Goal: Task Accomplishment & Management: Use online tool/utility

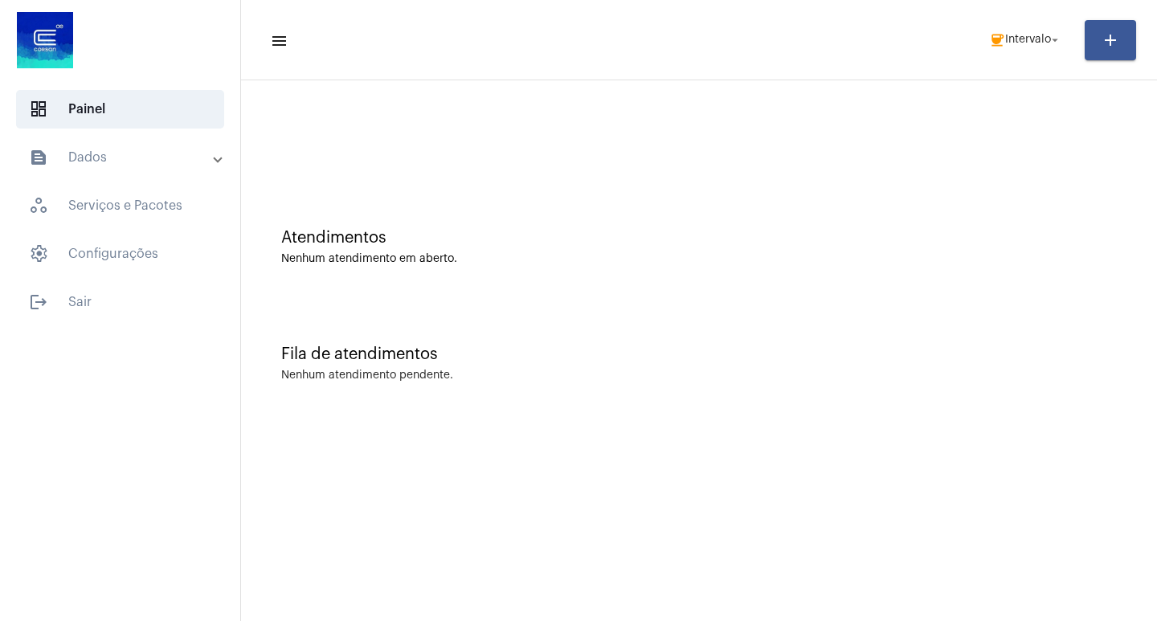
drag, startPoint x: 1009, startPoint y: 112, endPoint x: 986, endPoint y: 66, distance: 52.1
click at [1006, 104] on div at bounding box center [699, 134] width 900 height 92
click at [1004, 17] on mat-toolbar-row "menu coffee Intervalo arrow_drop_down add" at bounding box center [699, 39] width 916 height 51
click at [1021, 22] on mat-toolbar-row "menu coffee Intervalo arrow_drop_down add" at bounding box center [699, 39] width 916 height 51
click at [1022, 43] on span "Intervalo" at bounding box center [1028, 40] width 46 height 11
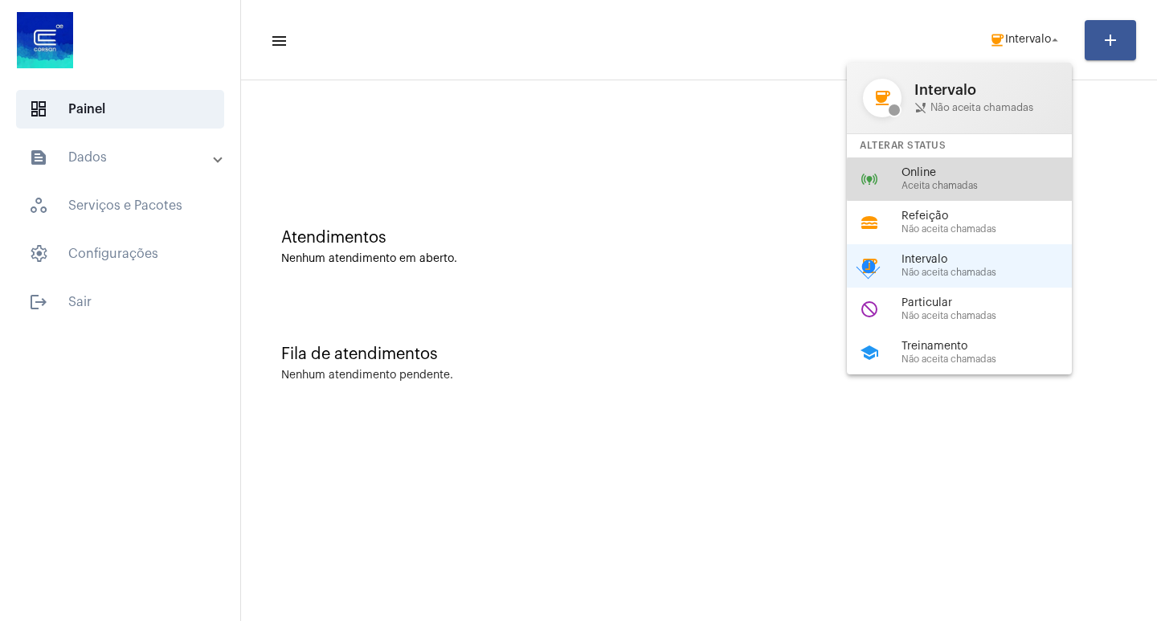
click at [973, 178] on div "Online Aceita chamadas" at bounding box center [992, 179] width 183 height 24
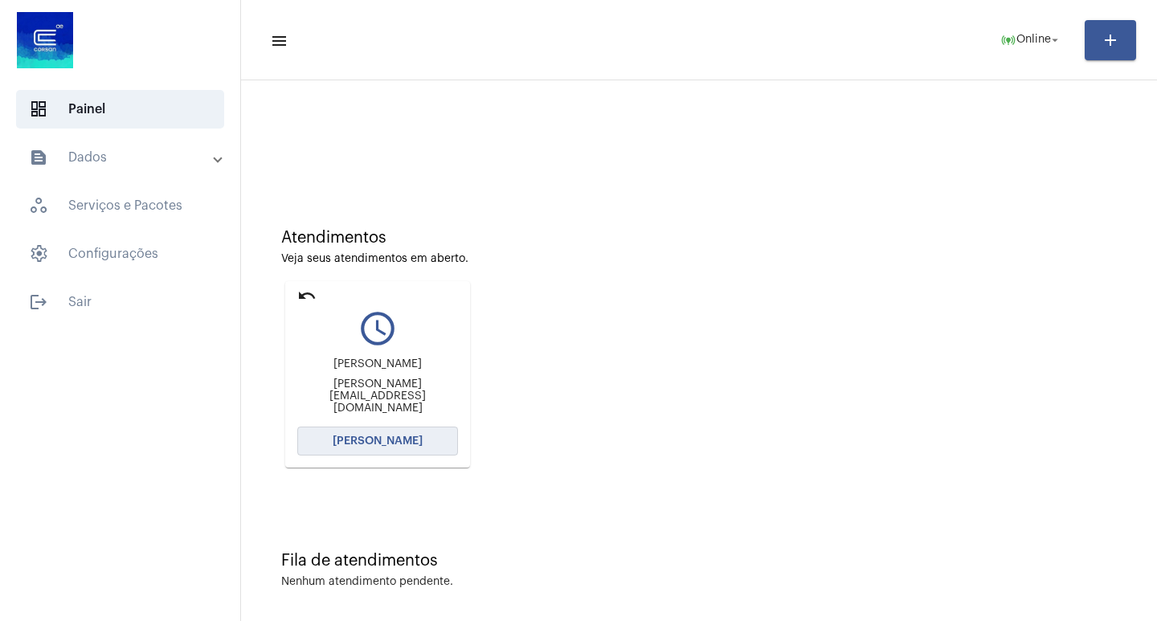
click at [362, 443] on span "[PERSON_NAME]" at bounding box center [378, 440] width 90 height 11
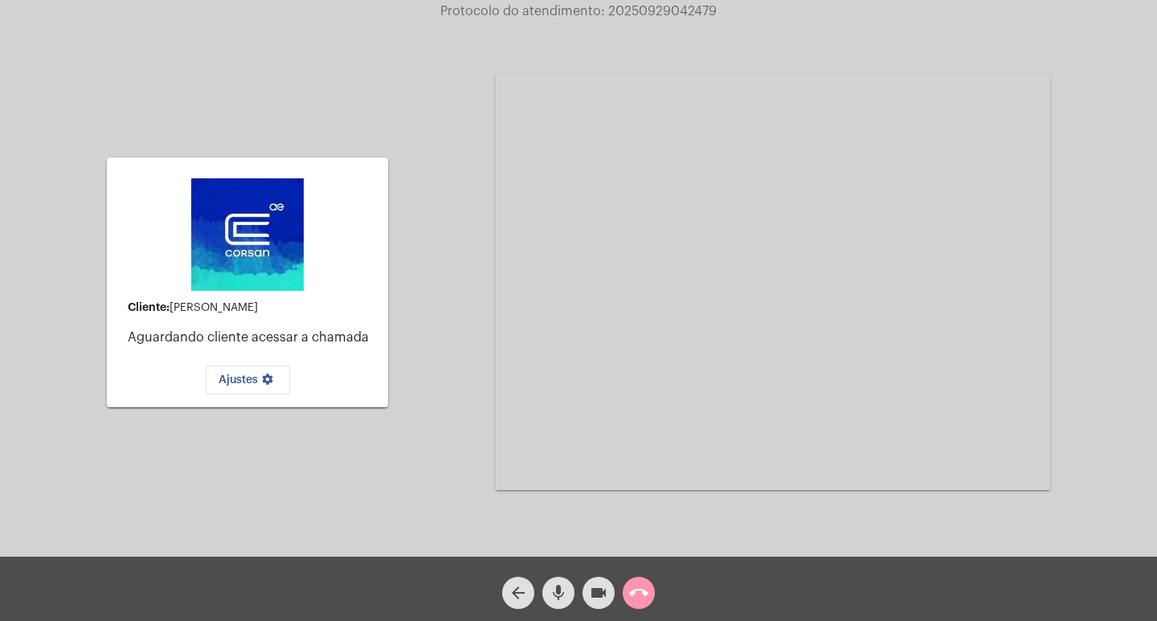
click at [652, 588] on button "call_end" at bounding box center [639, 593] width 32 height 32
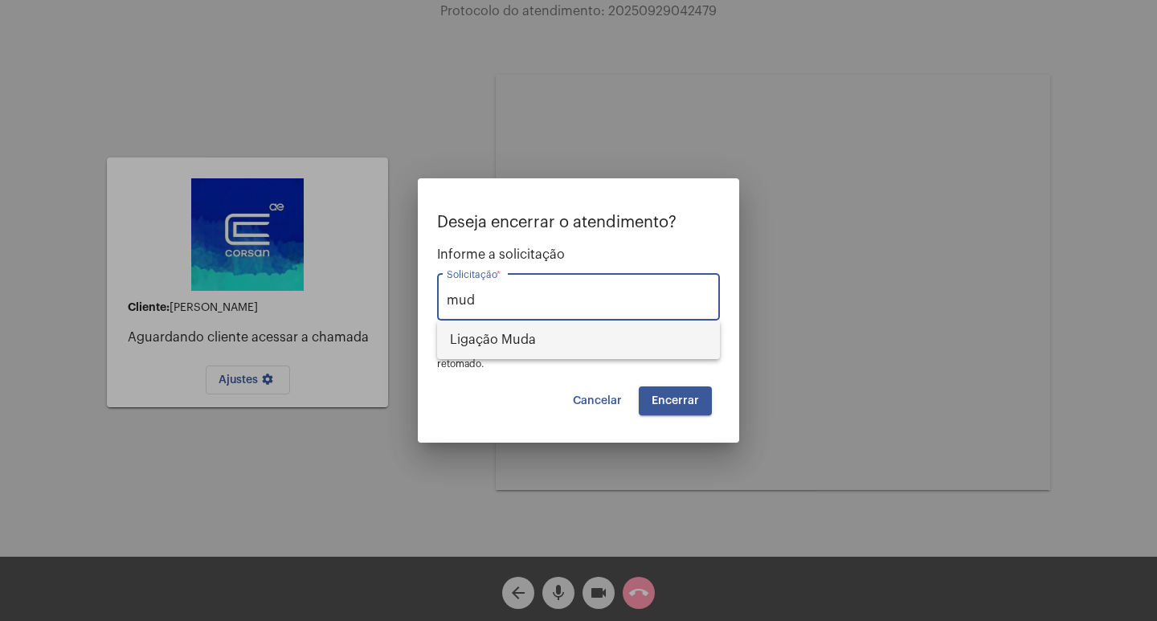
click at [492, 337] on span "Ligação Muda" at bounding box center [578, 340] width 257 height 39
type input "Ligação Muda"
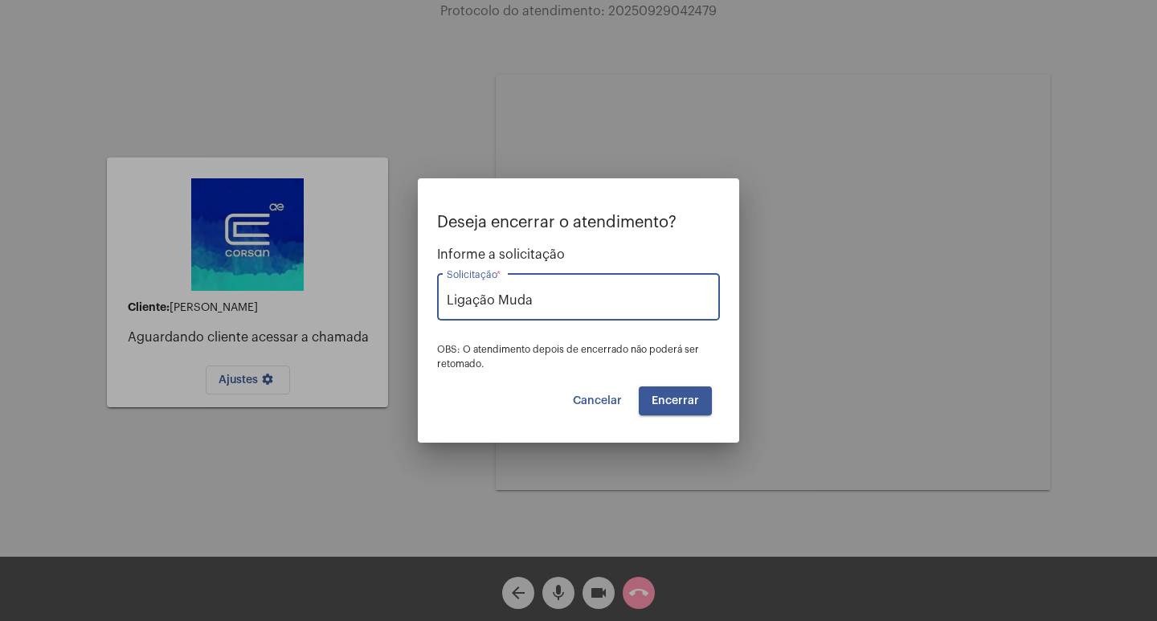
click at [665, 397] on span "Encerrar" at bounding box center [675, 400] width 47 height 11
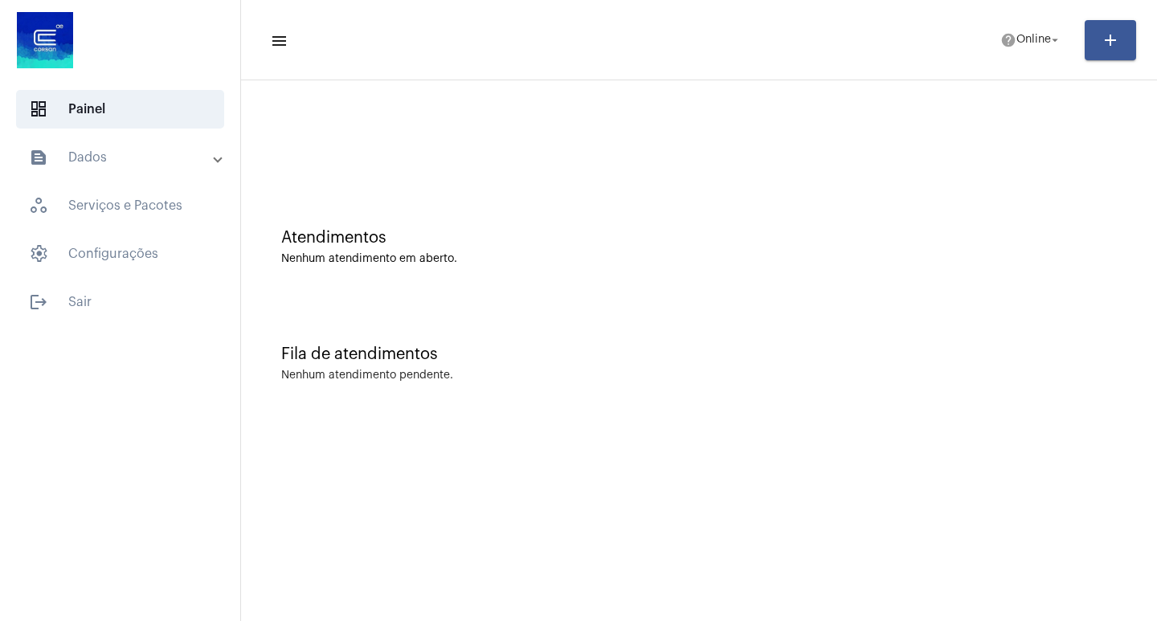
click at [442, 620] on html "dashboard Painel text_snippet_outlined Dados history_outlined Histórico schedul…" at bounding box center [578, 310] width 1157 height 621
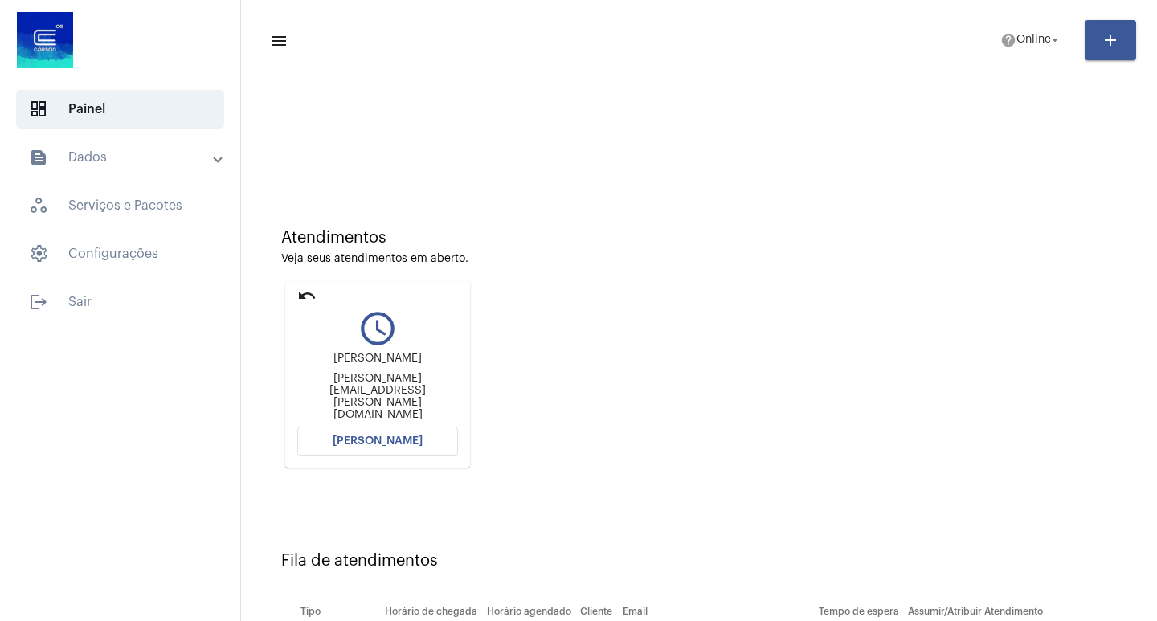
scroll to position [122, 0]
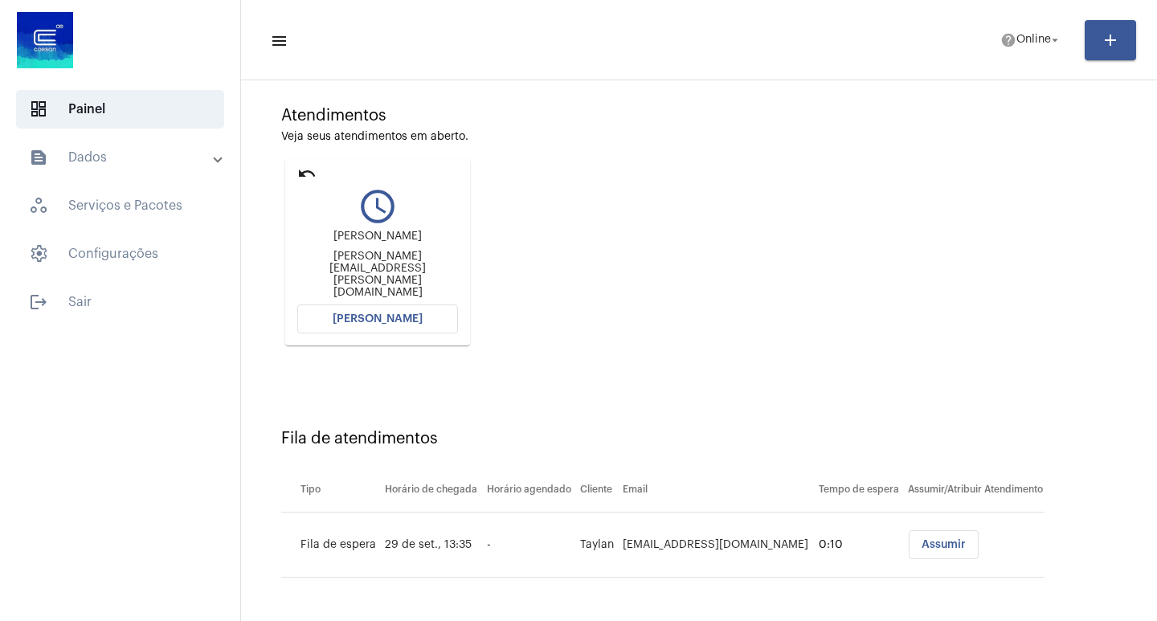
drag, startPoint x: 389, startPoint y: 277, endPoint x: 419, endPoint y: 274, distance: 30.7
click at [419, 274] on div "[PERSON_NAME][EMAIL_ADDRESS][PERSON_NAME][DOMAIN_NAME]" at bounding box center [377, 275] width 161 height 48
click at [419, 234] on div "[PERSON_NAME] [PERSON_NAME][EMAIL_ADDRESS][PERSON_NAME][DOMAIN_NAME]" at bounding box center [377, 264] width 161 height 72
click at [377, 325] on button "[PERSON_NAME]" at bounding box center [377, 318] width 161 height 29
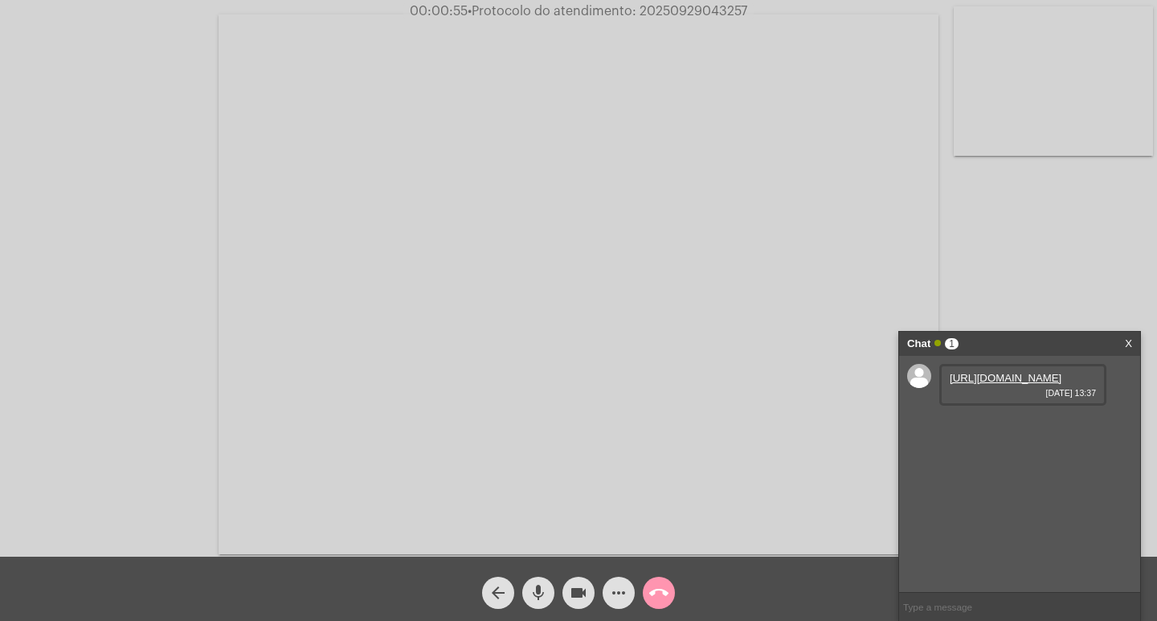
click at [989, 384] on link "[URL][DOMAIN_NAME]" at bounding box center [1006, 378] width 112 height 12
click at [721, 7] on span "• Protocolo do atendimento: 20250929043257" at bounding box center [608, 11] width 280 height 13
copy span "20250929043257"
click at [1077, 599] on input "text" at bounding box center [1019, 607] width 241 height 28
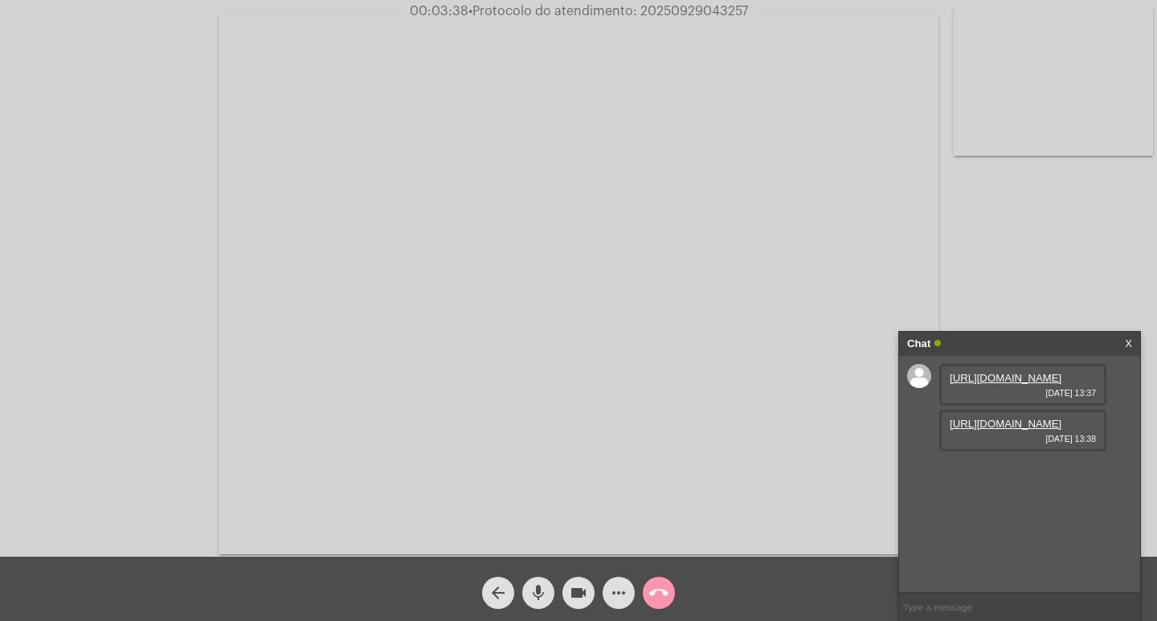
paste input "20250929043257"
type input "20250929043257"
click at [980, 345] on div "Chat" at bounding box center [1002, 344] width 191 height 24
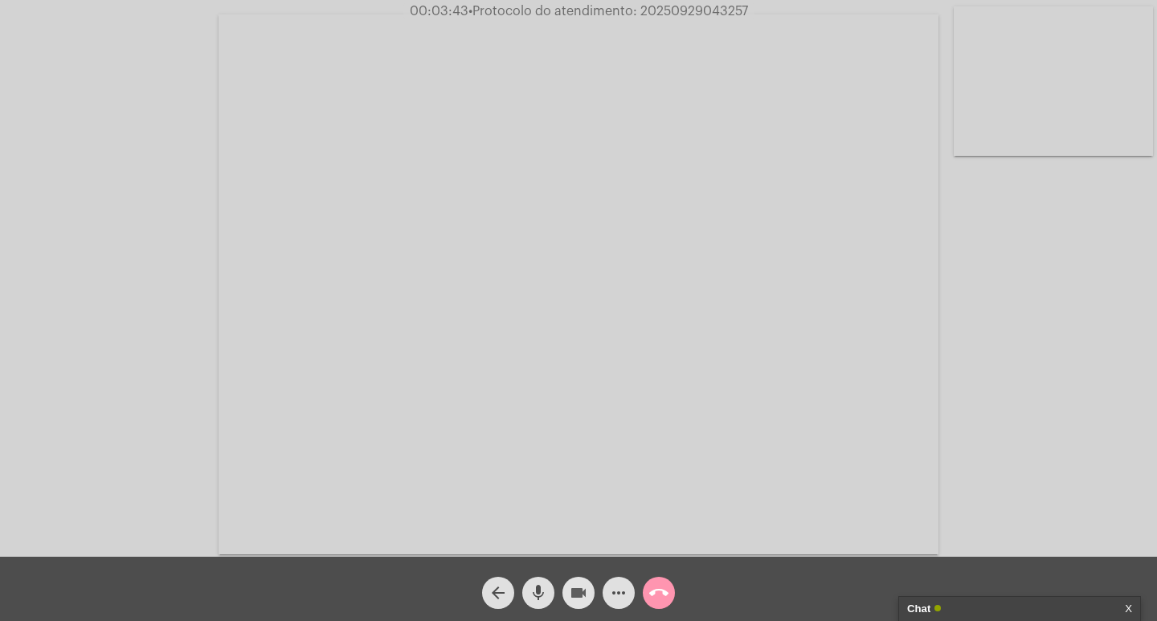
click at [567, 599] on button "videocam" at bounding box center [578, 593] width 32 height 32
click at [541, 586] on mat-icon "mic" at bounding box center [538, 592] width 19 height 19
click at [656, 593] on mat-icon "call_end" at bounding box center [658, 592] width 19 height 19
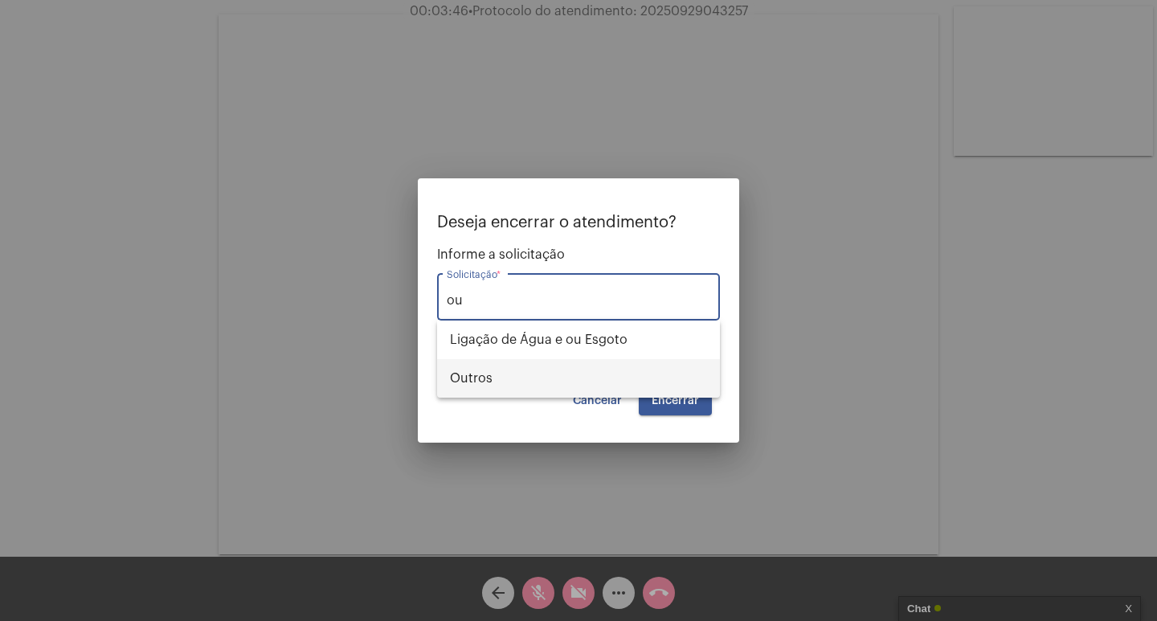
click at [579, 392] on span "Outros" at bounding box center [578, 378] width 257 height 39
type input "Outros"
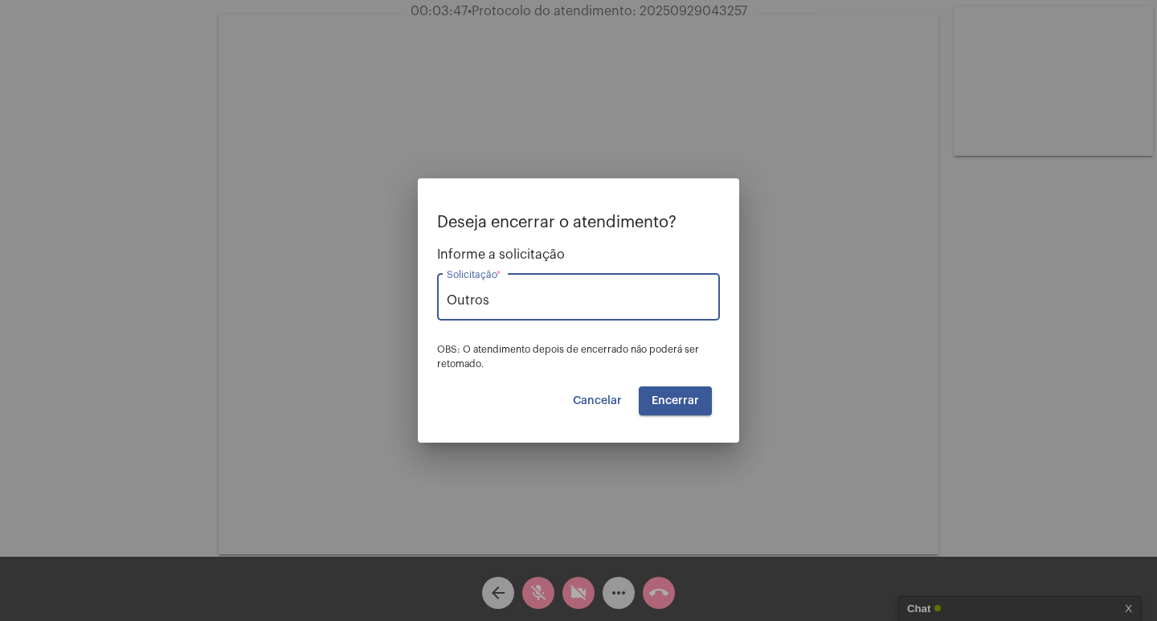
click at [664, 402] on span "Encerrar" at bounding box center [675, 400] width 47 height 11
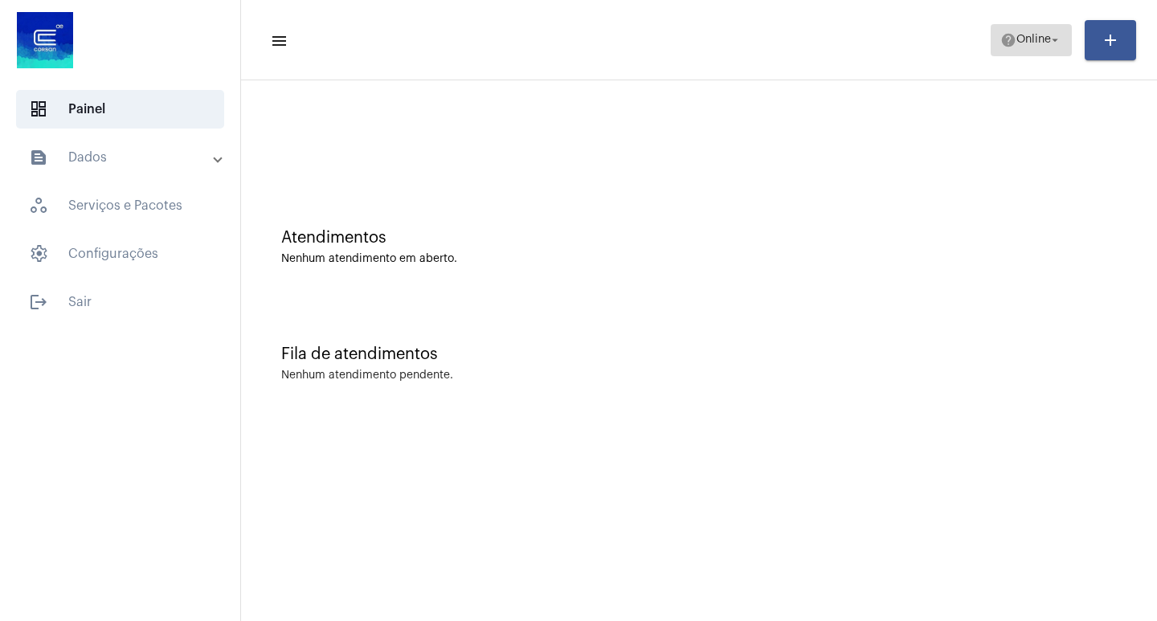
click at [1025, 44] on span "Online" at bounding box center [1033, 40] width 35 height 11
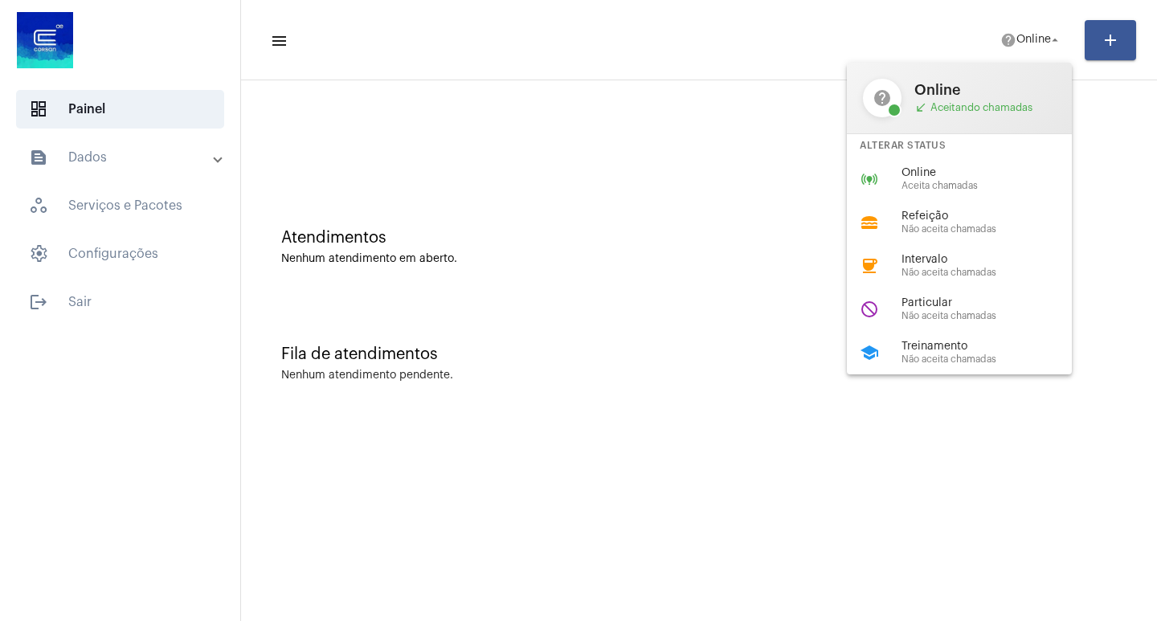
click at [940, 351] on span "Treinamento" at bounding box center [992, 347] width 183 height 12
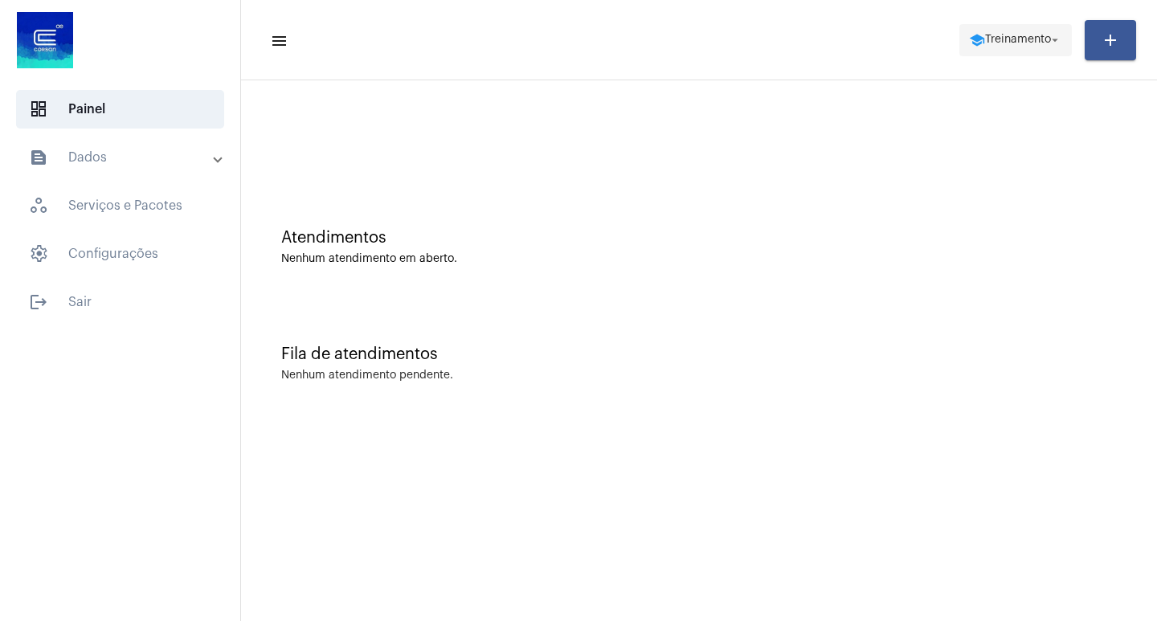
click at [959, 32] on button "school Treinamento arrow_drop_down" at bounding box center [1015, 40] width 112 height 32
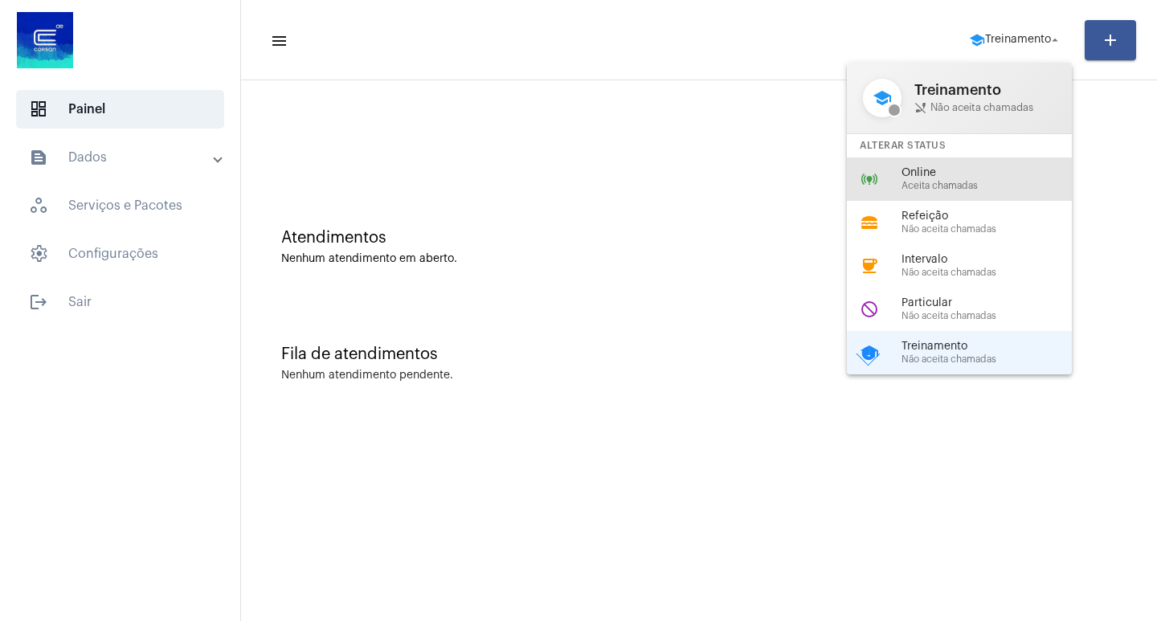
drag, startPoint x: 931, startPoint y: 168, endPoint x: 906, endPoint y: 198, distance: 38.8
click at [929, 168] on span "Online" at bounding box center [992, 173] width 183 height 12
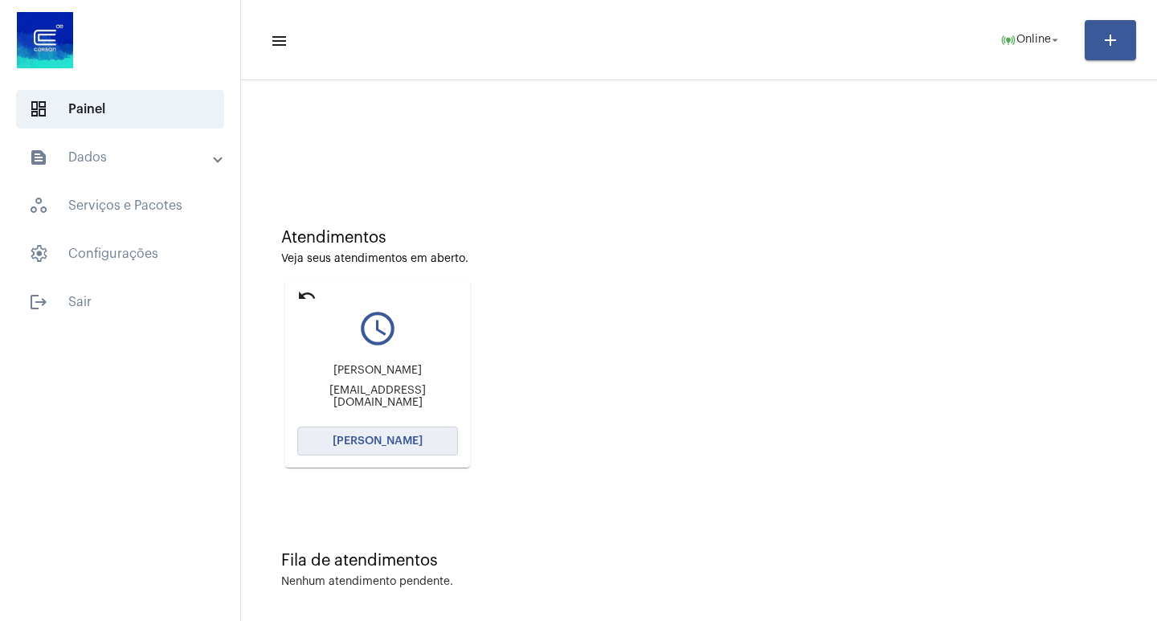
click at [392, 455] on button "[PERSON_NAME]" at bounding box center [377, 441] width 161 height 29
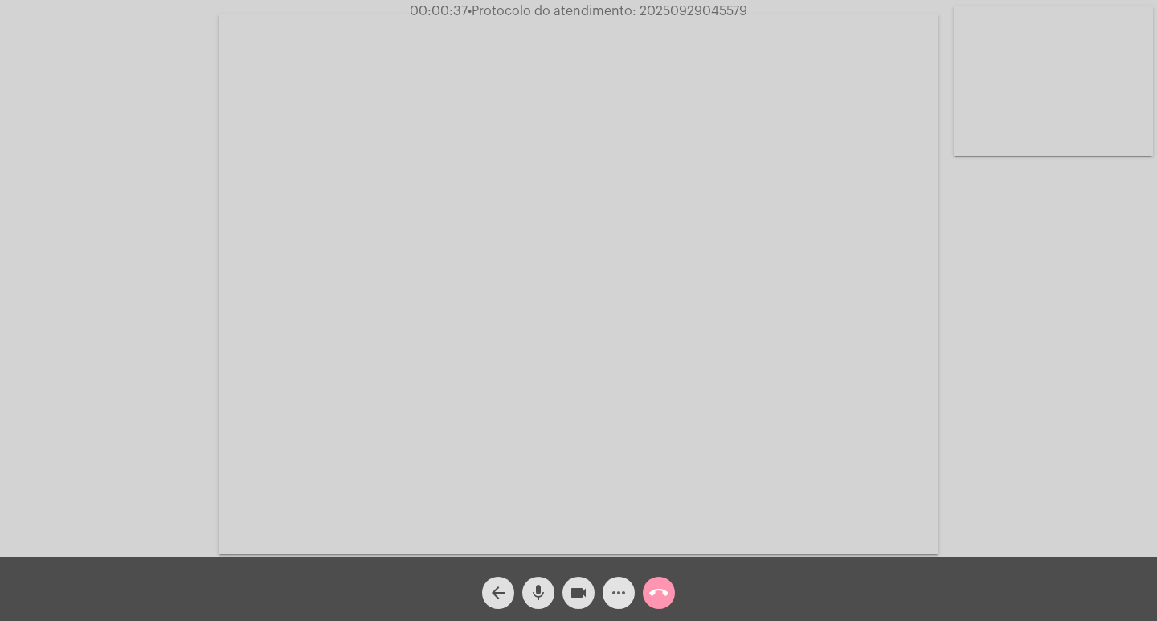
click at [612, 592] on mat-icon "more_horiz" at bounding box center [618, 592] width 19 height 19
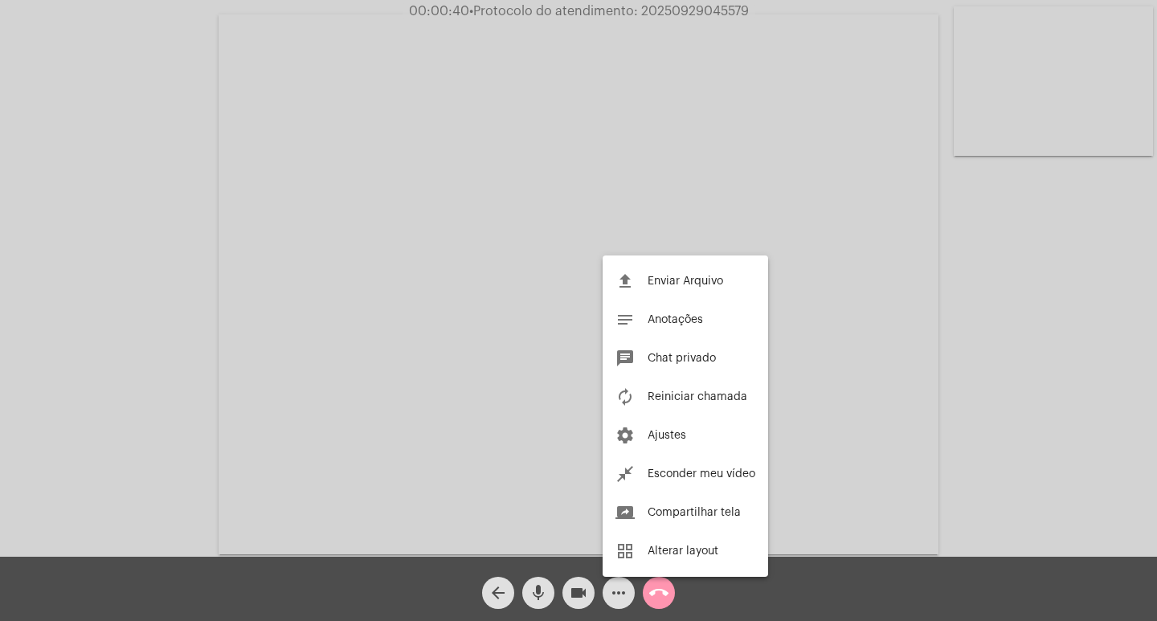
click at [484, 394] on div at bounding box center [578, 310] width 1157 height 621
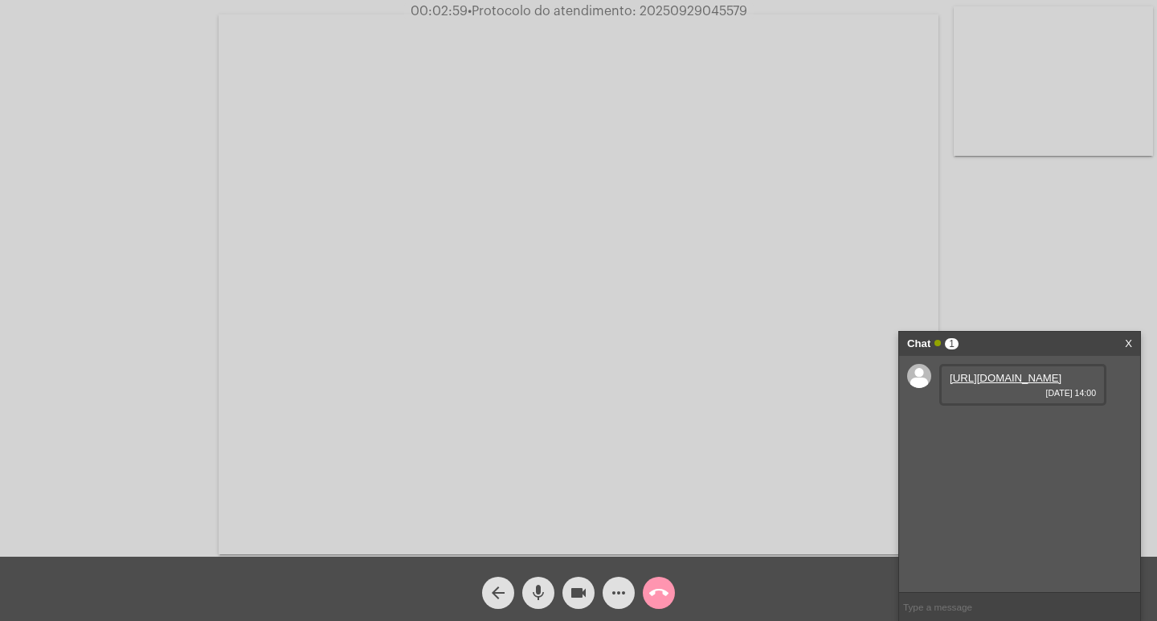
click at [987, 384] on link "[URL][DOMAIN_NAME]" at bounding box center [1006, 378] width 112 height 12
click at [995, 430] on link "[URL][DOMAIN_NAME]" at bounding box center [1006, 424] width 112 height 12
click at [623, 589] on mat-icon "more_horiz" at bounding box center [618, 592] width 19 height 19
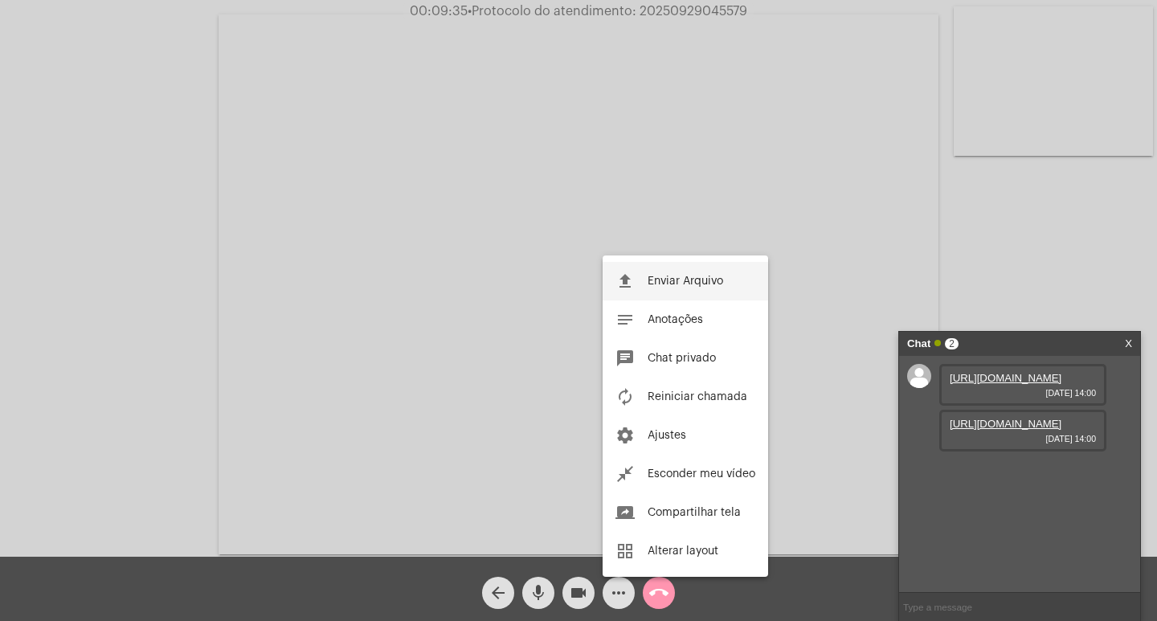
click at [686, 295] on button "file_upload Enviar Arquivo" at bounding box center [685, 281] width 165 height 39
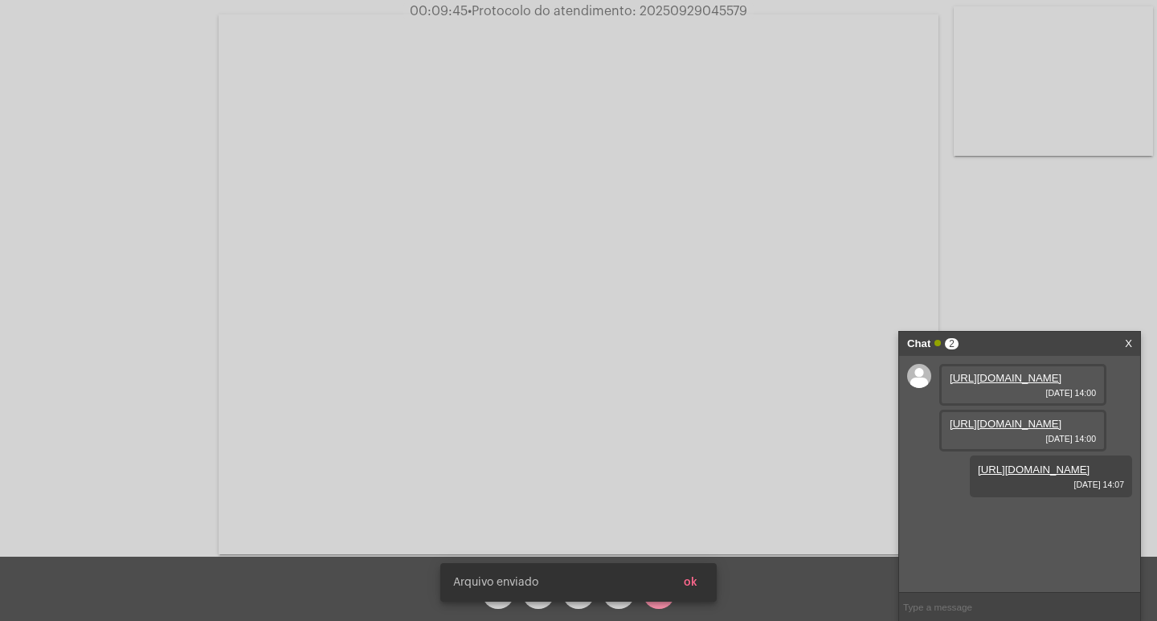
scroll to position [14, 0]
click at [694, 9] on span "• Protocolo do atendimento: 20250929045579" at bounding box center [608, 11] width 280 height 13
copy span "20250929045579"
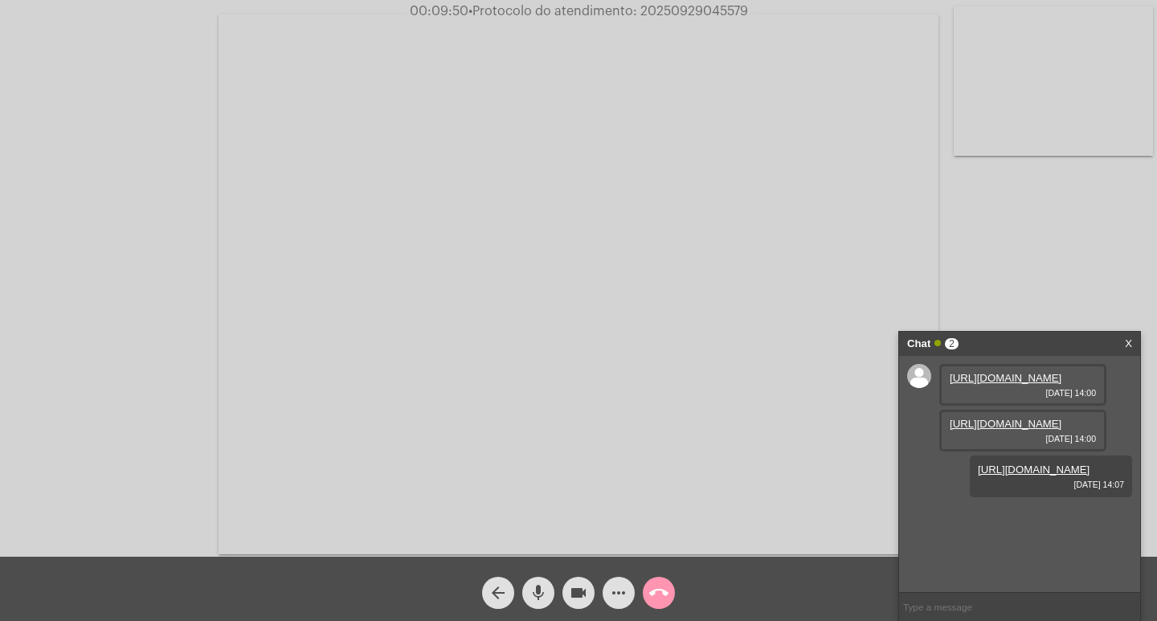
click at [936, 591] on div "[URL][DOMAIN_NAME] [DATE] 14:00 [URL][DOMAIN_NAME] [DATE] 14:00 [URL][DOMAIN_NA…" at bounding box center [1019, 474] width 241 height 236
click at [932, 603] on input "text" at bounding box center [1019, 607] width 241 height 28
paste input "20250929045579"
type input "20250929045579"
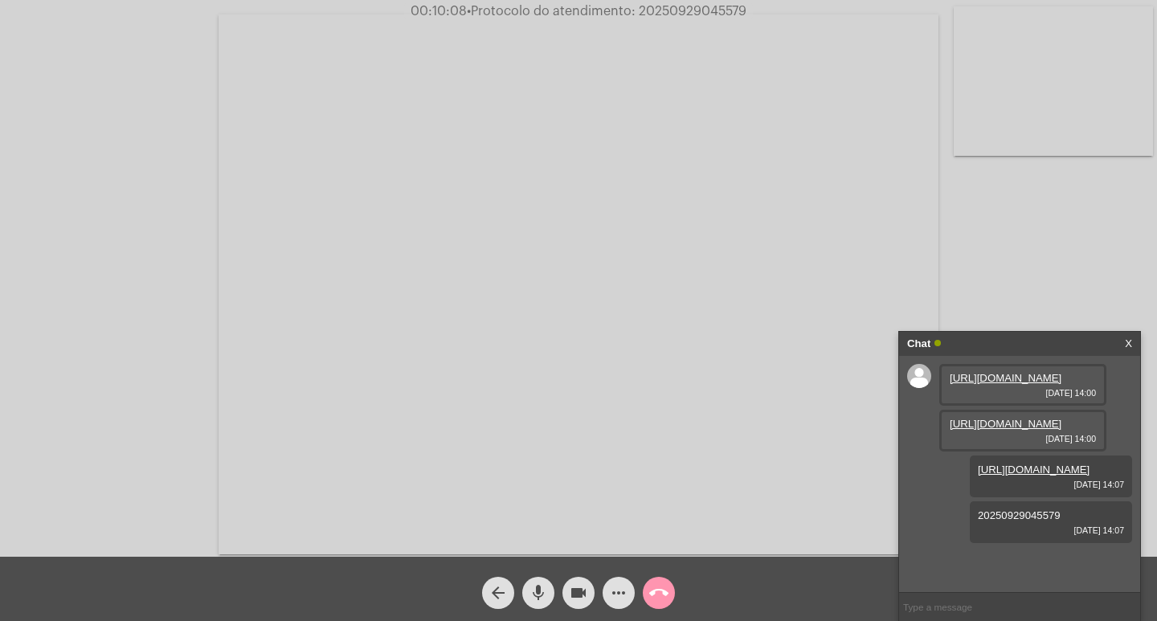
click at [965, 333] on div "Chat" at bounding box center [1002, 344] width 191 height 24
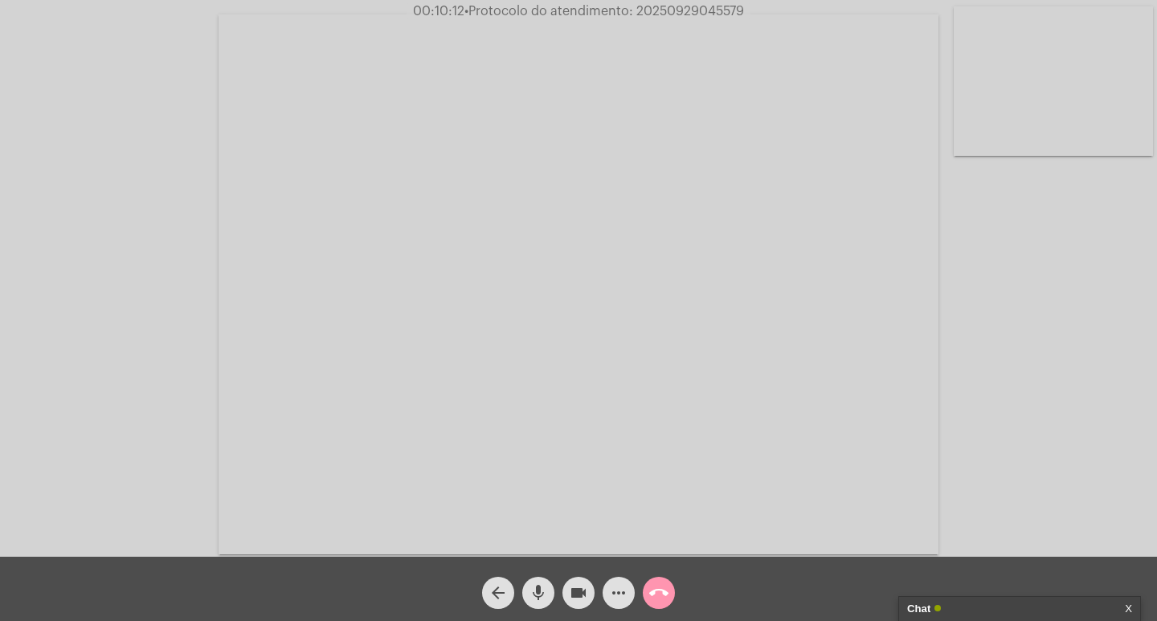
click at [577, 585] on mat-icon "videocam" at bounding box center [578, 592] width 19 height 19
click at [545, 594] on mat-icon "mic" at bounding box center [538, 592] width 19 height 19
click at [660, 588] on mat-icon "call_end" at bounding box center [658, 592] width 19 height 19
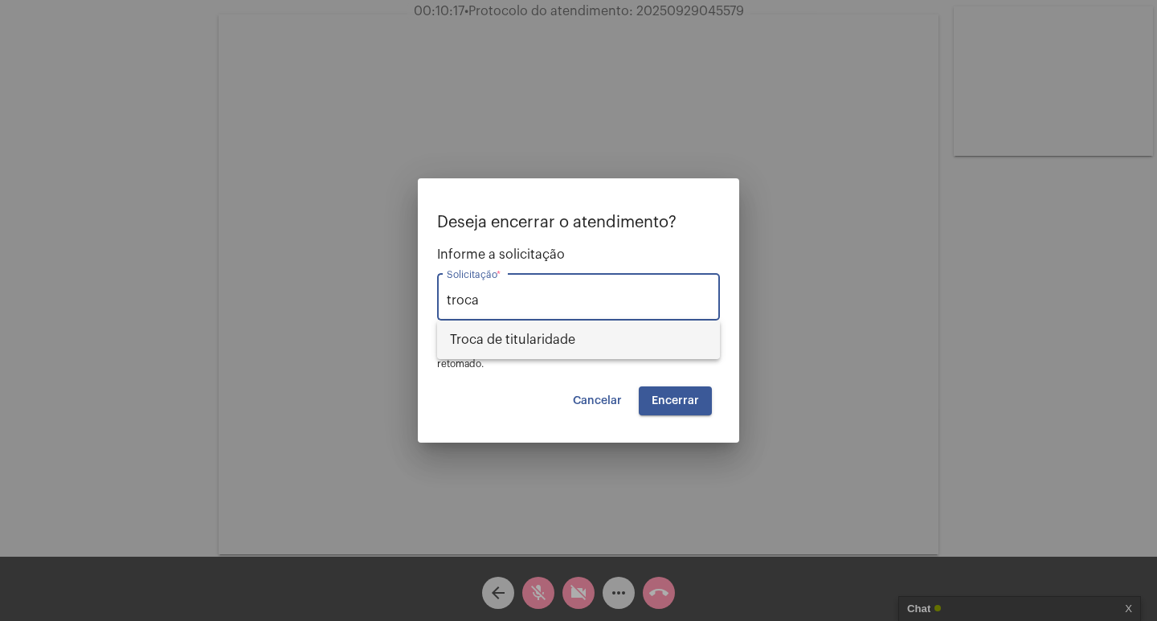
click at [556, 328] on span "Troca de titularidade" at bounding box center [578, 340] width 257 height 39
type input "Troca de titularidade"
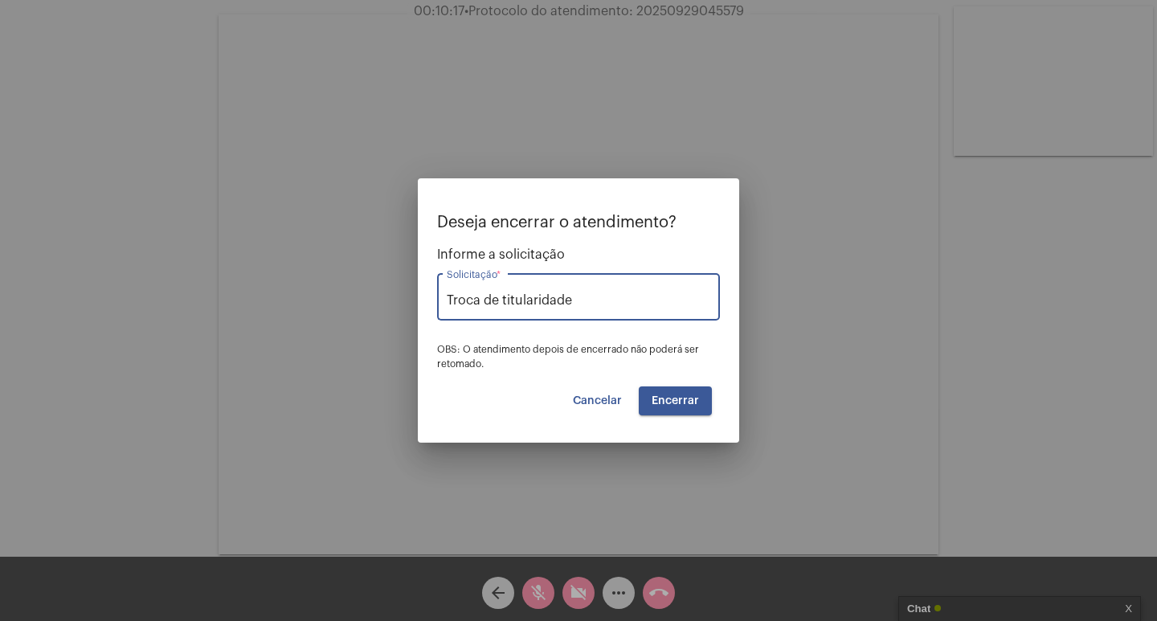
click at [672, 407] on button "Encerrar" at bounding box center [675, 400] width 73 height 29
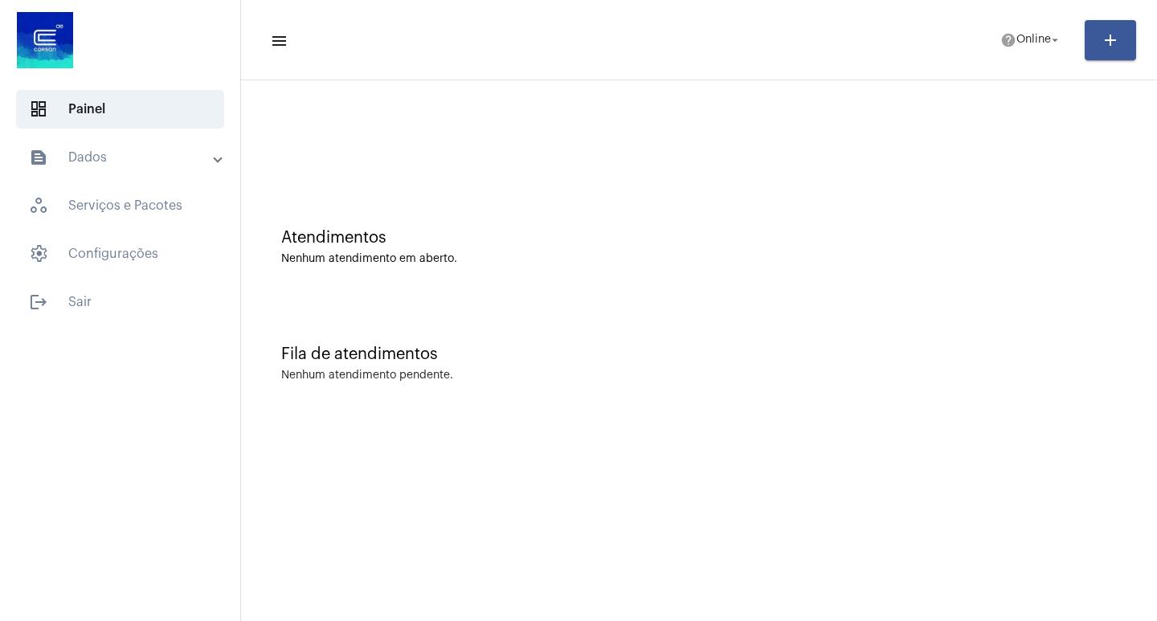
click at [129, 155] on mat-panel-title "text_snippet_outlined Dados" at bounding box center [122, 157] width 186 height 19
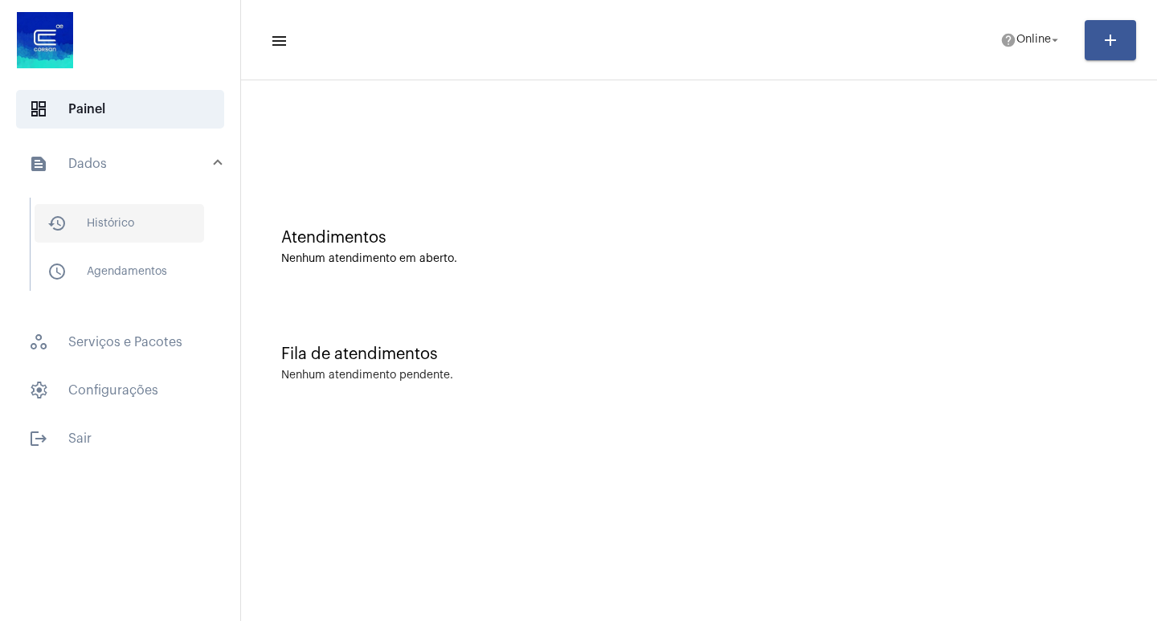
click at [154, 208] on span "history_outlined Histórico" at bounding box center [120, 223] width 170 height 39
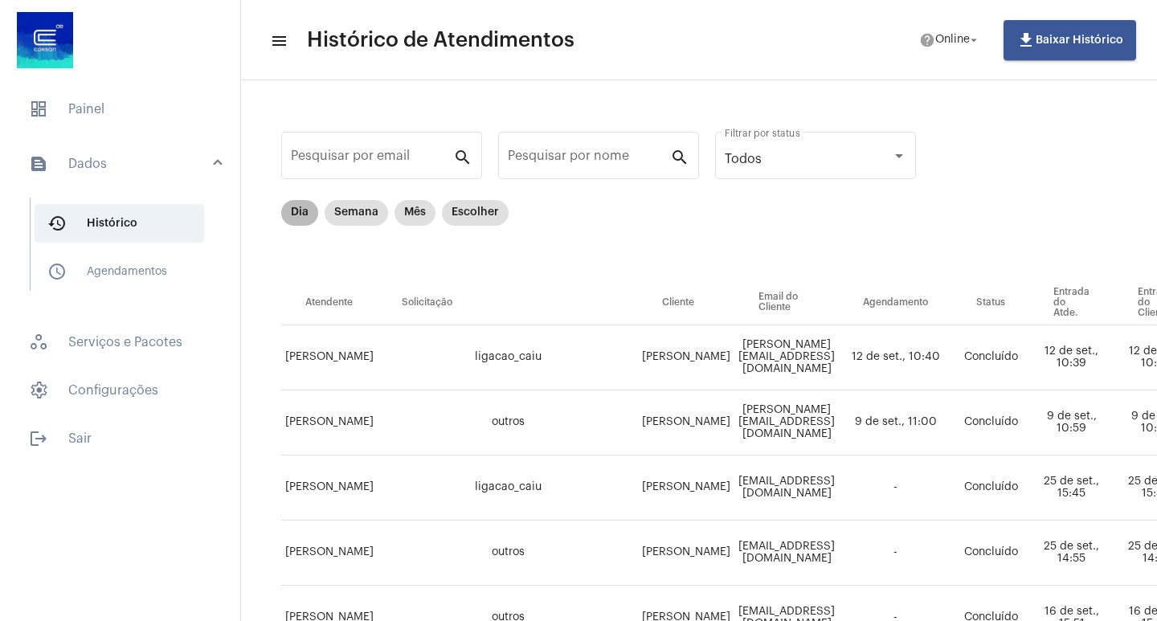
click at [301, 204] on mat-chip "Dia" at bounding box center [299, 213] width 37 height 26
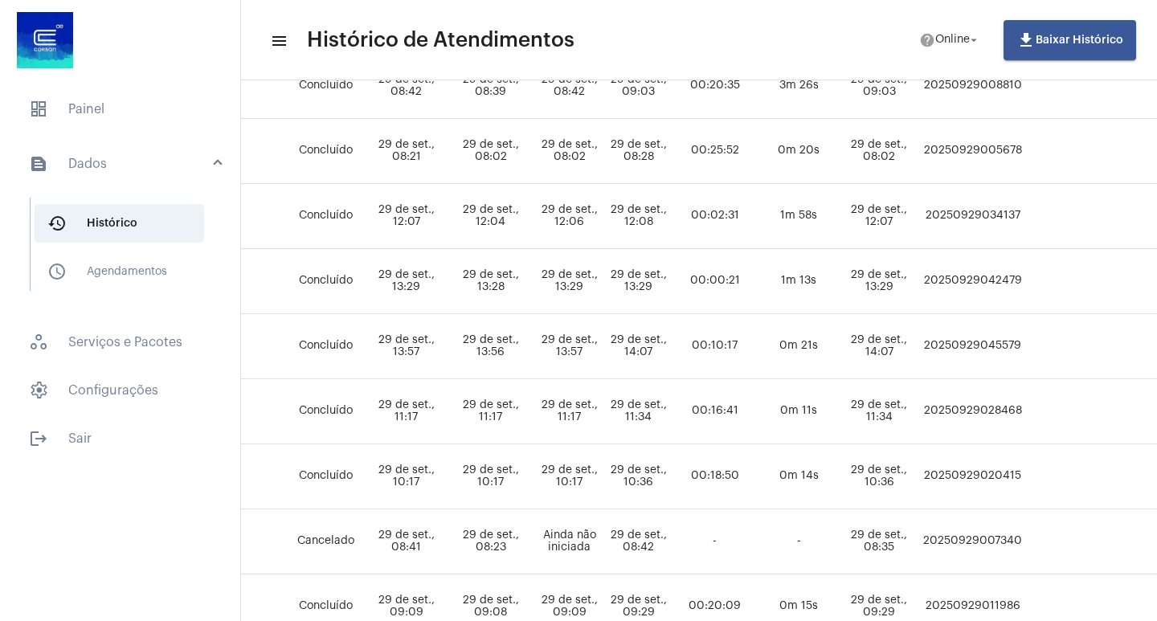
scroll to position [402, 572]
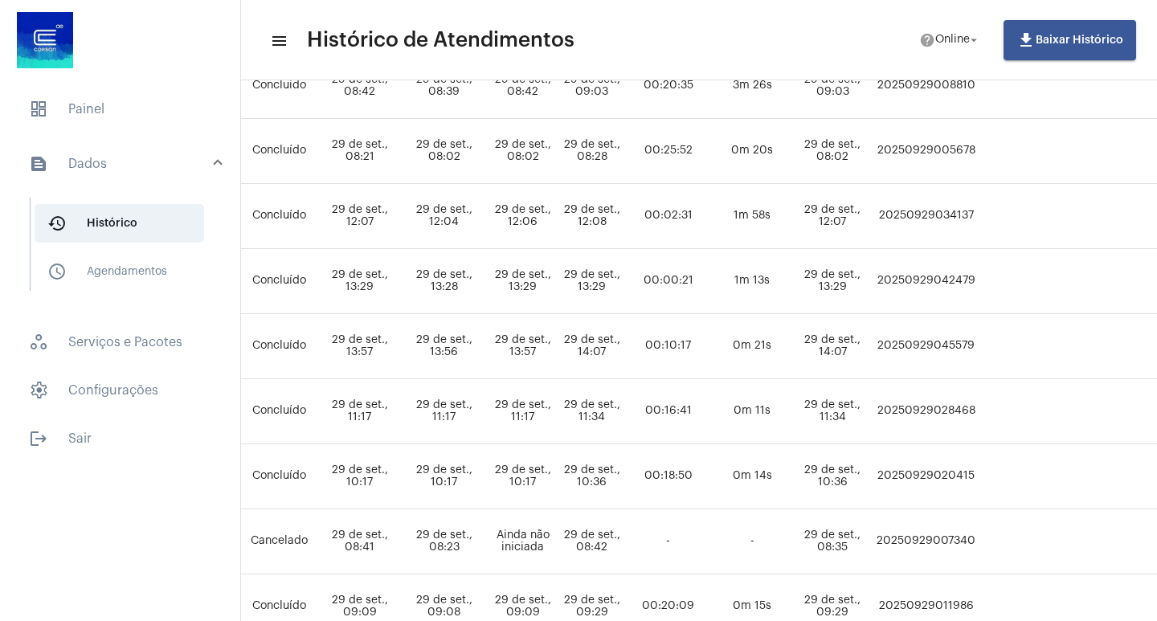
click at [979, 349] on td "20250929045579" at bounding box center [925, 346] width 107 height 65
copy td "20250929045579"
click at [135, 97] on span "dashboard Painel" at bounding box center [120, 109] width 208 height 39
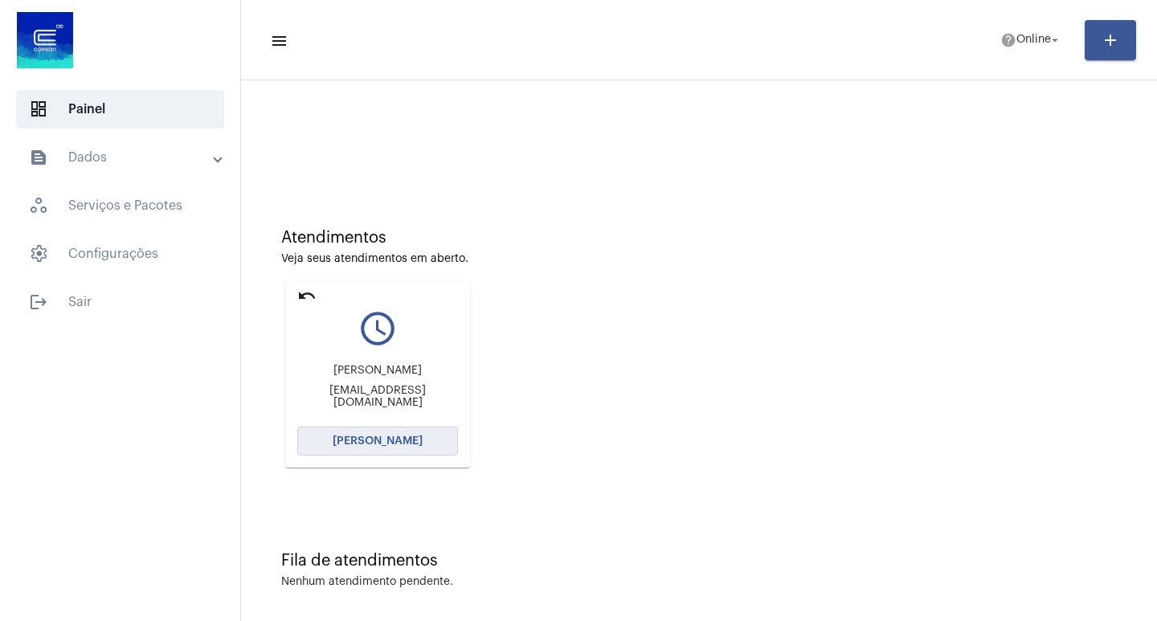
click at [381, 450] on button "[PERSON_NAME]" at bounding box center [377, 441] width 161 height 29
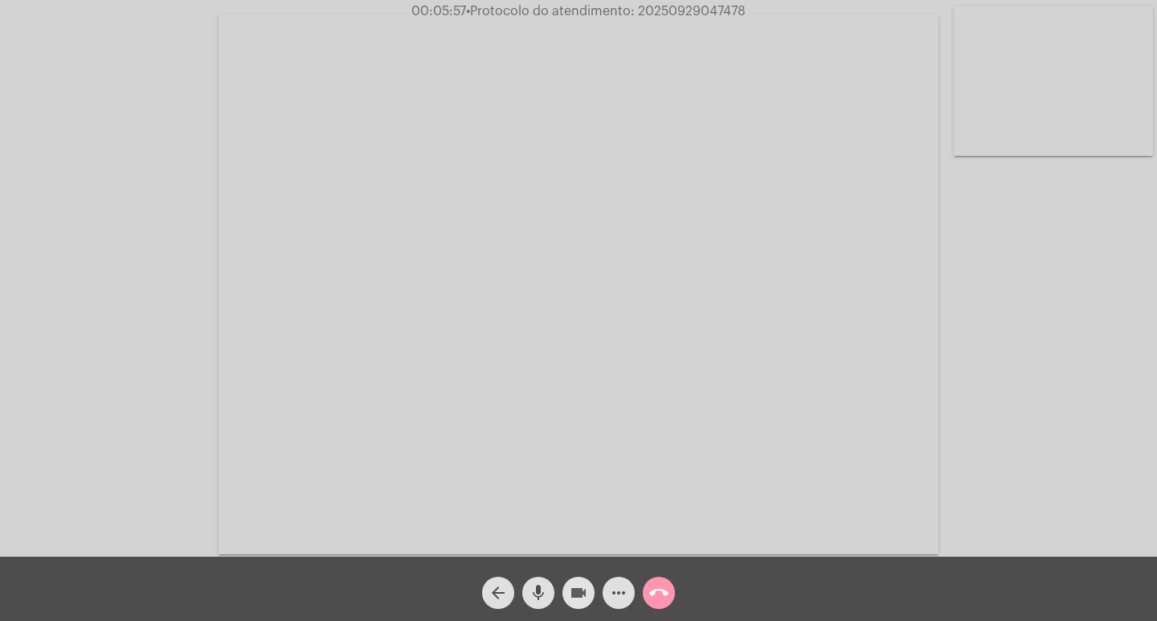
click at [566, 586] on button "videocam" at bounding box center [578, 593] width 32 height 32
click at [548, 586] on button "mic" at bounding box center [538, 593] width 32 height 32
click at [590, 587] on button "videocam_off" at bounding box center [578, 593] width 32 height 32
click at [544, 593] on mat-icon "mic_off" at bounding box center [538, 592] width 19 height 19
click at [580, 581] on span "videocam" at bounding box center [578, 593] width 19 height 32
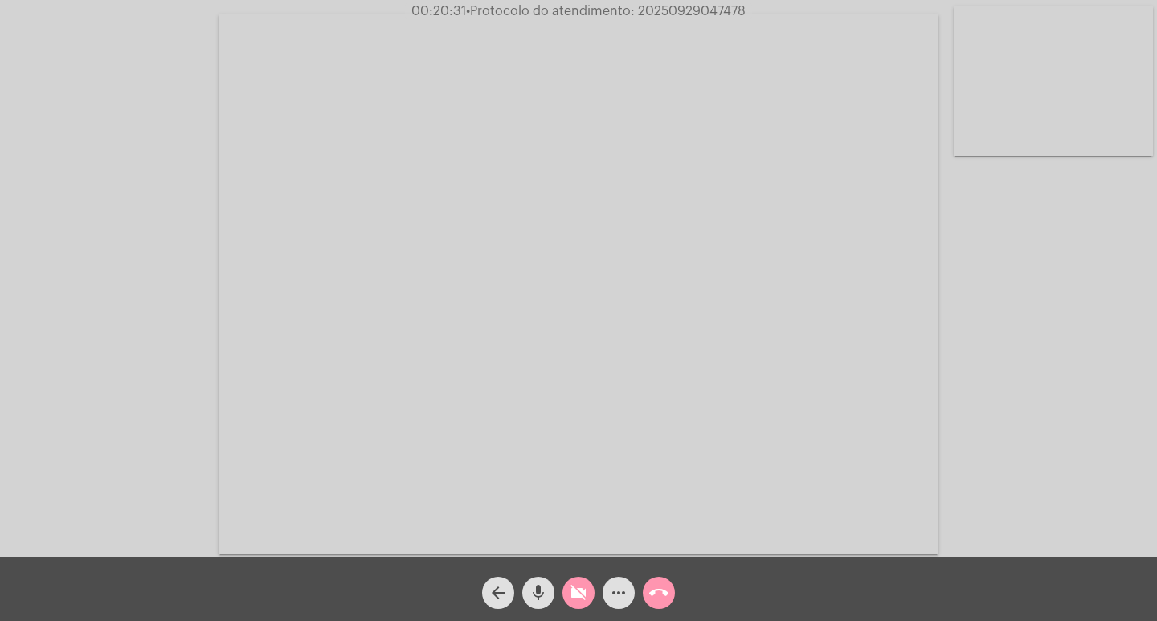
click at [543, 603] on mat-icon "mic" at bounding box center [538, 592] width 19 height 19
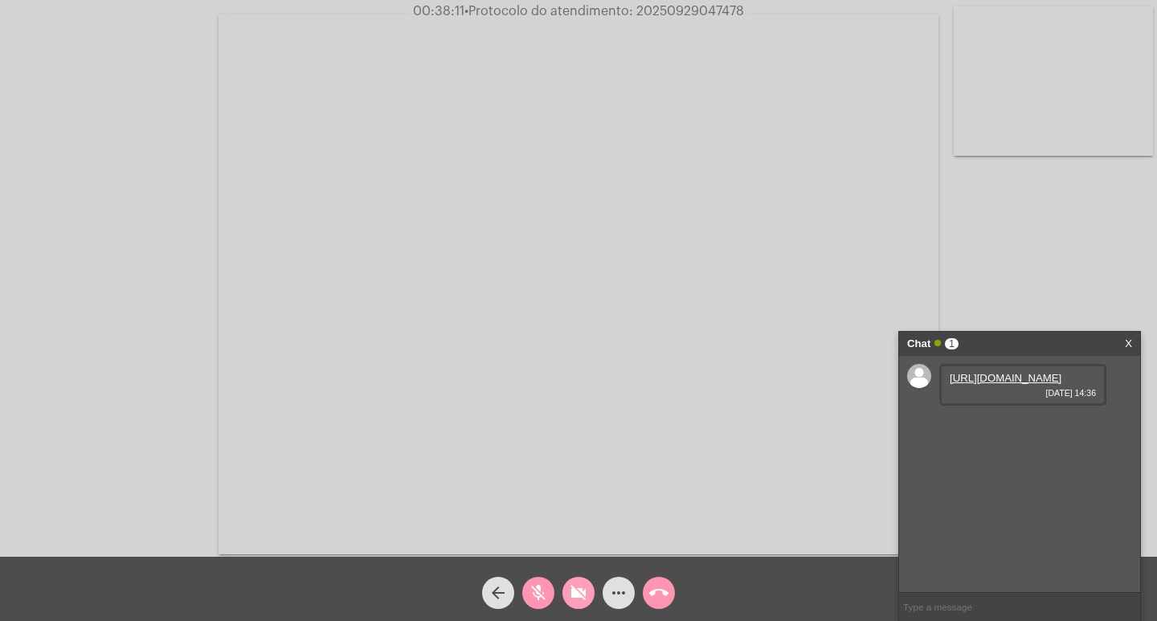
click at [581, 598] on mat-icon "videocam_off" at bounding box center [578, 592] width 19 height 19
click at [539, 586] on mat-icon "mic_off" at bounding box center [538, 592] width 19 height 19
click at [995, 354] on div "Chat 1" at bounding box center [1002, 344] width 191 height 24
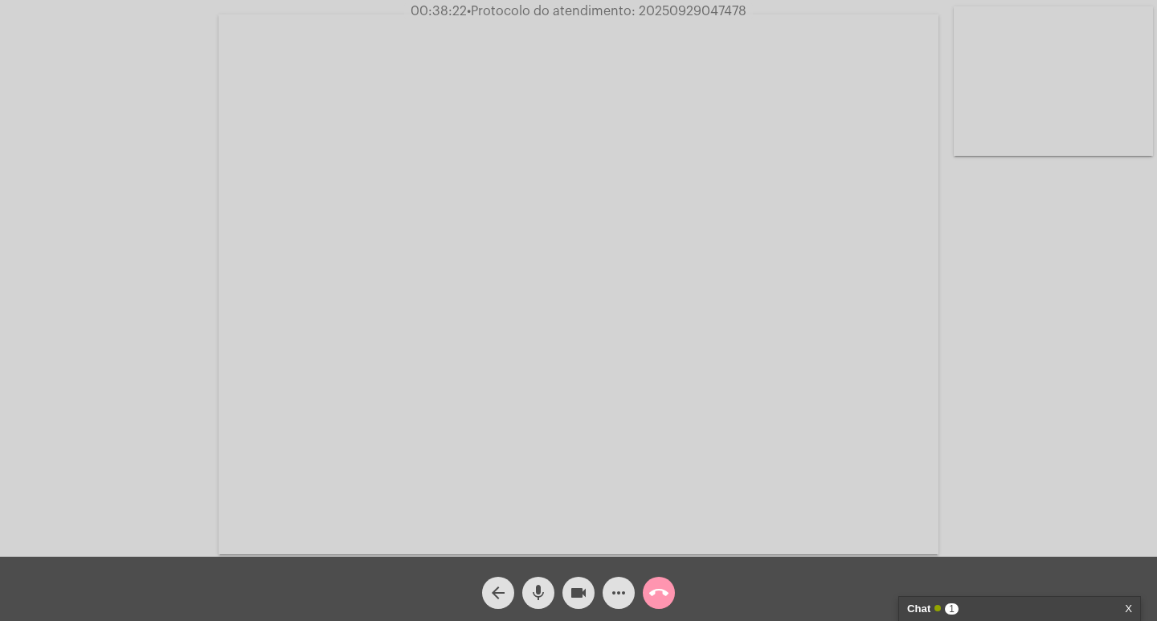
click at [913, 605] on strong "Chat" at bounding box center [918, 609] width 23 height 24
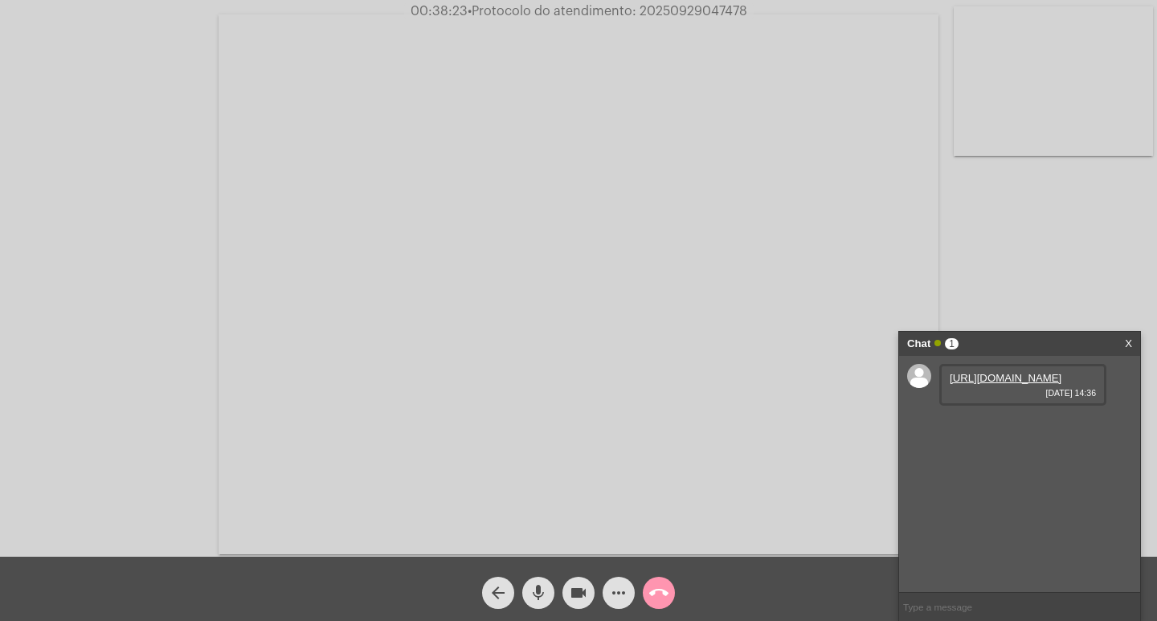
click at [967, 370] on div "[URL][DOMAIN_NAME] [DATE] 14:36" at bounding box center [1022, 385] width 167 height 42
click at [988, 384] on link "[URL][DOMAIN_NAME]" at bounding box center [1006, 378] width 112 height 12
click at [582, 600] on mat-icon "videocam" at bounding box center [578, 592] width 19 height 19
click at [542, 590] on mat-icon "mic" at bounding box center [538, 592] width 19 height 19
click at [586, 585] on mat-icon "videocam_off" at bounding box center [578, 592] width 19 height 19
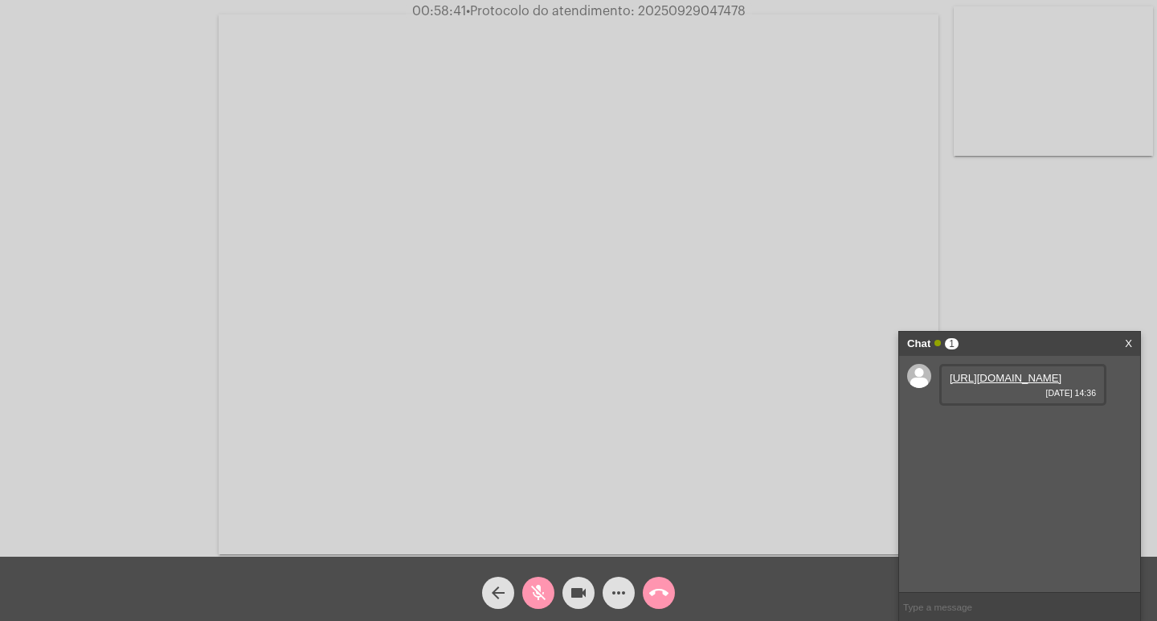
click at [522, 594] on button "mic_off" at bounding box center [538, 593] width 32 height 32
click at [674, 9] on span "• Protocolo do atendimento: 20250929047478" at bounding box center [608, 11] width 280 height 13
copy span "20250929047478"
click at [967, 609] on input "text" at bounding box center [1019, 607] width 241 height 28
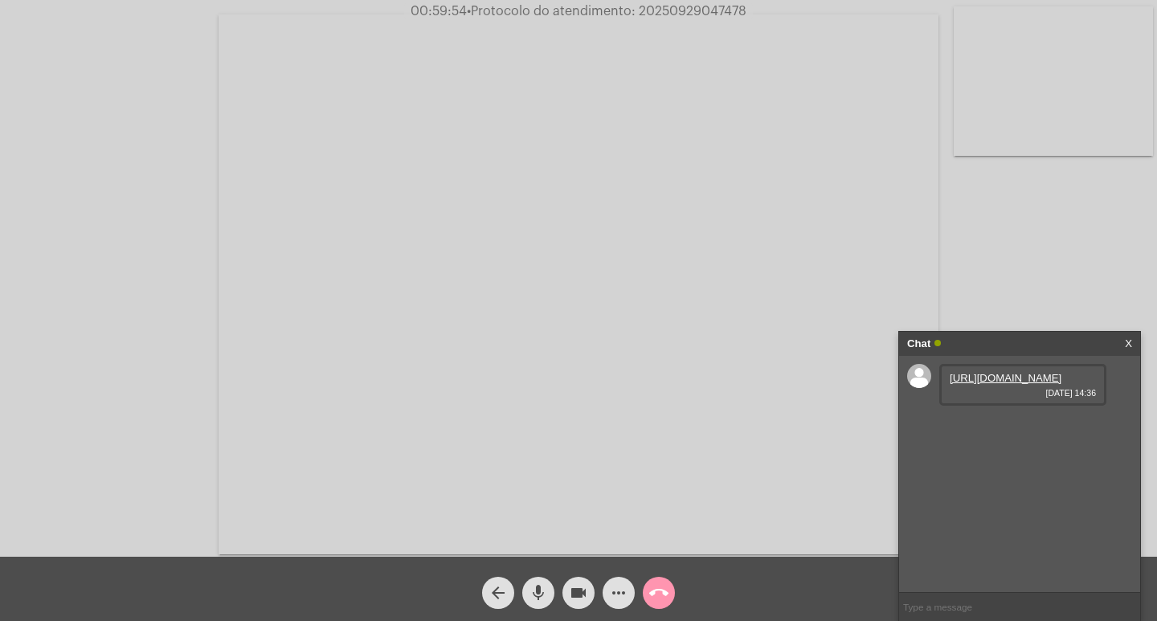
paste input "407257"
type input "407257"
click at [719, 5] on span "• Protocolo do atendimento: 20250929047478" at bounding box center [607, 11] width 280 height 13
copy span "20250929047478"
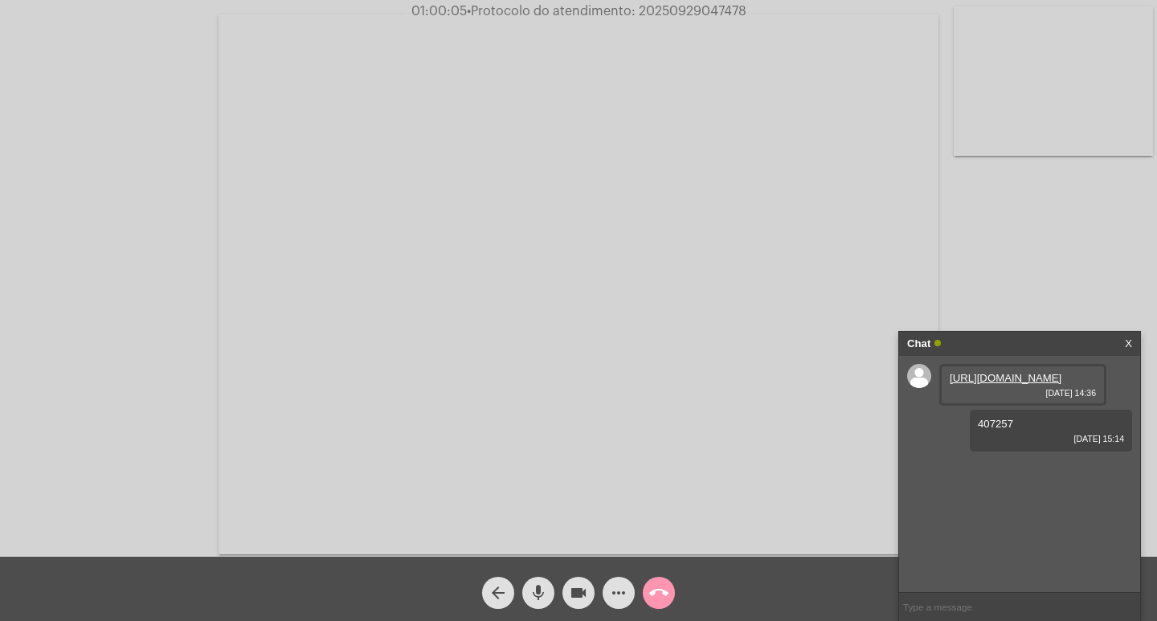
click at [913, 591] on div "[URL][DOMAIN_NAME] [DATE] 14:36 407257 [DATE] 15:14" at bounding box center [1019, 474] width 241 height 236
click at [921, 601] on input "text" at bounding box center [1019, 607] width 241 height 28
paste input "20250929047478"
type input "20250929047478"
click at [622, 608] on span "more_horiz" at bounding box center [618, 593] width 19 height 32
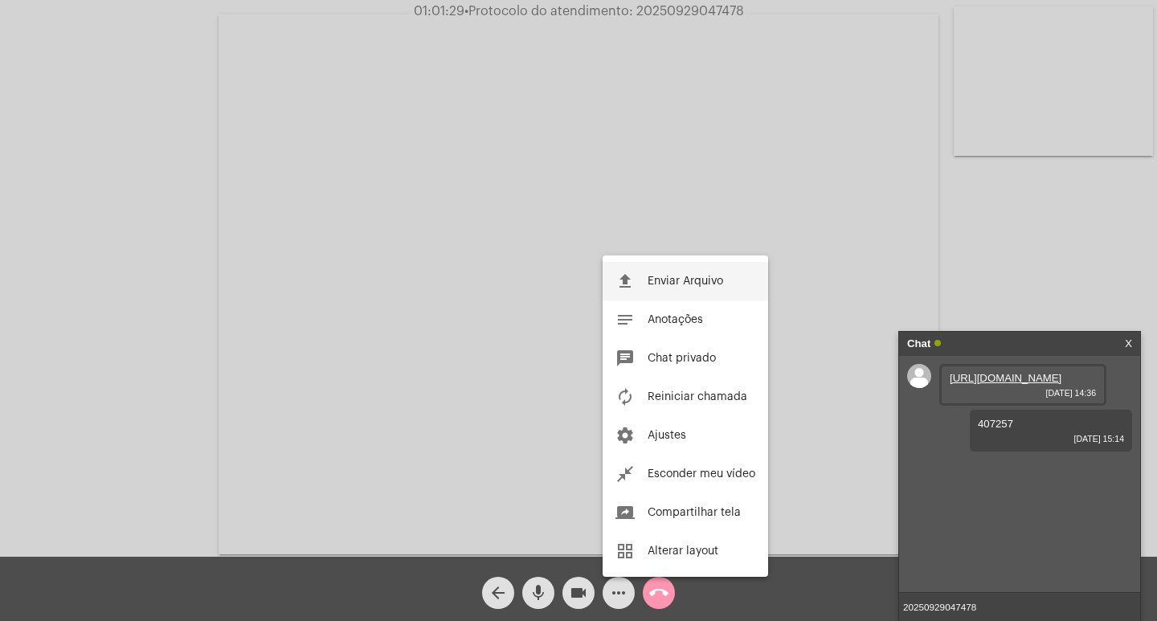
click at [660, 290] on button "file_upload Enviar Arquivo" at bounding box center [685, 281] width 165 height 39
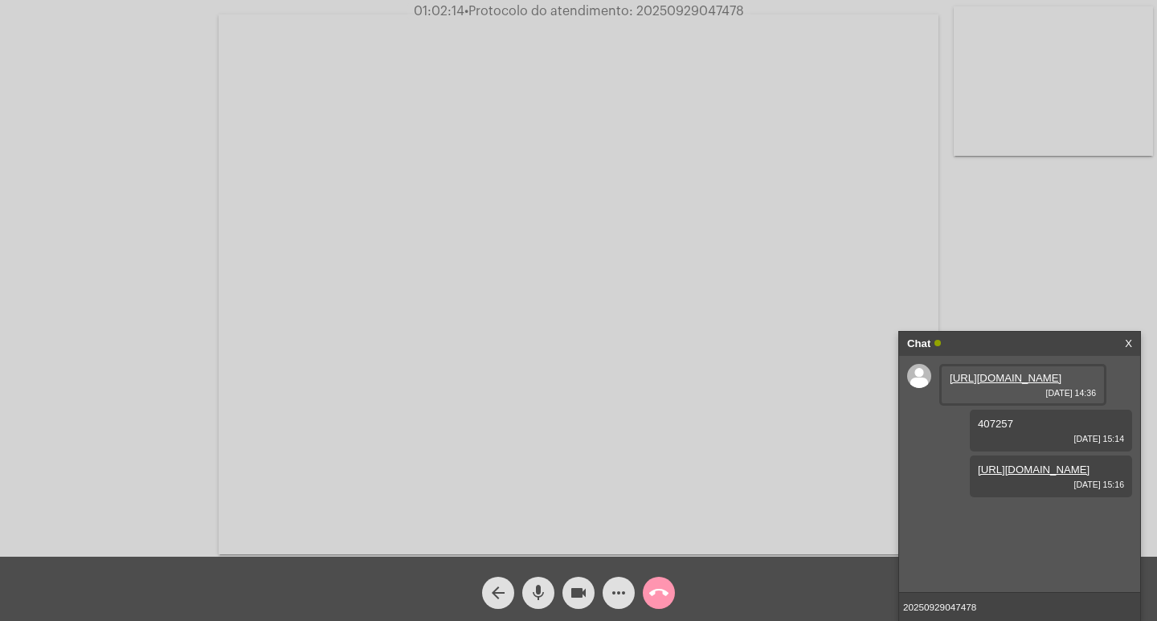
click at [1028, 592] on div "20250929047478" at bounding box center [1019, 606] width 241 height 29
click at [1016, 611] on input "20250929047478" at bounding box center [1019, 607] width 241 height 28
click at [1003, 609] on input "20250929047478" at bounding box center [1019, 607] width 241 height 28
click at [621, 603] on mat-icon "more_horiz" at bounding box center [618, 592] width 19 height 19
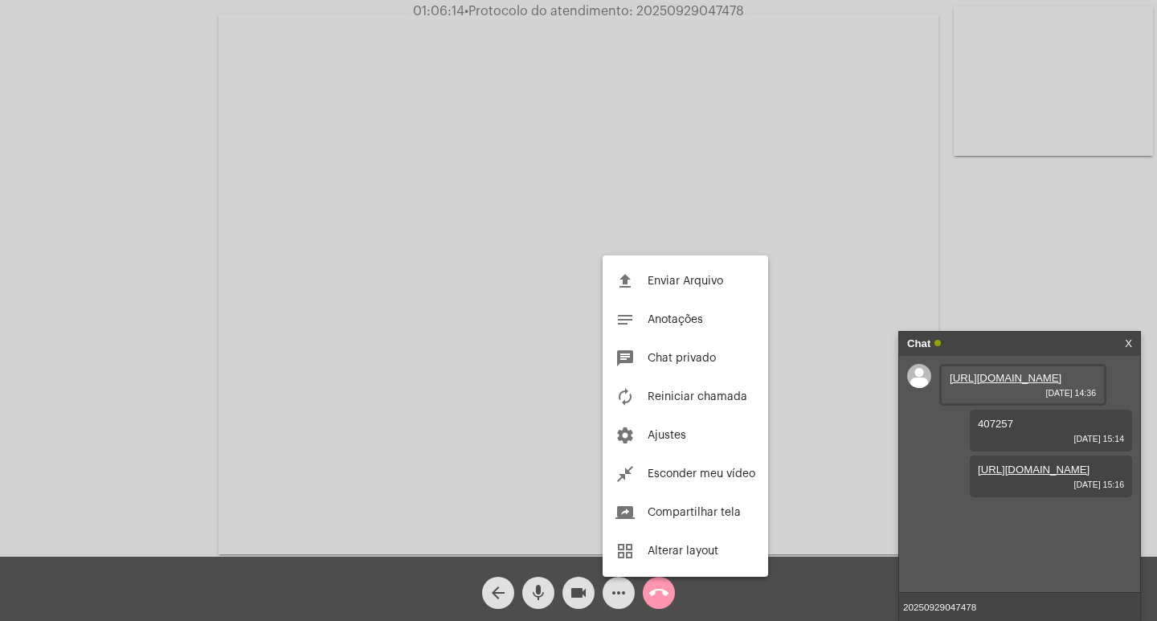
click at [621, 603] on div at bounding box center [578, 310] width 1157 height 621
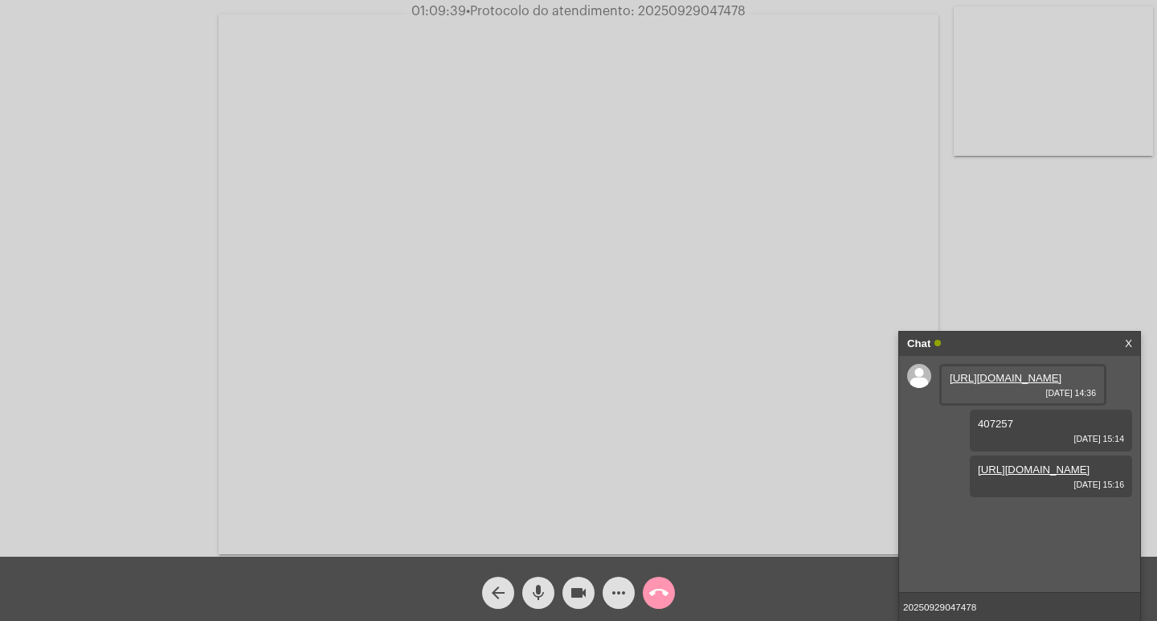
drag, startPoint x: 422, startPoint y: 10, endPoint x: 471, endPoint y: 21, distance: 50.1
click at [471, 21] on app-call "01:09:39 • Protocolo do atendimento: 20250929047478 Acessando Câmera e Microfon…" at bounding box center [578, 310] width 1157 height 621
click at [194, 75] on div "Acessando Câmera e Microfone..." at bounding box center [579, 282] width 1154 height 557
click at [995, 521] on link "[URL][DOMAIN_NAME]" at bounding box center [1006, 515] width 112 height 12
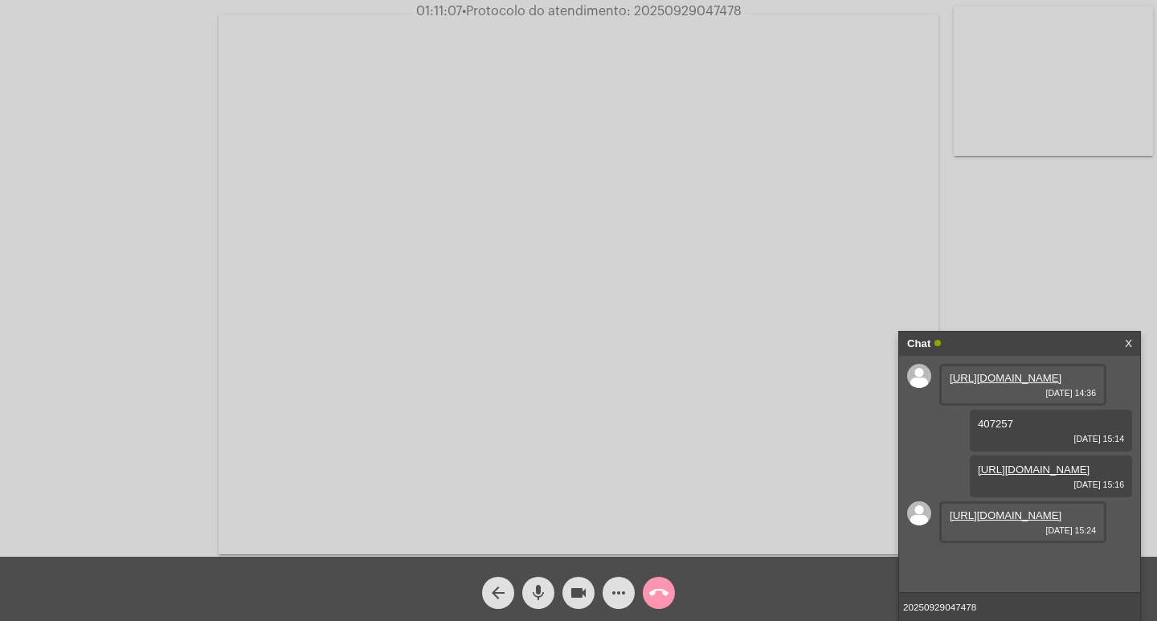
click at [997, 603] on input "20250929047478" at bounding box center [1019, 607] width 241 height 28
click at [1057, 340] on div "Chat" at bounding box center [1002, 344] width 191 height 24
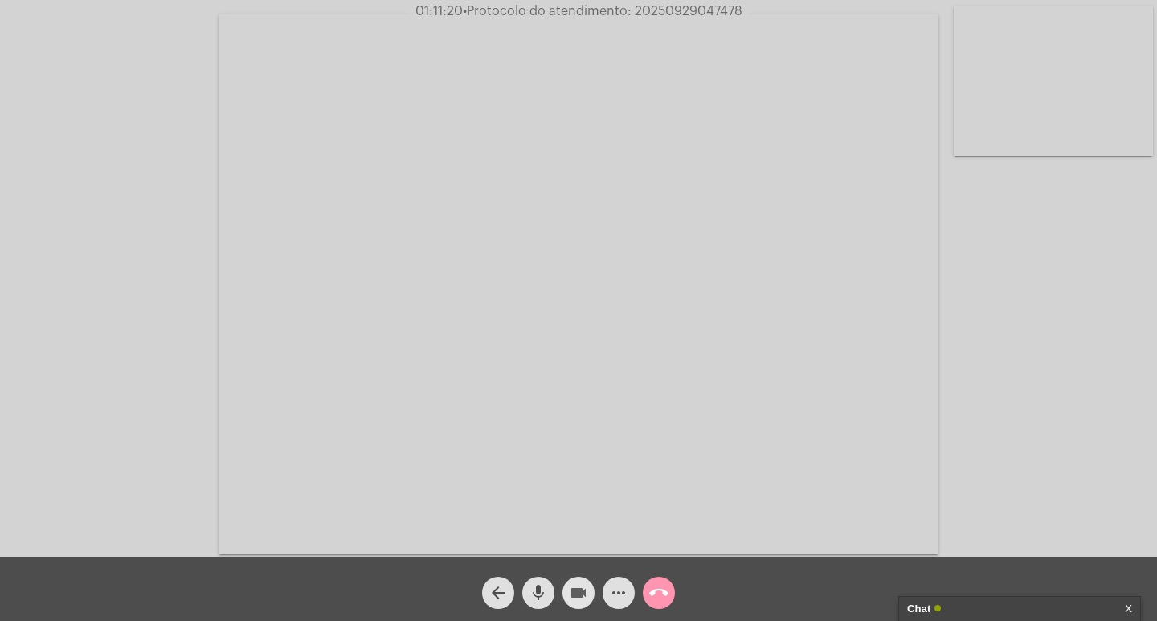
click at [581, 590] on mat-icon "videocam" at bounding box center [578, 592] width 19 height 19
click at [545, 587] on mat-icon "mic" at bounding box center [538, 592] width 19 height 19
click at [658, 586] on mat-icon "call_end" at bounding box center [658, 592] width 19 height 19
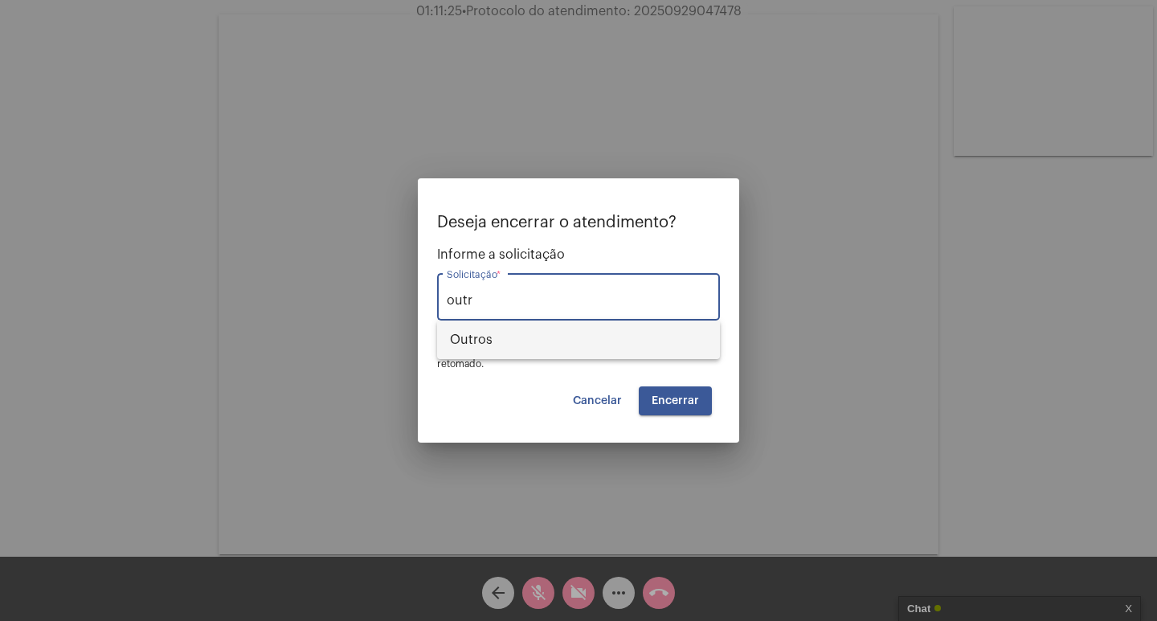
click at [628, 337] on span "Outros" at bounding box center [578, 340] width 257 height 39
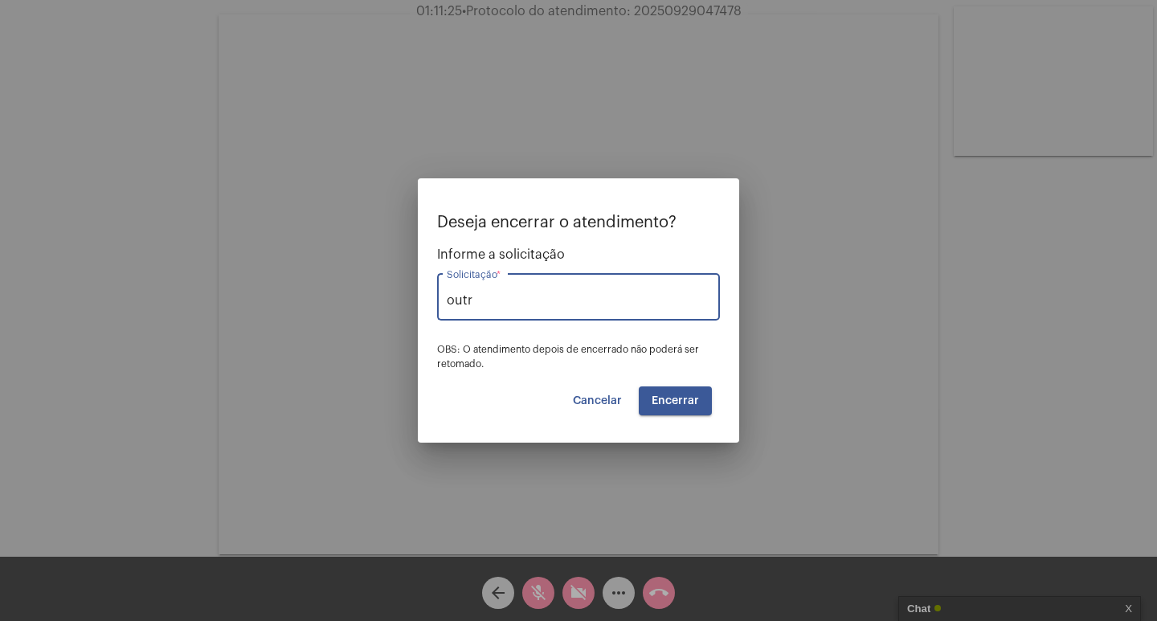
type input "Outros"
click at [664, 407] on button "Encerrar" at bounding box center [675, 400] width 73 height 29
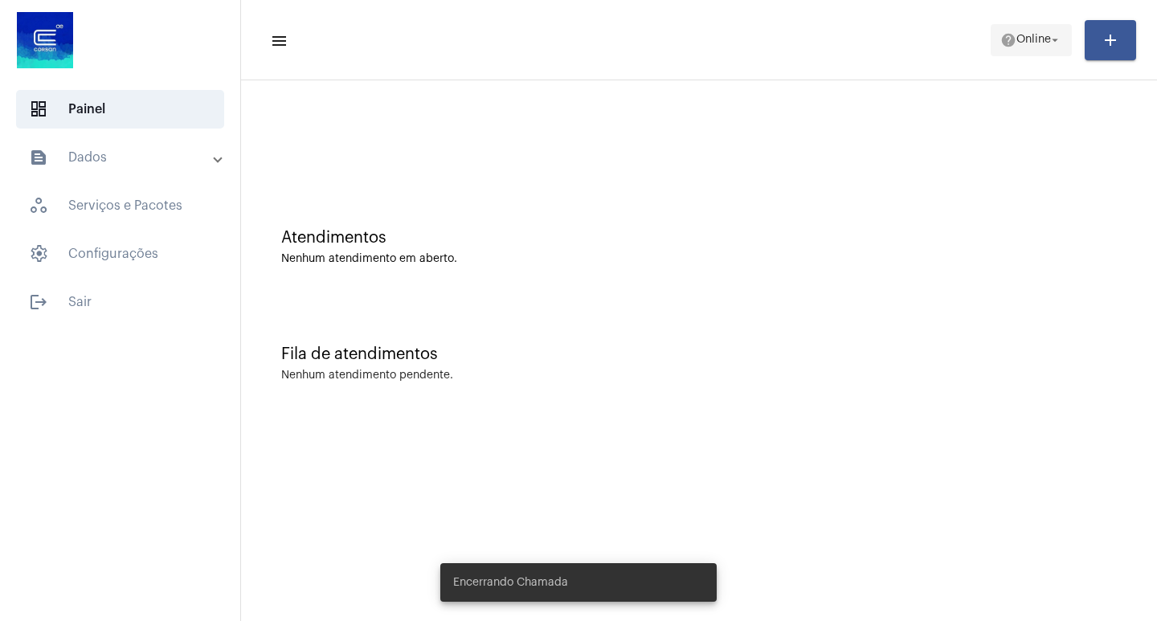
click at [1037, 27] on span "help Online arrow_drop_down" at bounding box center [1031, 39] width 62 height 29
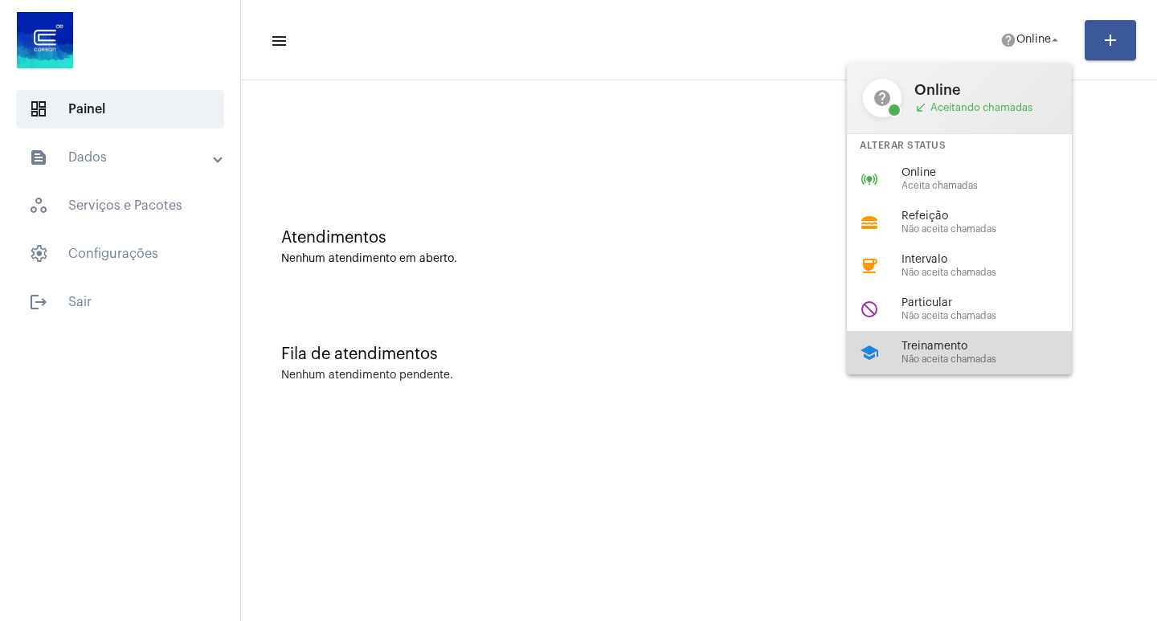
click at [966, 337] on div "school Treinamento Não aceita chamadas" at bounding box center [972, 352] width 251 height 43
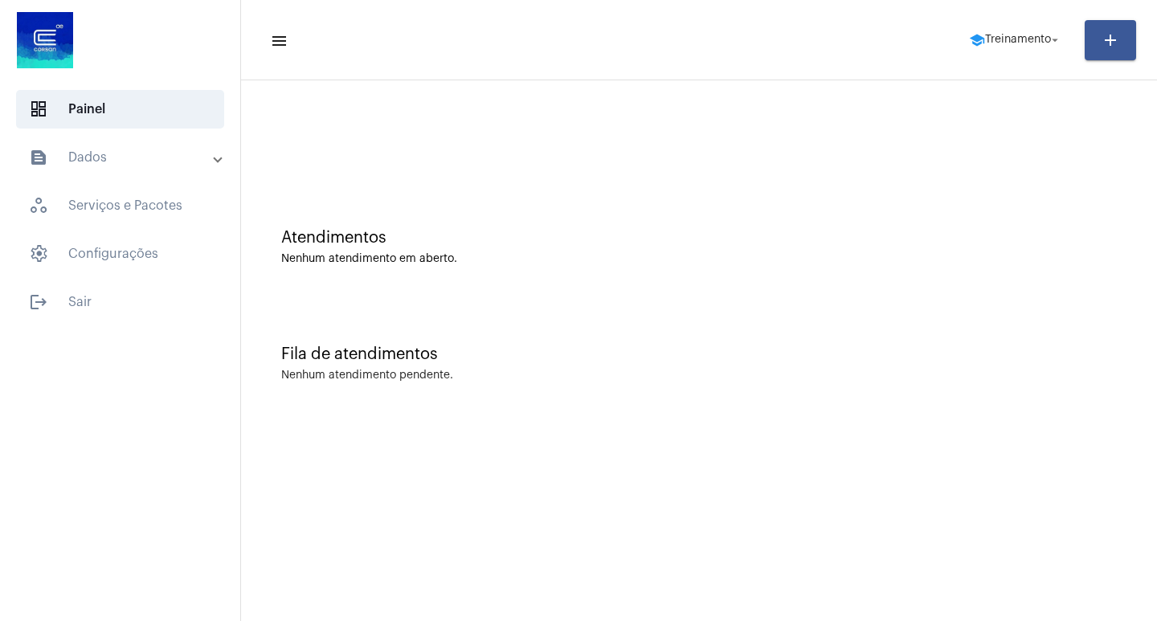
click at [172, 154] on mat-panel-title "text_snippet_outlined Dados" at bounding box center [122, 157] width 186 height 19
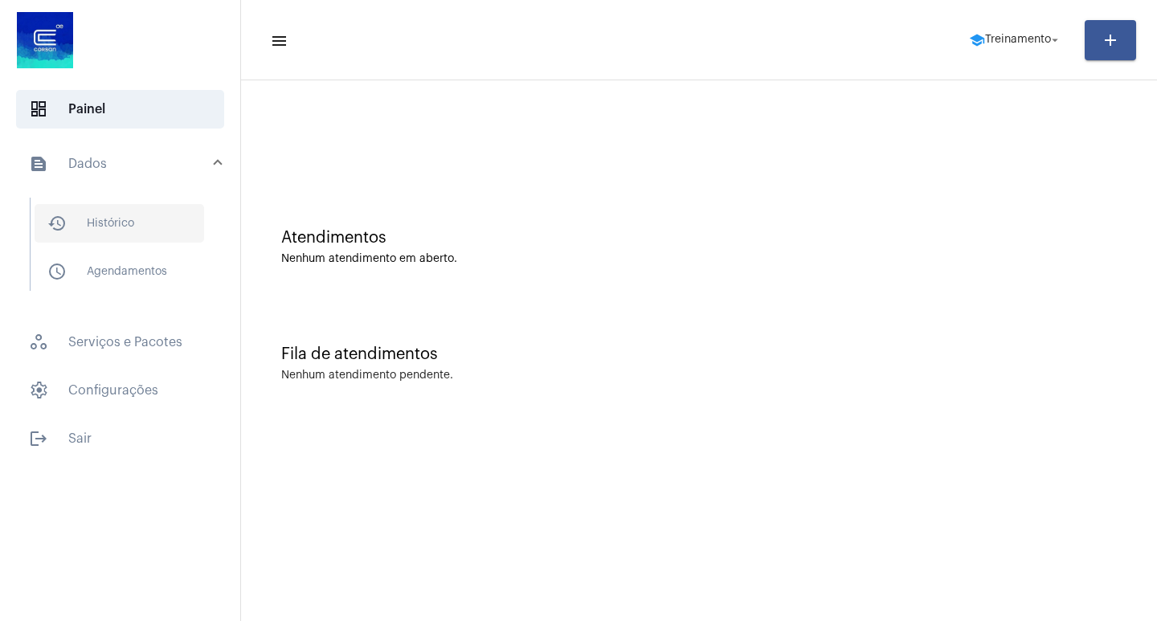
click at [181, 210] on span "history_outlined Histórico" at bounding box center [120, 223] width 170 height 39
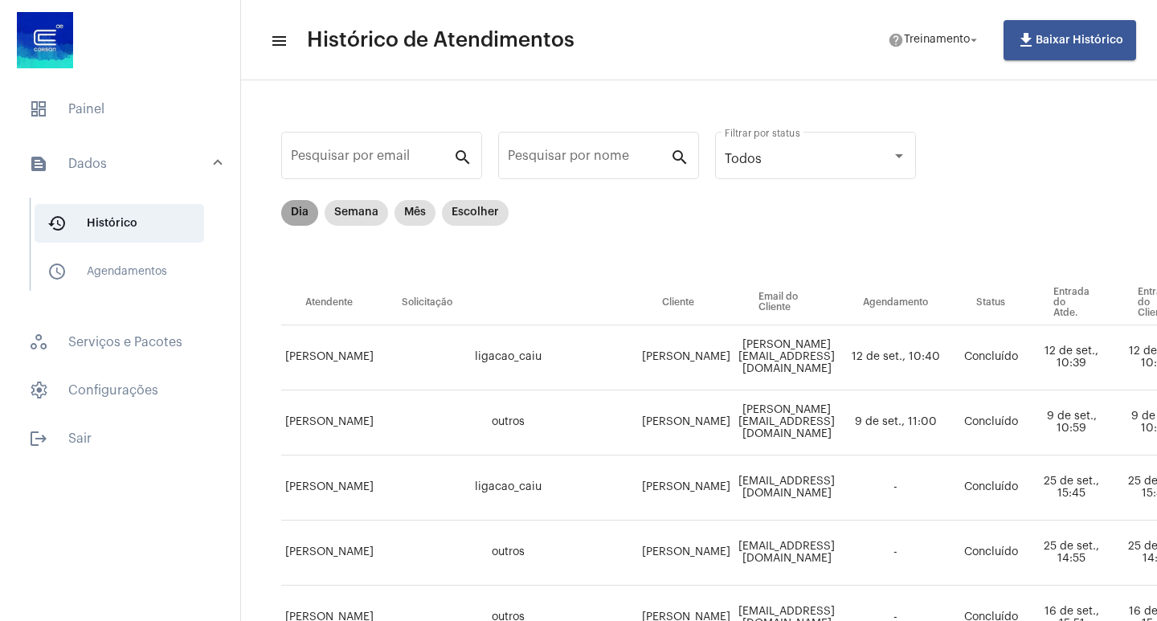
click at [302, 211] on mat-chip "Dia" at bounding box center [299, 213] width 37 height 26
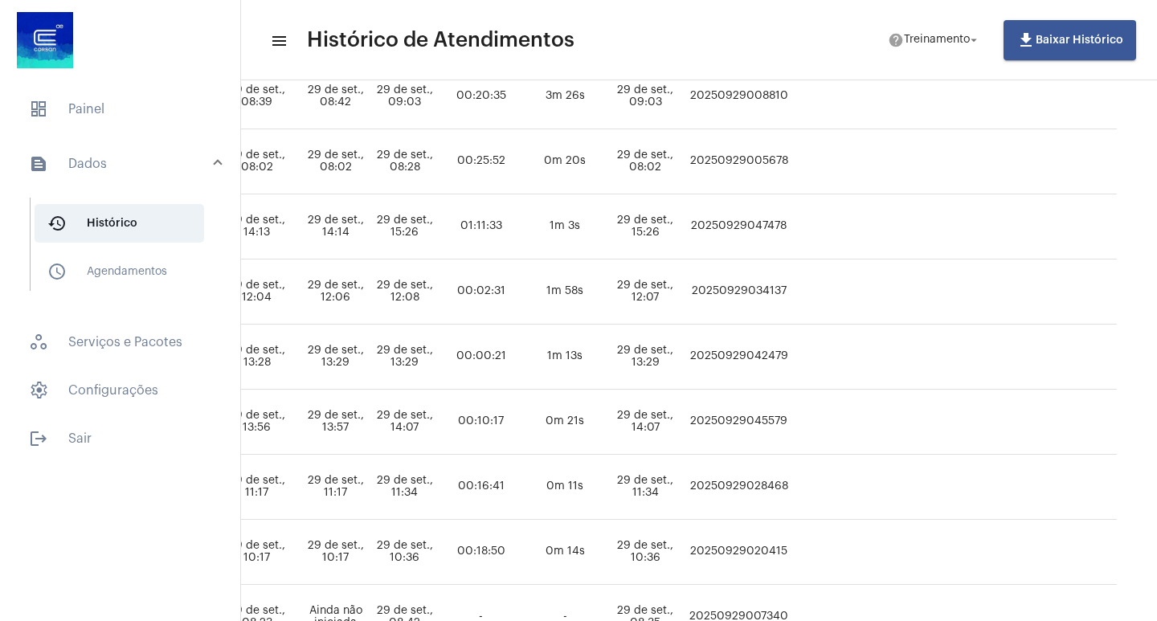
scroll to position [311, 781]
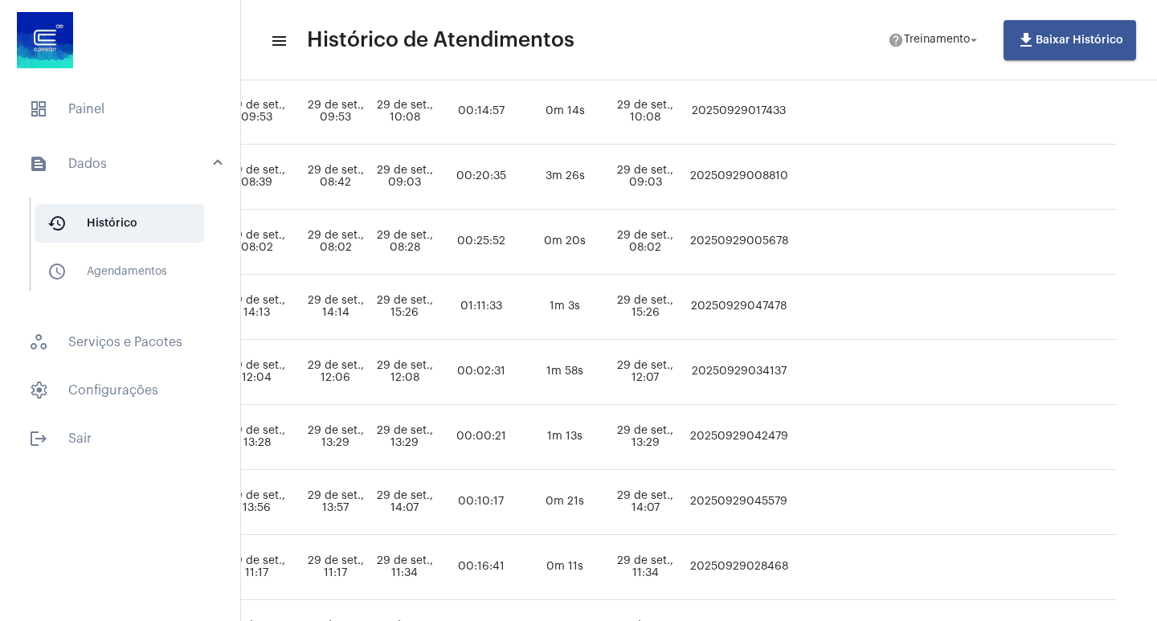
click at [770, 306] on td "20250929047478" at bounding box center [738, 307] width 107 height 65
copy td "20250929047478"
click at [162, 89] on mat-list "dashboard Painel text_snippet_outlined Dados history_outlined Histórico schedul…" at bounding box center [120, 271] width 240 height 374
drag, startPoint x: 164, startPoint y: 98, endPoint x: 153, endPoint y: 89, distance: 13.7
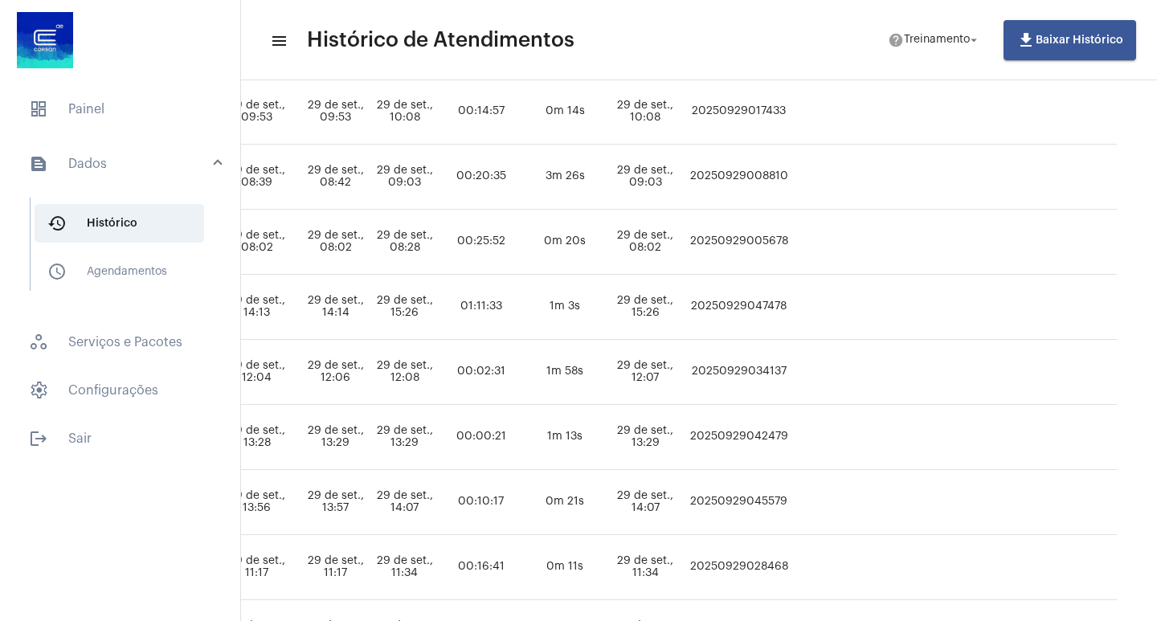
click at [153, 89] on mat-list "dashboard Painel text_snippet_outlined Dados history_outlined Histórico schedul…" at bounding box center [120, 271] width 240 height 374
click at [147, 100] on span "dashboard Painel" at bounding box center [120, 109] width 208 height 39
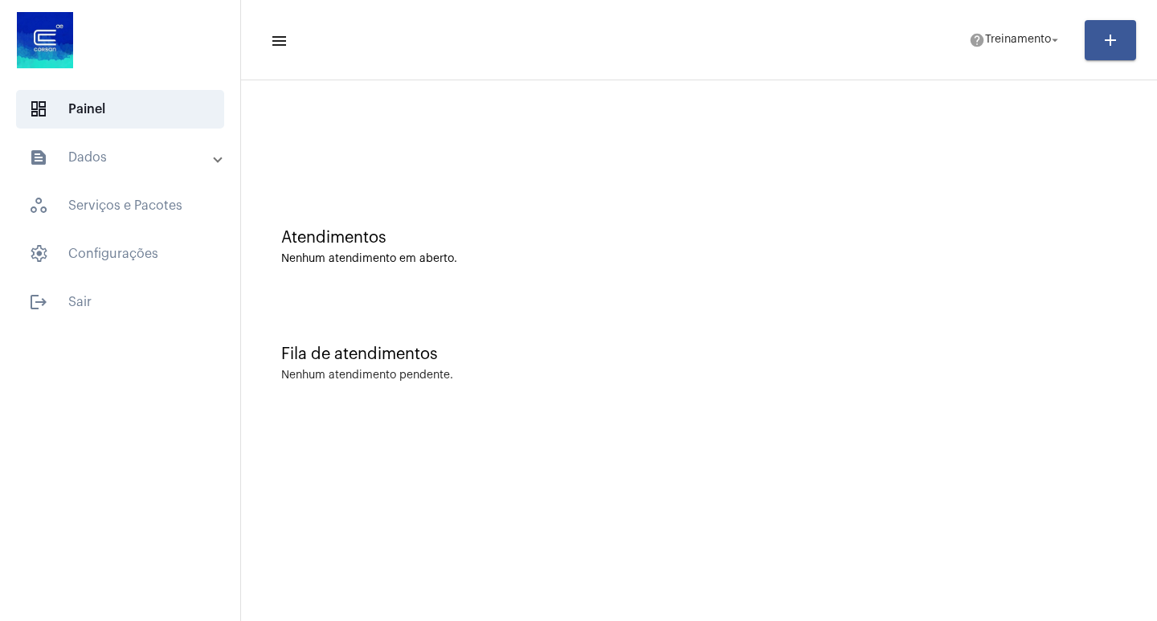
click at [200, 136] on mat-list "dashboard Painel text_snippet_outlined Dados history_outlined Histórico schedul…" at bounding box center [120, 203] width 240 height 238
click at [202, 153] on mat-panel-title "text_snippet_outlined Dados" at bounding box center [122, 157] width 186 height 19
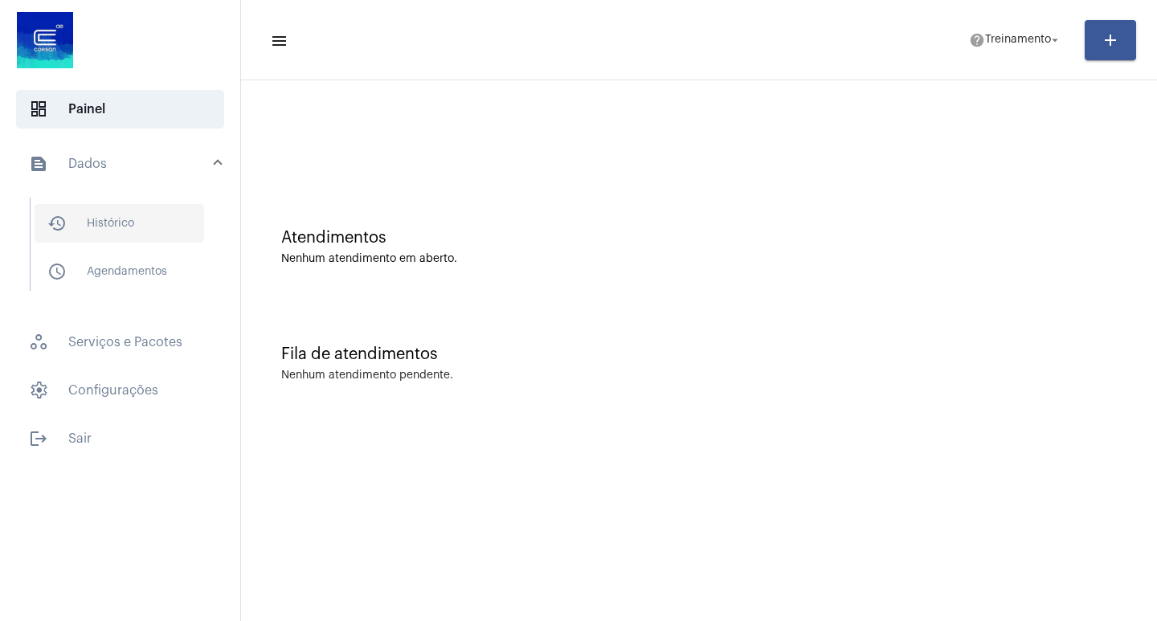
click at [169, 237] on span "history_outlined Histórico" at bounding box center [120, 223] width 170 height 39
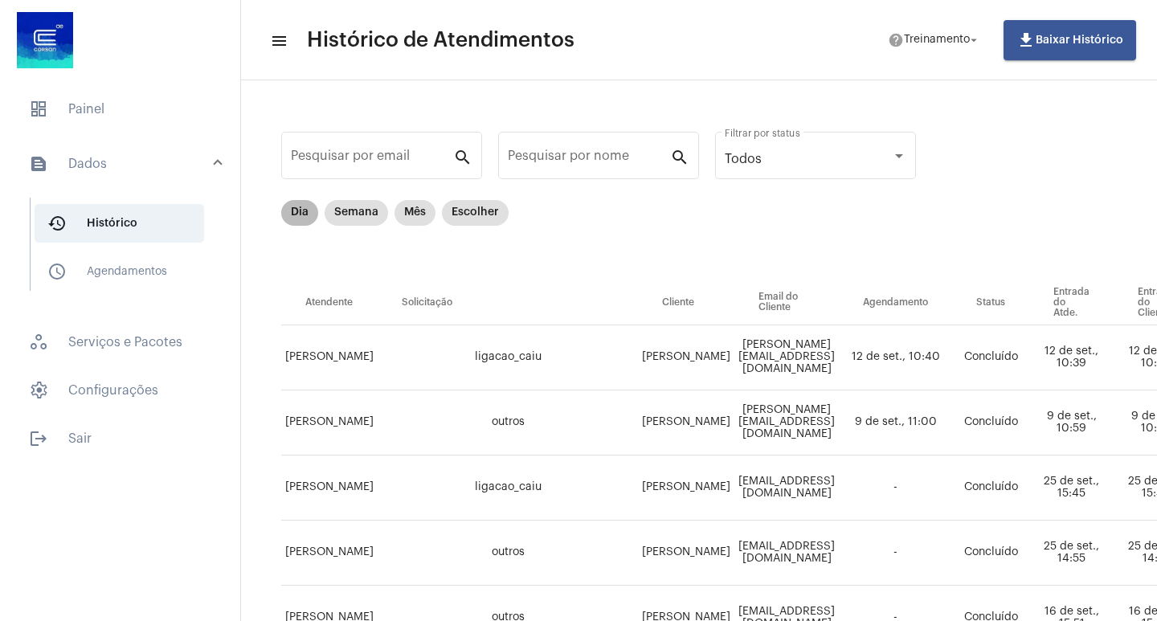
click at [292, 223] on mat-chip "Dia" at bounding box center [299, 213] width 37 height 26
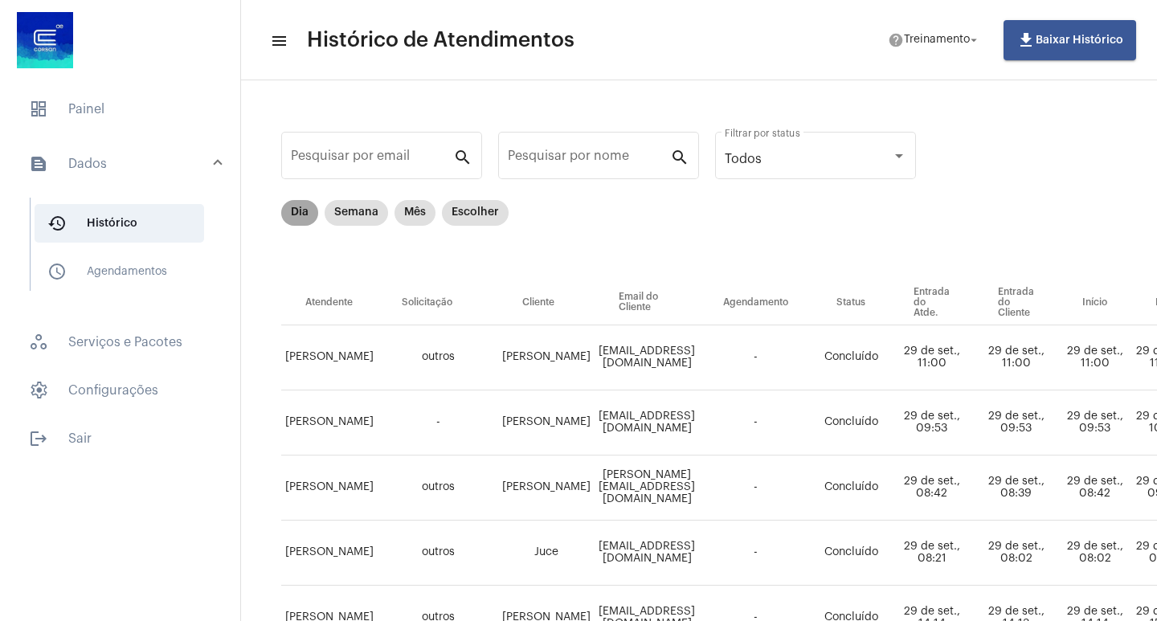
click at [294, 211] on mat-chip "Dia" at bounding box center [299, 213] width 37 height 26
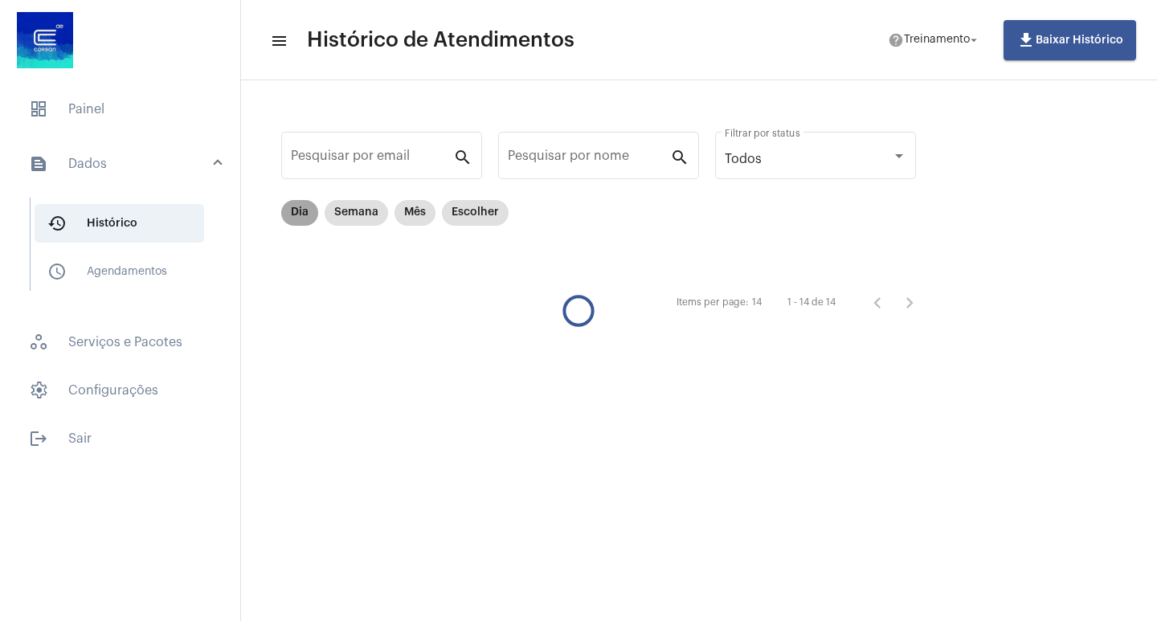
click at [294, 211] on mat-chip "Dia" at bounding box center [299, 213] width 37 height 26
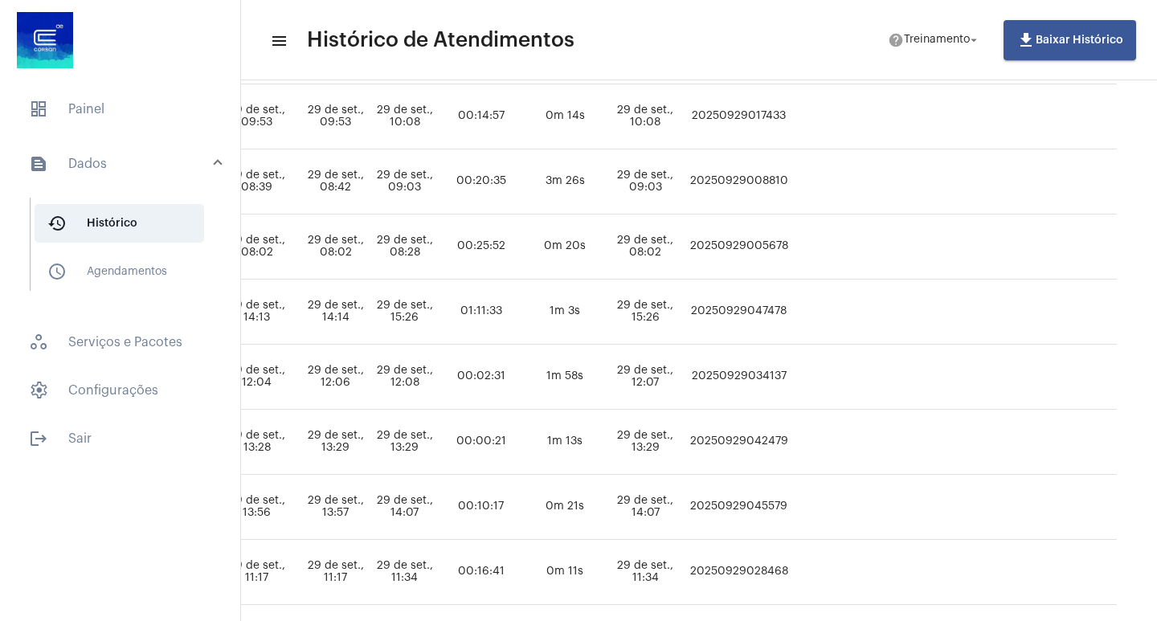
scroll to position [321, 847]
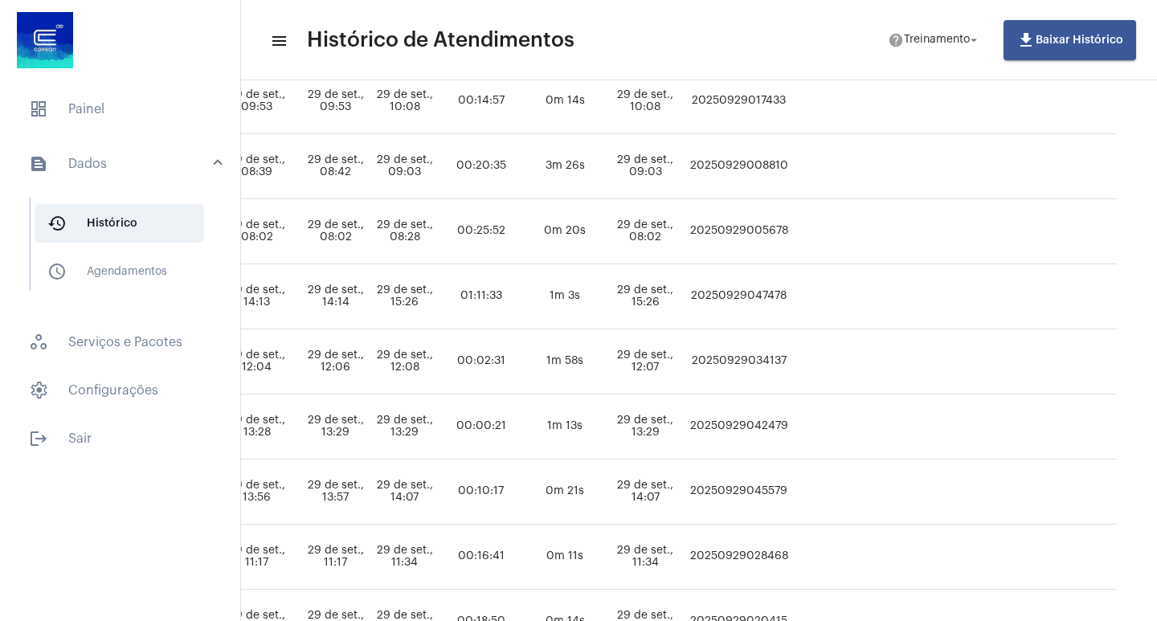
click at [750, 306] on td "20250929047478" at bounding box center [738, 296] width 107 height 65
copy td "20250929047478"
click at [101, 103] on span "dashboard Painel" at bounding box center [120, 109] width 208 height 39
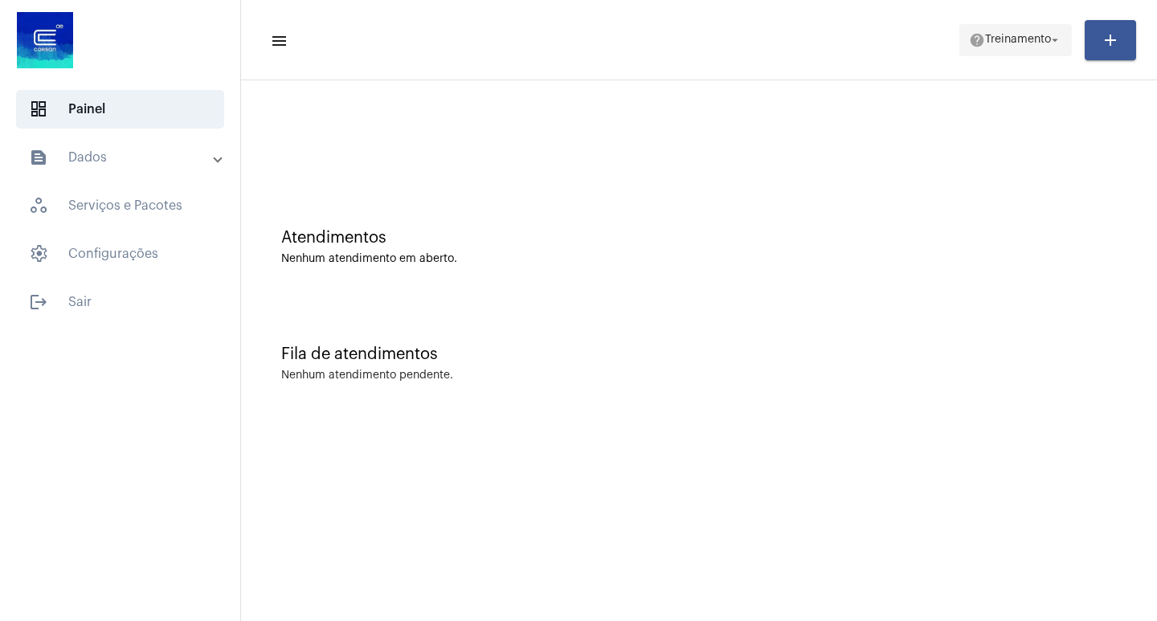
click at [1005, 35] on span "Treinamento" at bounding box center [1018, 40] width 66 height 11
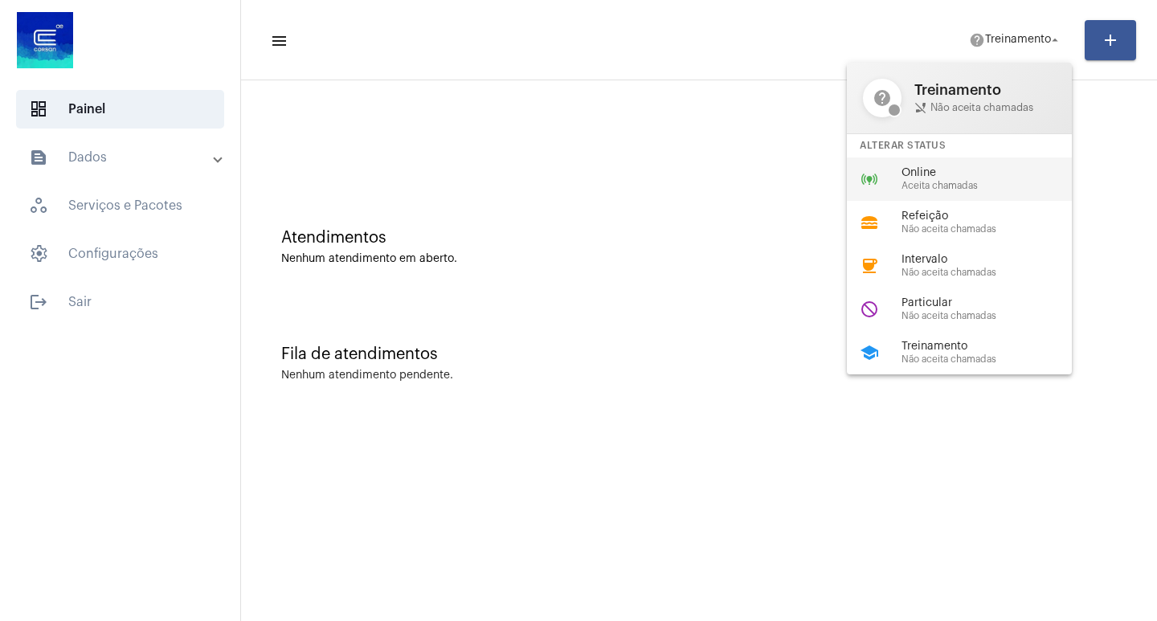
click at [978, 173] on span "Online" at bounding box center [992, 173] width 183 height 12
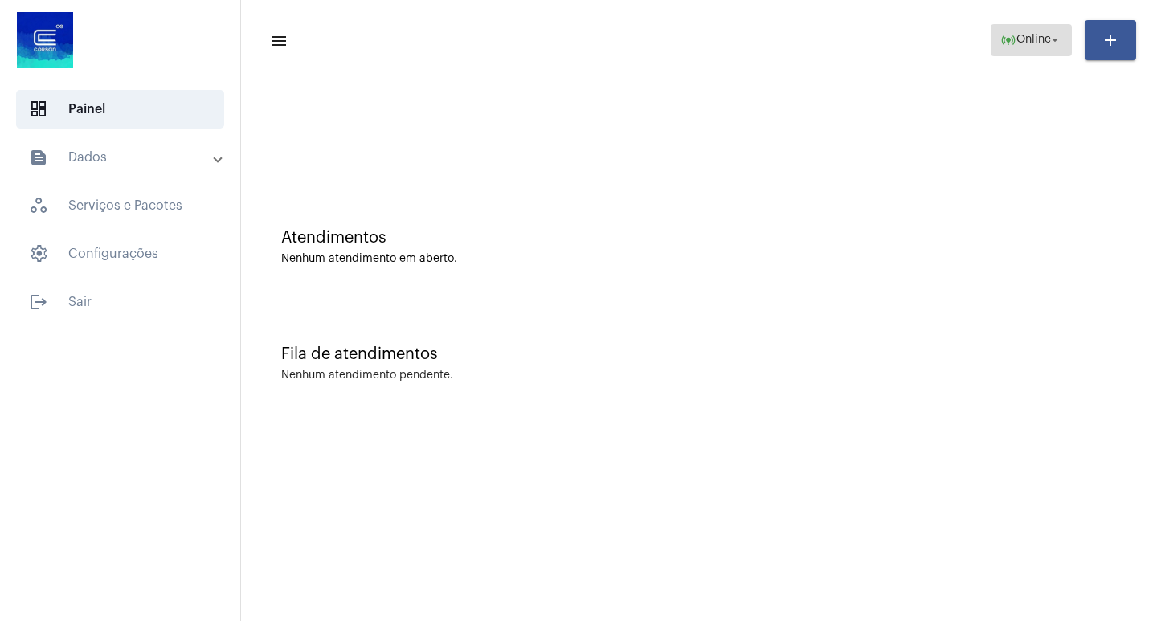
click at [1011, 29] on span "online_prediction Online arrow_drop_down" at bounding box center [1031, 39] width 62 height 29
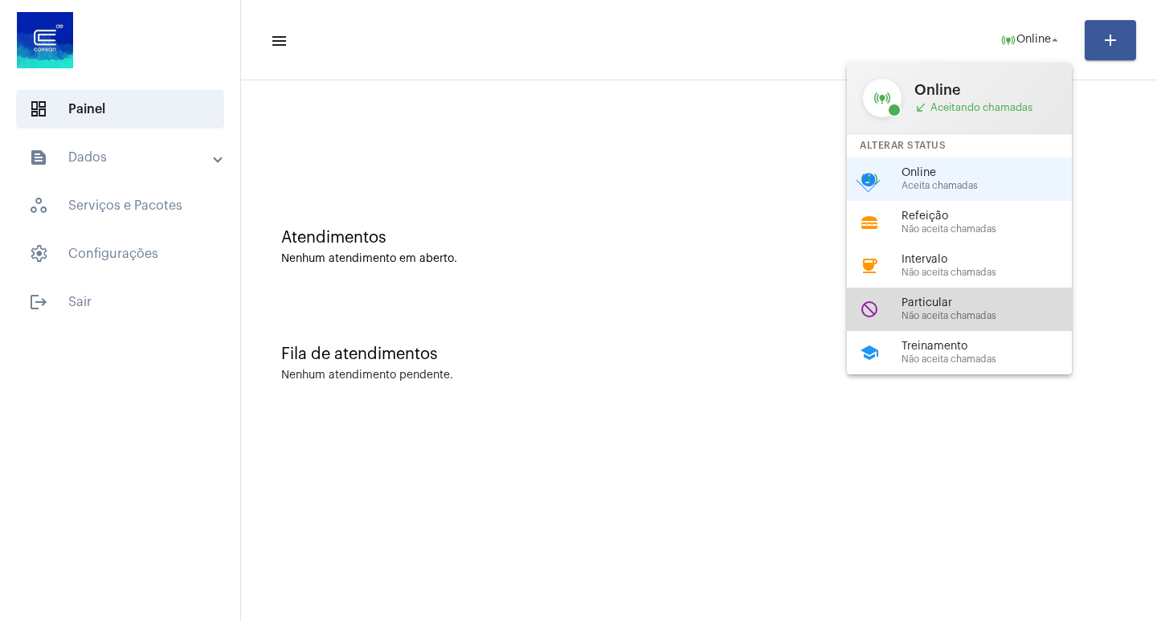
click at [966, 304] on span "Particular" at bounding box center [992, 303] width 183 height 12
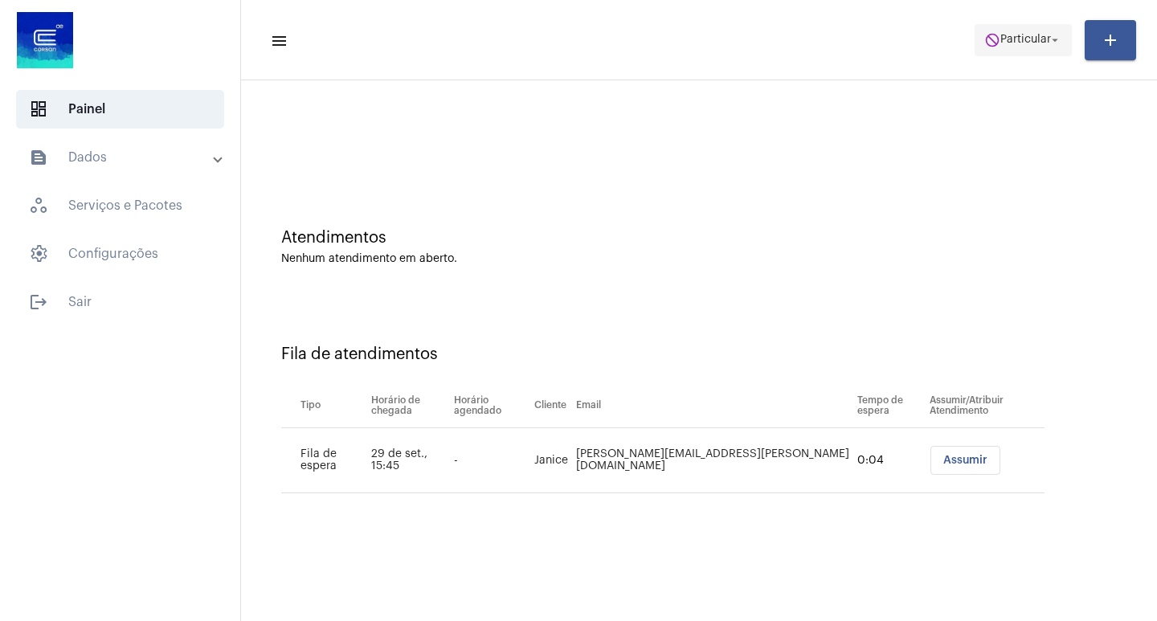
click at [1030, 43] on span "Particular" at bounding box center [1025, 40] width 51 height 11
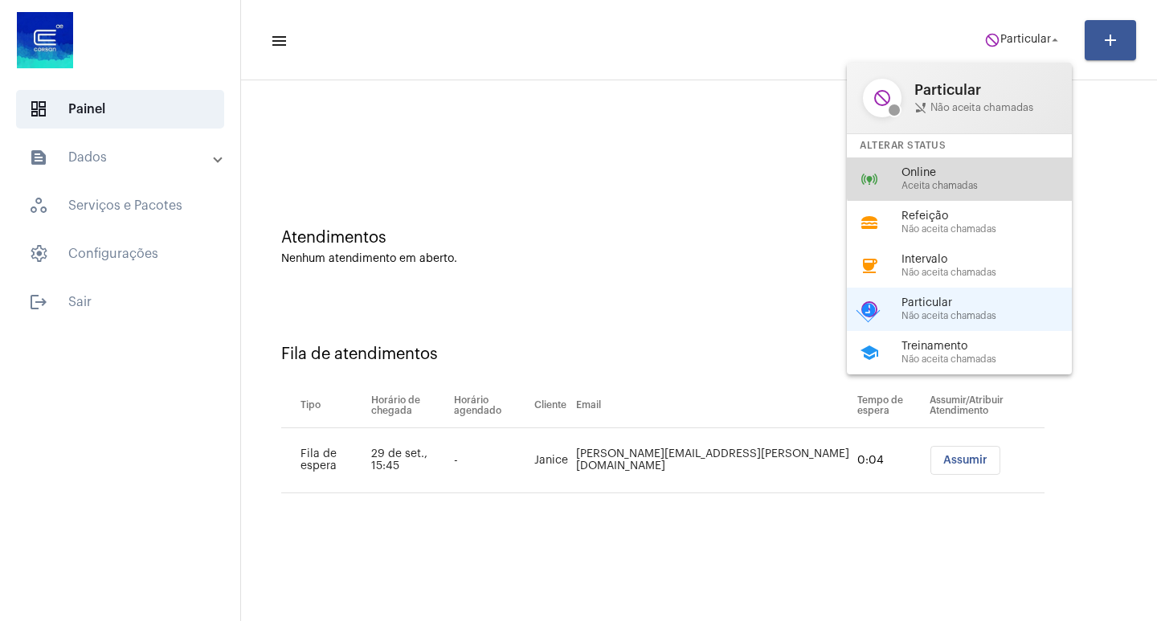
click at [978, 170] on span "Online" at bounding box center [992, 173] width 183 height 12
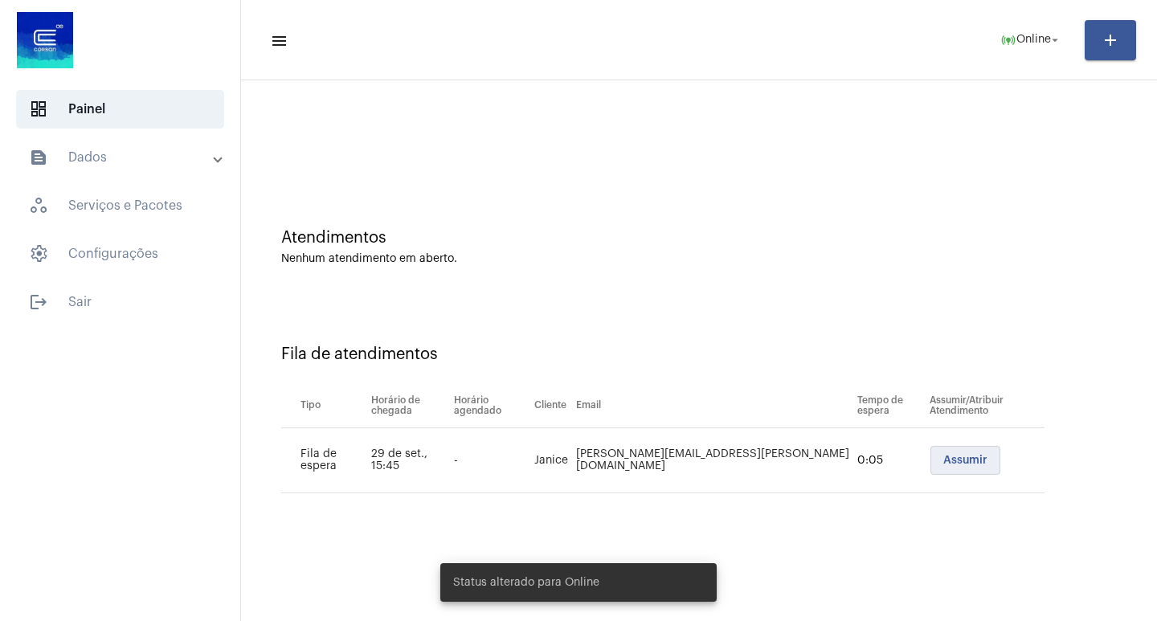
click at [947, 451] on button "Assumir" at bounding box center [965, 460] width 70 height 29
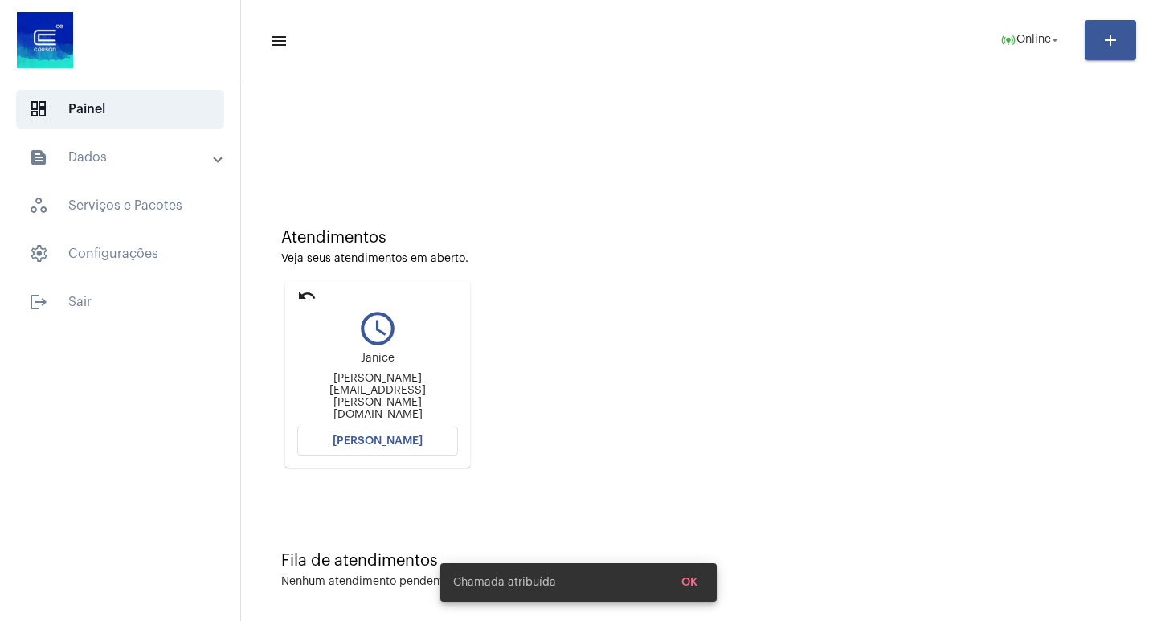
click at [347, 445] on span "[PERSON_NAME]" at bounding box center [378, 440] width 90 height 11
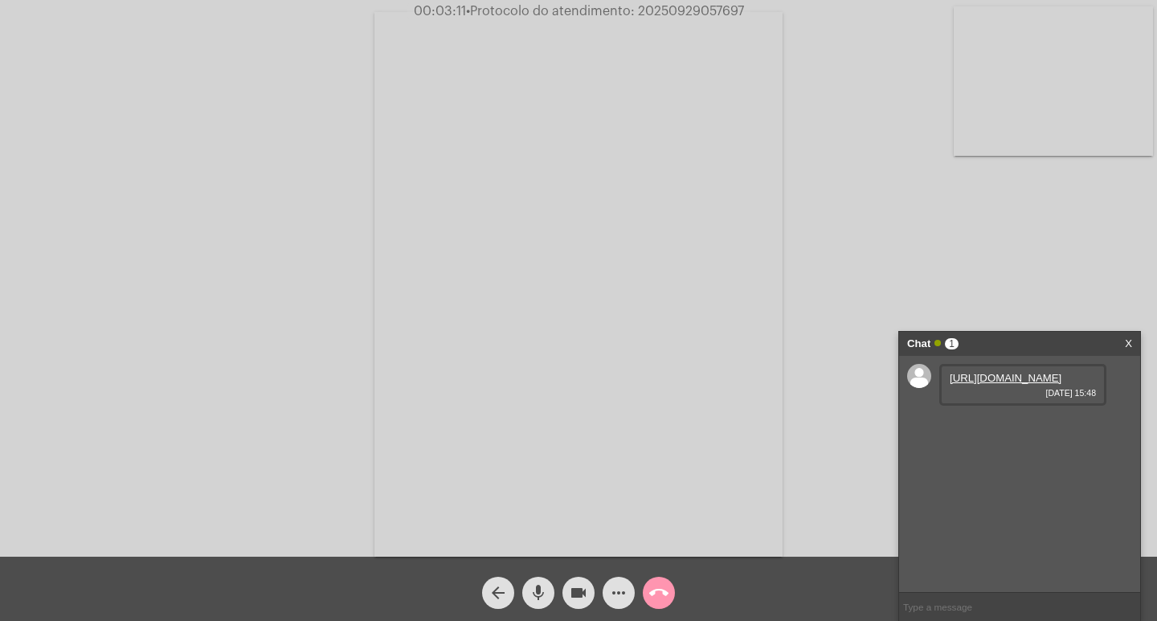
click at [966, 373] on link "[URL][DOMAIN_NAME]" at bounding box center [1006, 378] width 112 height 12
click at [978, 430] on link "[URL][DOMAIN_NAME]" at bounding box center [1006, 424] width 112 height 12
click at [981, 464] on link "[URL][DOMAIN_NAME]" at bounding box center [1006, 470] width 112 height 12
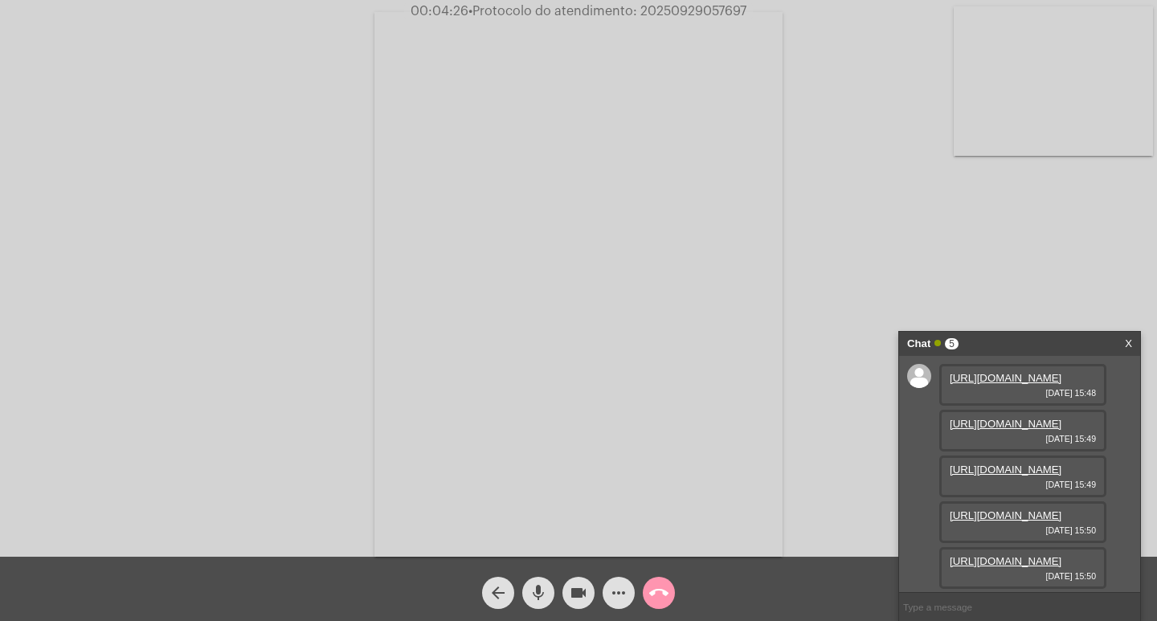
scroll to position [161, 0]
click at [1021, 509] on link "[URL][DOMAIN_NAME]" at bounding box center [1006, 515] width 112 height 12
click at [1000, 555] on link "[URL][DOMAIN_NAME]" at bounding box center [1006, 561] width 112 height 12
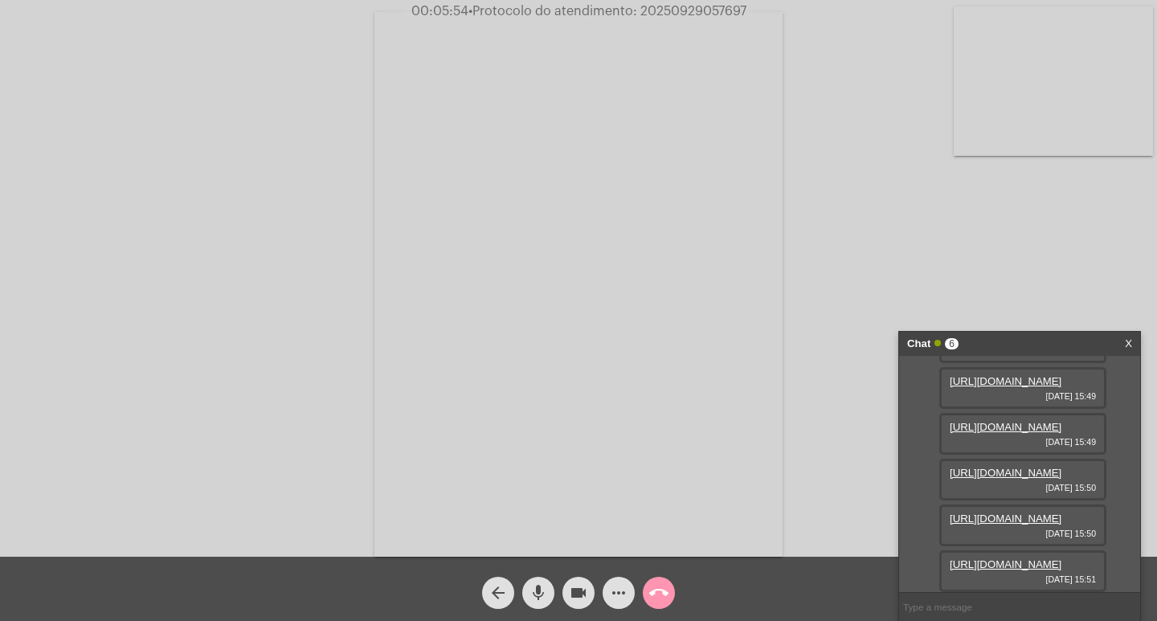
click at [1023, 558] on link "[URL][DOMAIN_NAME]" at bounding box center [1006, 564] width 112 height 12
click at [607, 587] on button "more_horiz" at bounding box center [619, 593] width 32 height 32
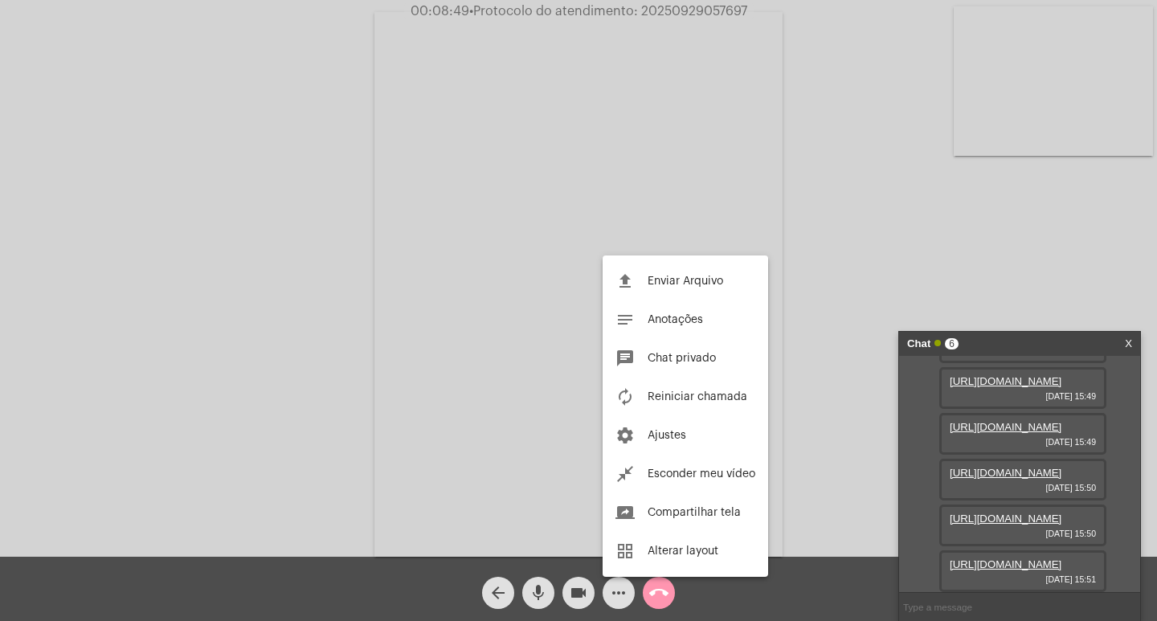
click at [648, 280] on span "Enviar Arquivo" at bounding box center [686, 281] width 76 height 11
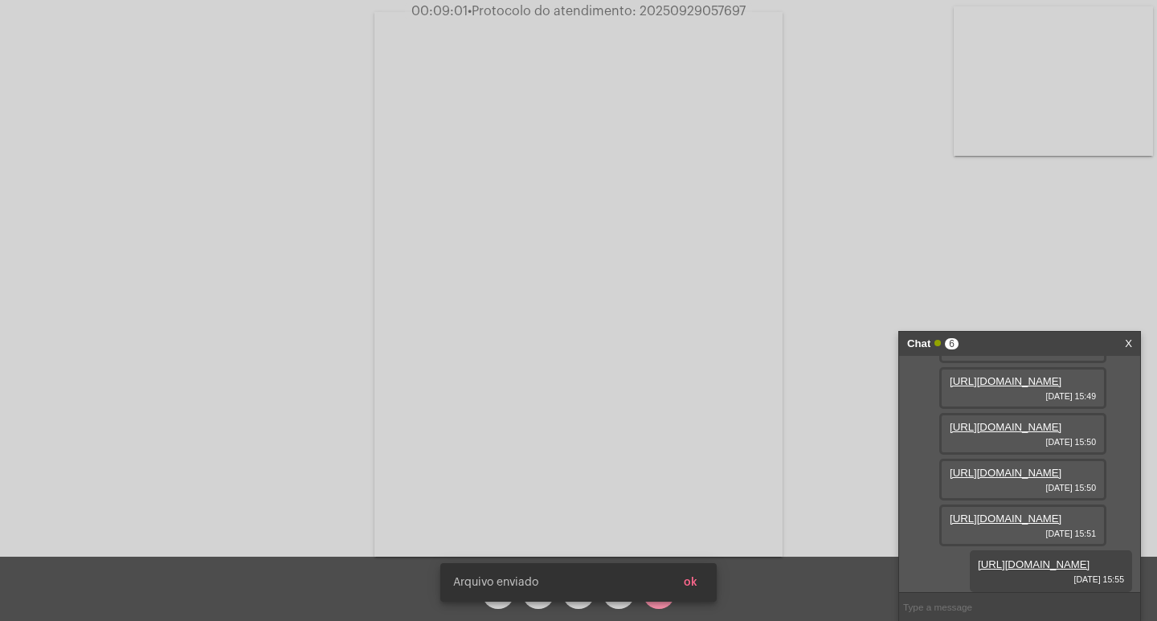
scroll to position [341, 0]
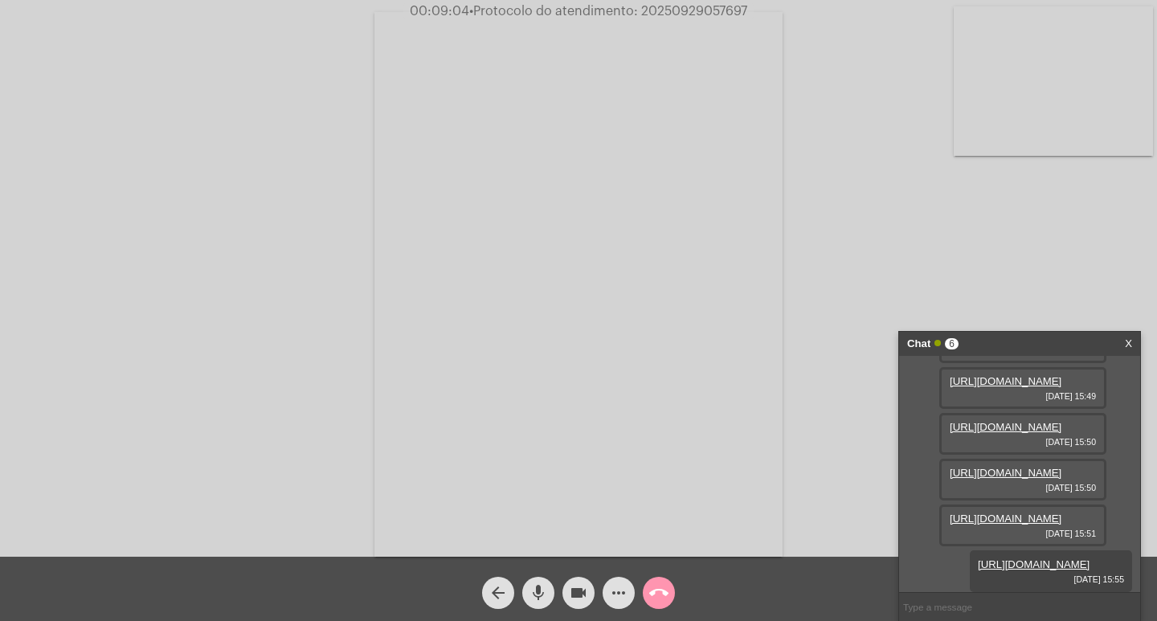
click at [651, 13] on span "• Protocolo do atendimento: 20250929057697" at bounding box center [608, 11] width 278 height 13
copy span "20250929057697"
click at [983, 604] on input "text" at bounding box center [1019, 607] width 241 height 28
paste input "20250929057697"
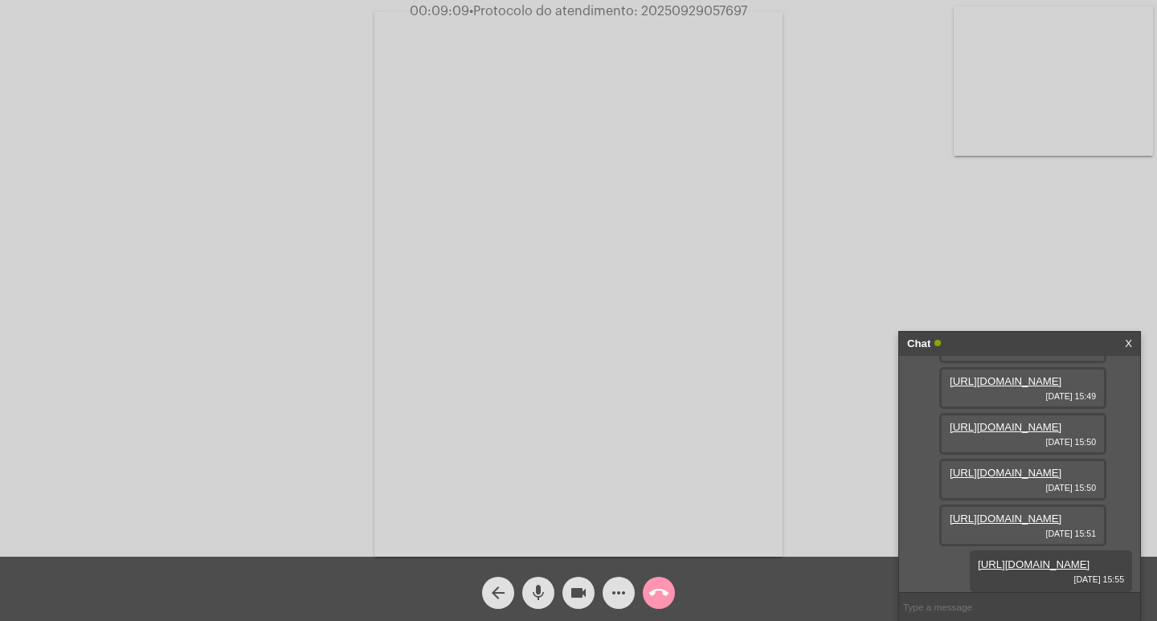
type input "20250929057697"
click at [1027, 335] on div "Chat" at bounding box center [1002, 344] width 191 height 24
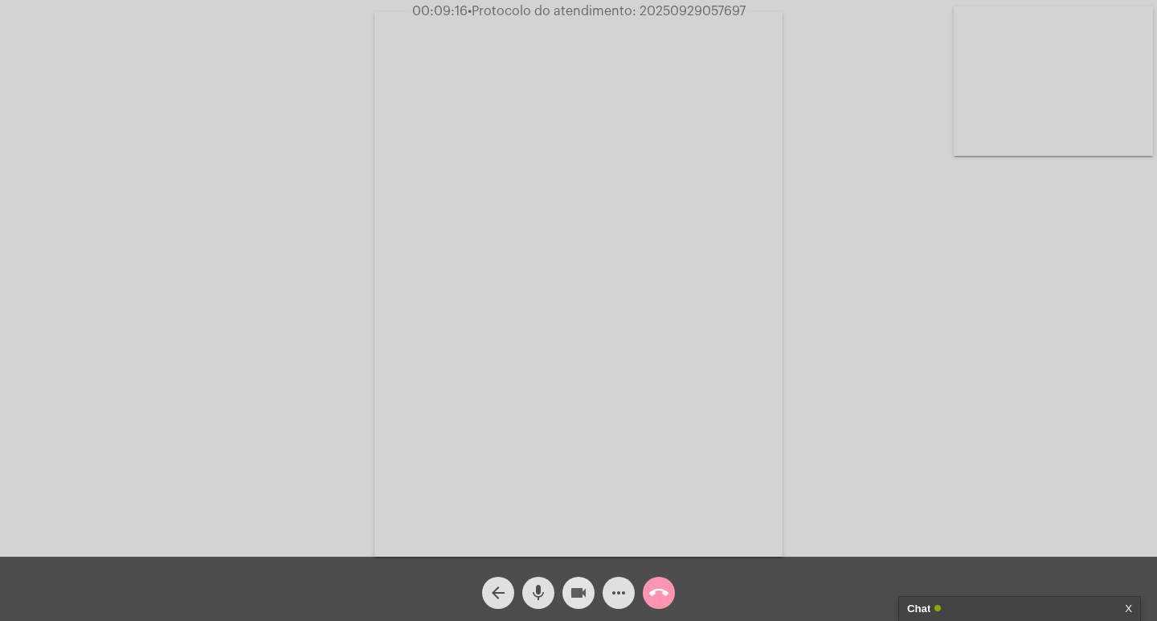
click at [583, 600] on mat-icon "videocam" at bounding box center [578, 592] width 19 height 19
click at [551, 597] on button "mic" at bounding box center [538, 593] width 32 height 32
click at [658, 586] on mat-icon "call_end" at bounding box center [658, 592] width 19 height 19
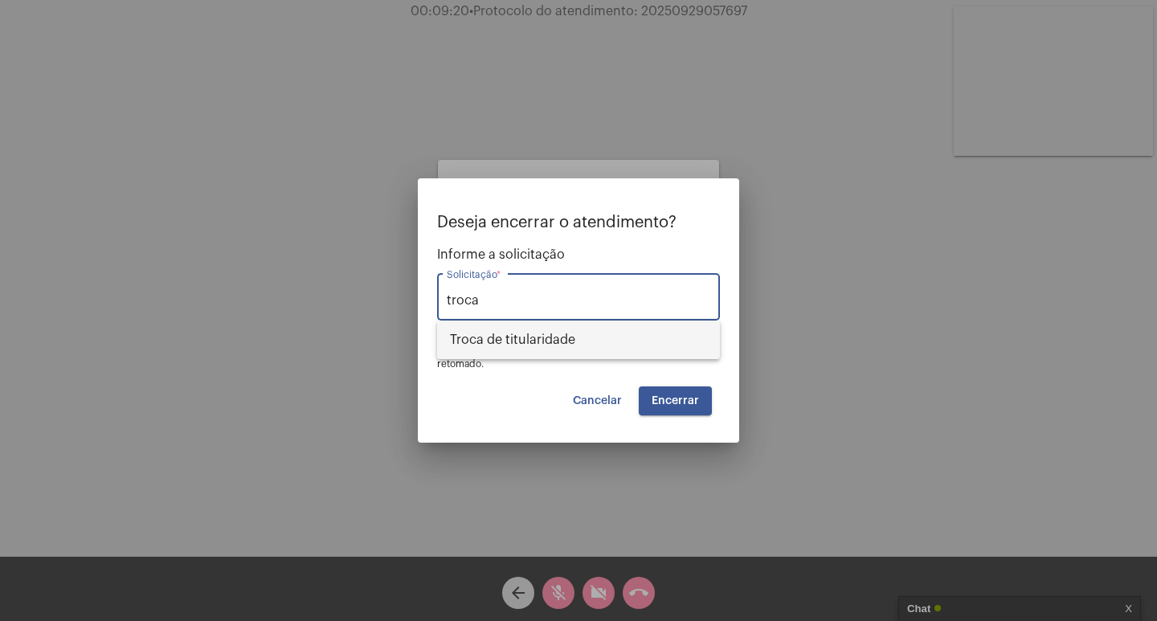
click at [666, 339] on span "Troca de titularidade" at bounding box center [578, 340] width 257 height 39
type input "Troca de titularidade"
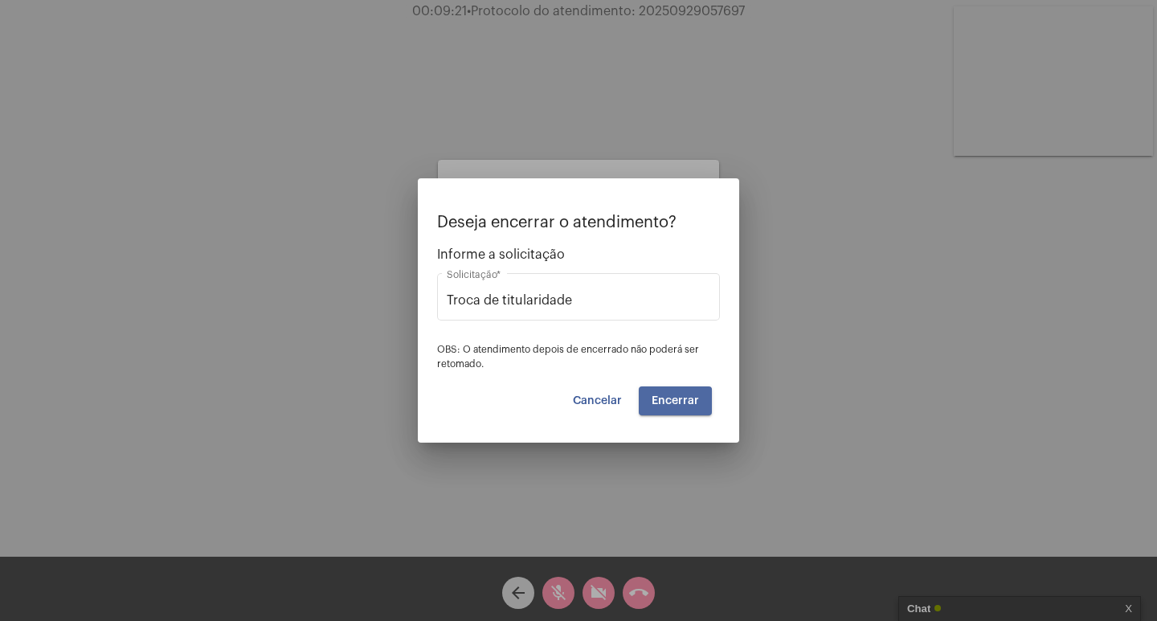
click at [667, 410] on button "Encerrar" at bounding box center [675, 400] width 73 height 29
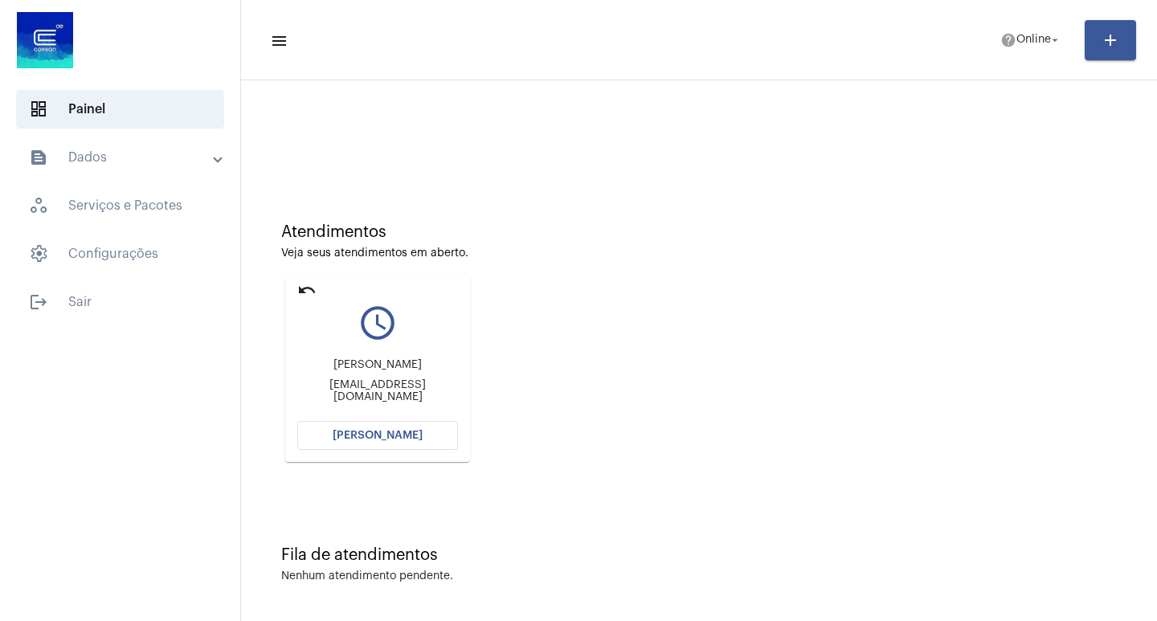
scroll to position [7, 0]
click at [302, 287] on mat-icon "undo" at bounding box center [306, 288] width 19 height 19
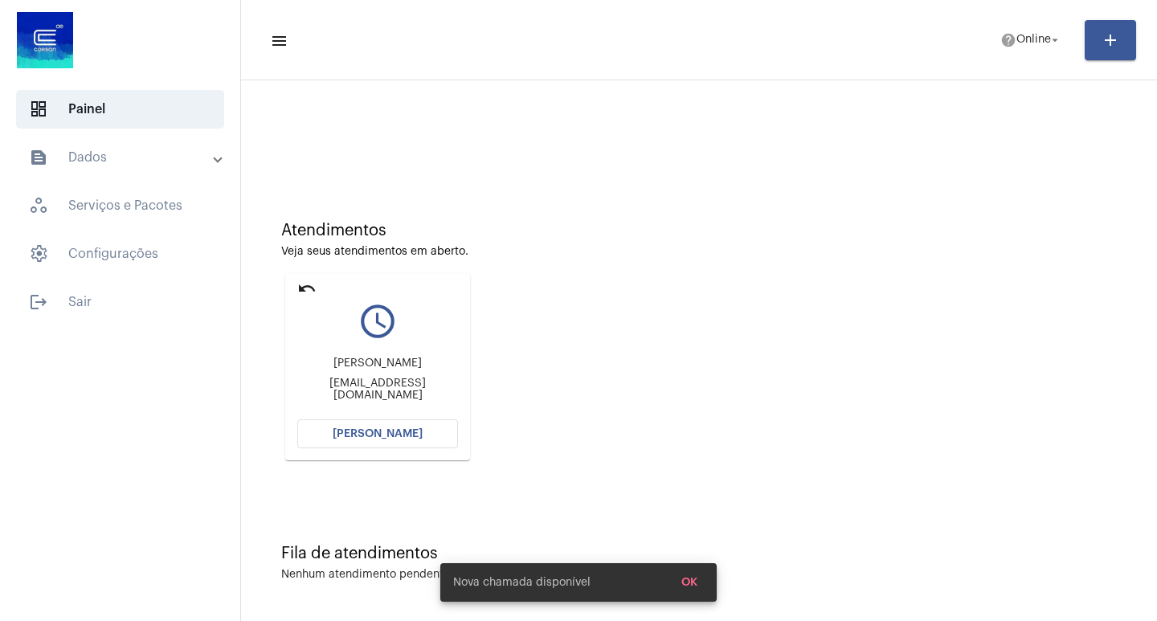
scroll to position [0, 0]
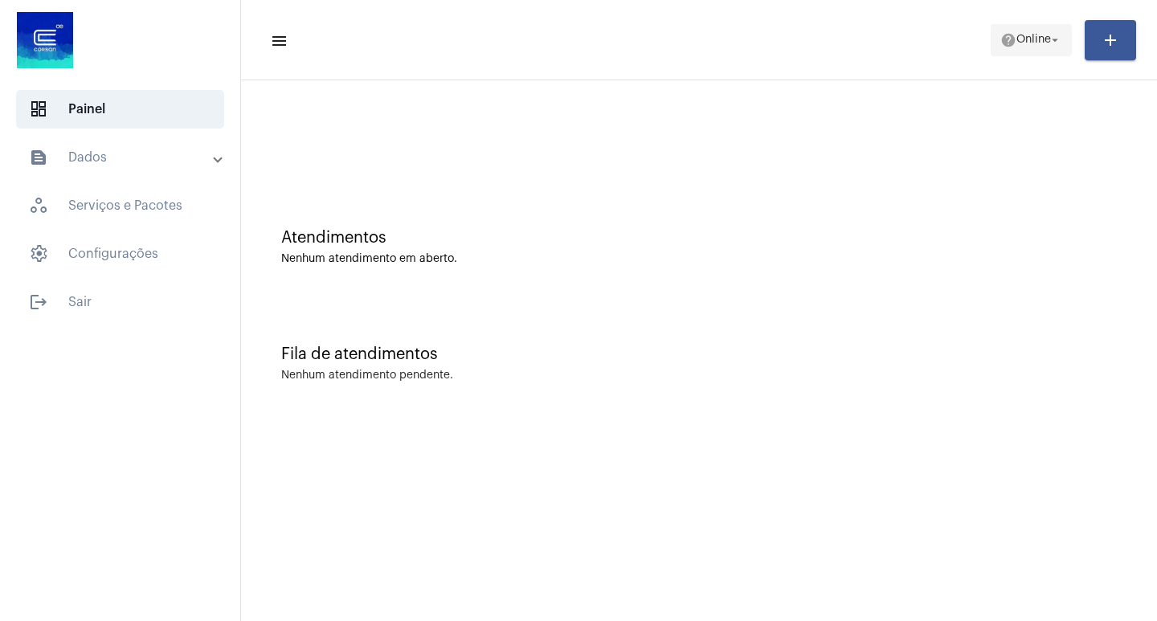
click at [1028, 37] on span "Online" at bounding box center [1033, 40] width 35 height 11
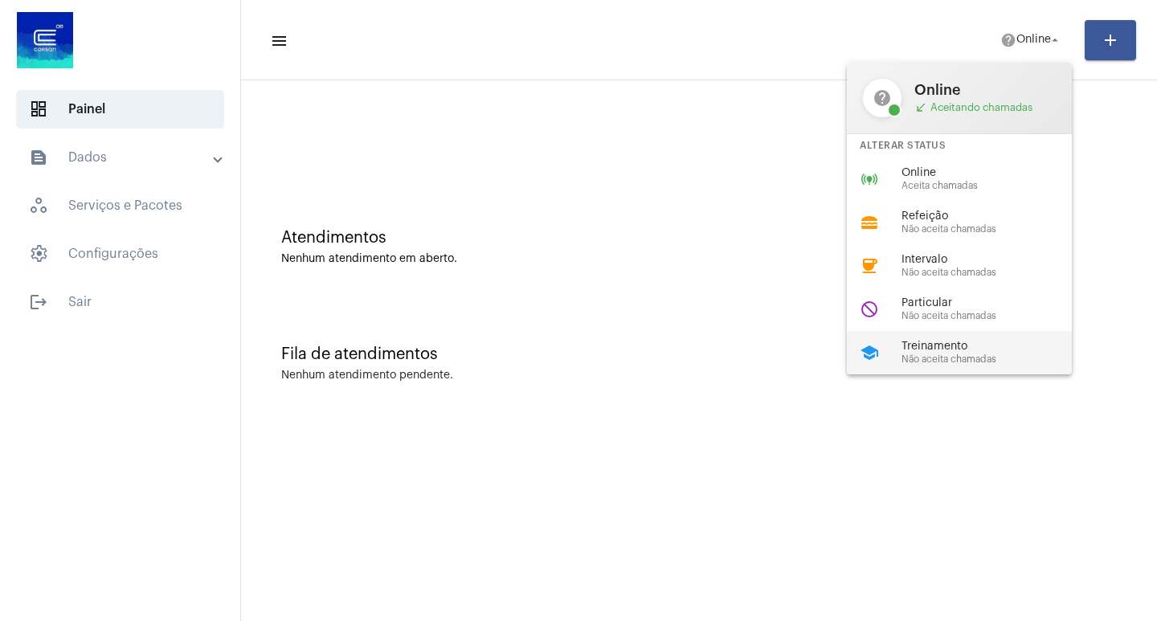
drag, startPoint x: 966, startPoint y: 346, endPoint x: 771, endPoint y: 120, distance: 299.1
click at [966, 345] on span "Treinamento" at bounding box center [992, 347] width 183 height 12
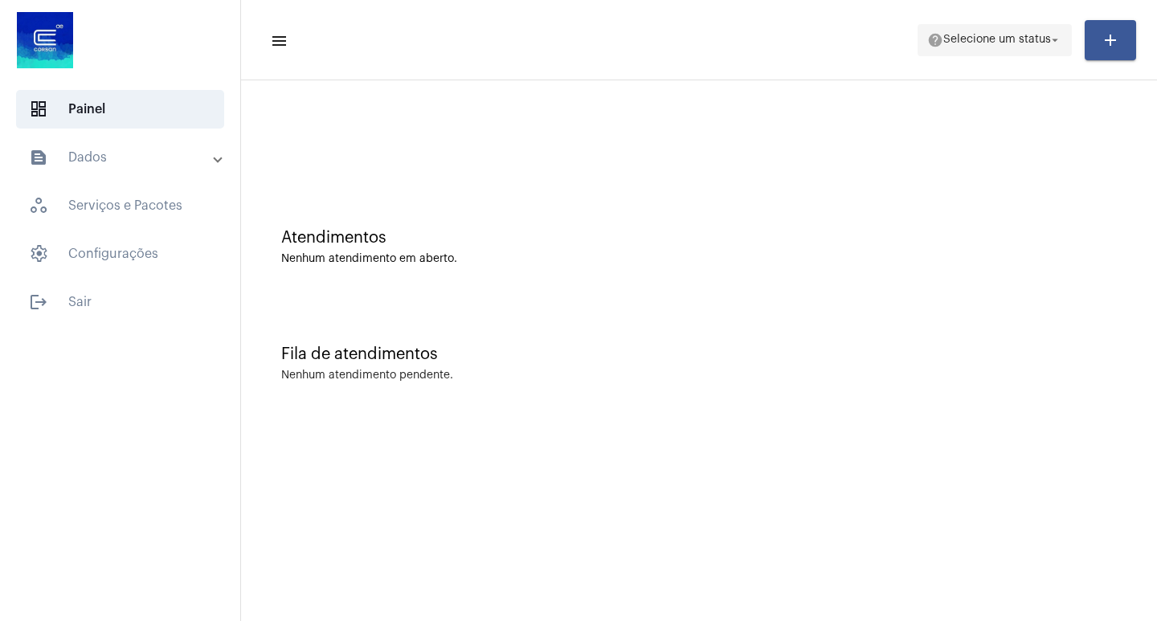
click at [927, 46] on mat-icon "help" at bounding box center [935, 40] width 16 height 16
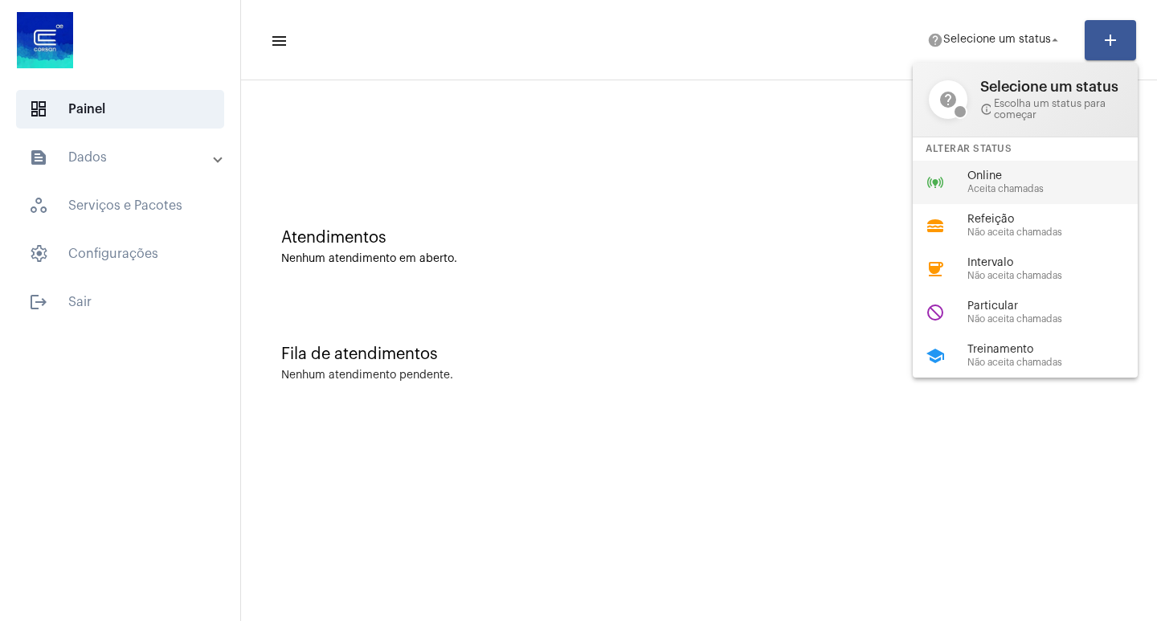
click at [994, 197] on div "online_prediction Online Aceita chamadas" at bounding box center [1038, 182] width 251 height 43
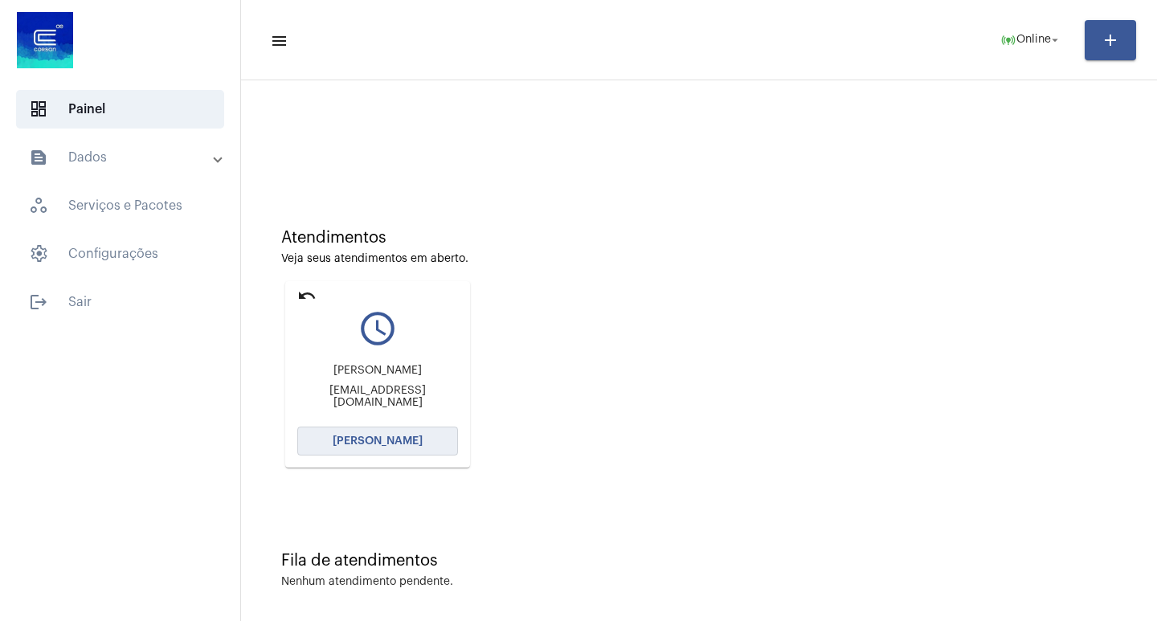
click at [418, 435] on span "[PERSON_NAME]" at bounding box center [378, 440] width 90 height 11
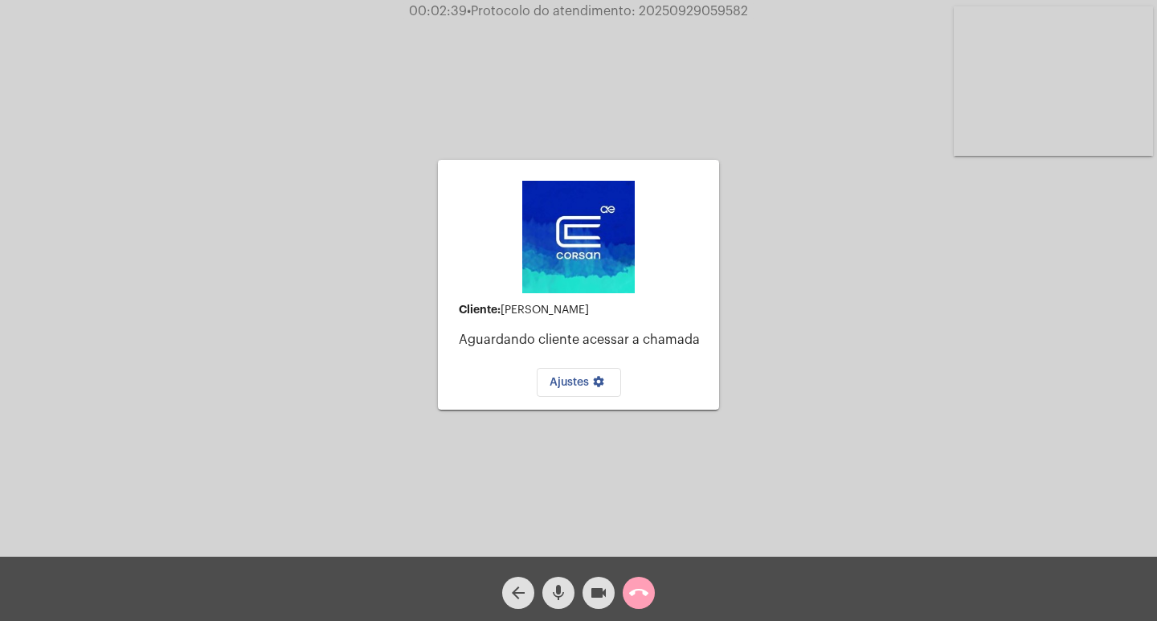
click at [650, 596] on button "call_end" at bounding box center [639, 593] width 32 height 32
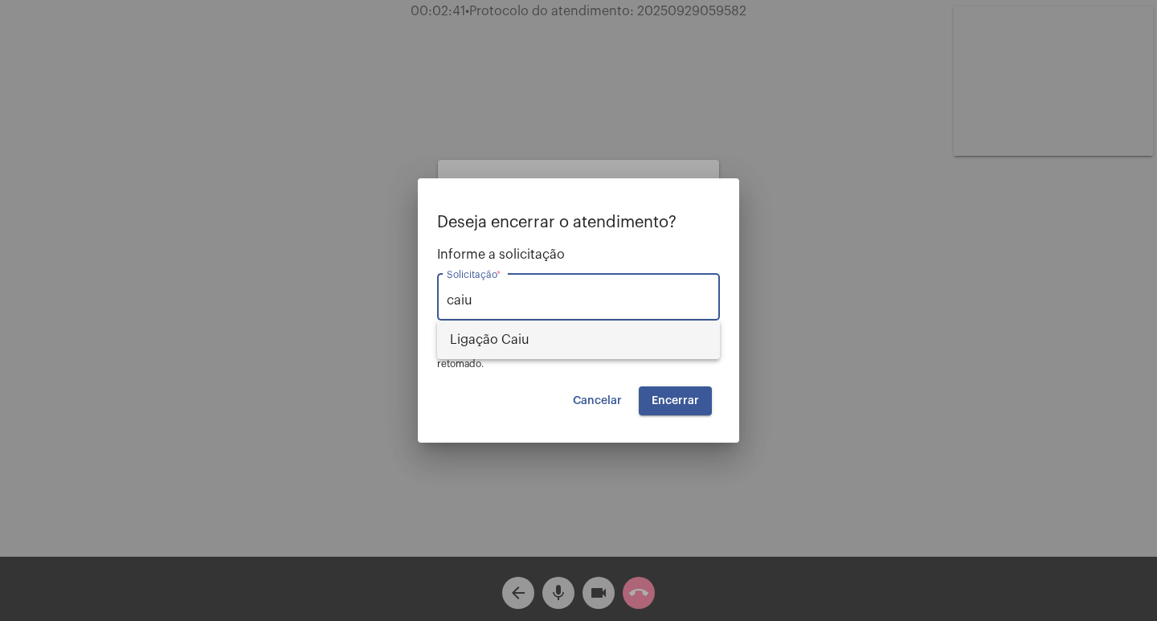
click at [506, 348] on span "Ligação Caiu" at bounding box center [578, 340] width 257 height 39
type input "Ligação Caiu"
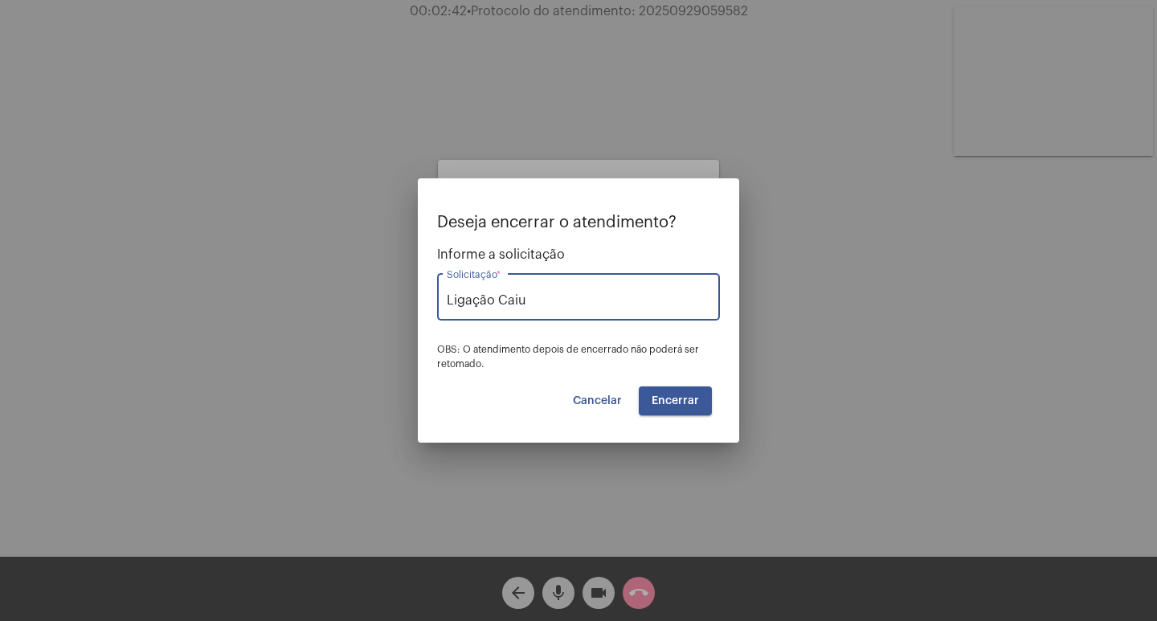
click at [664, 389] on button "Encerrar" at bounding box center [675, 400] width 73 height 29
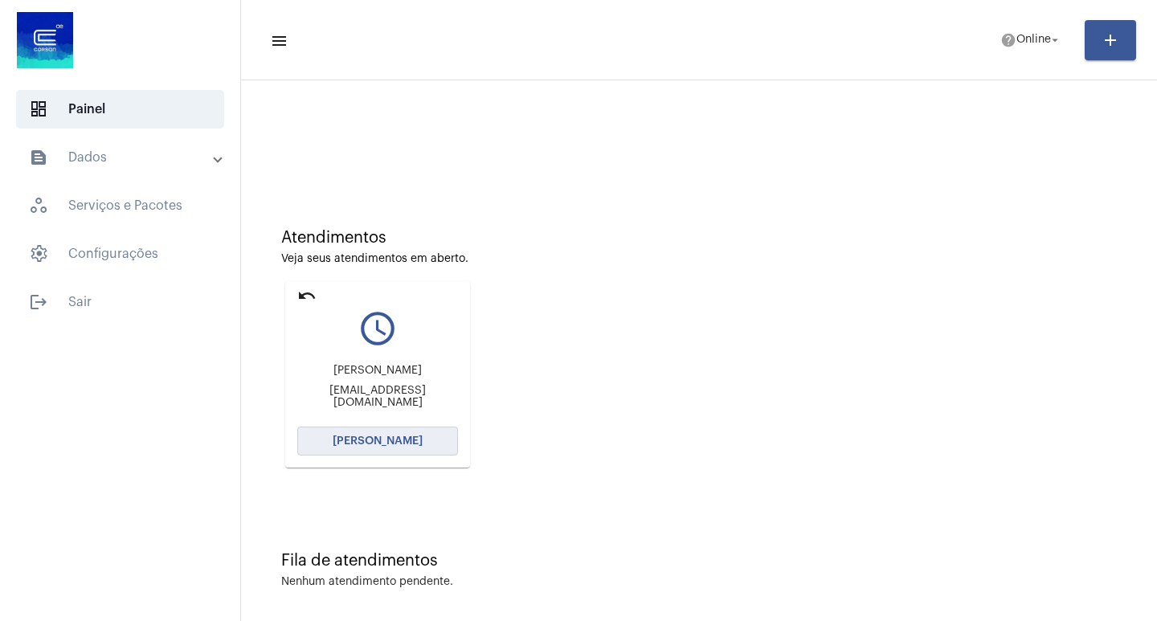
click at [399, 447] on button "[PERSON_NAME]" at bounding box center [377, 441] width 161 height 29
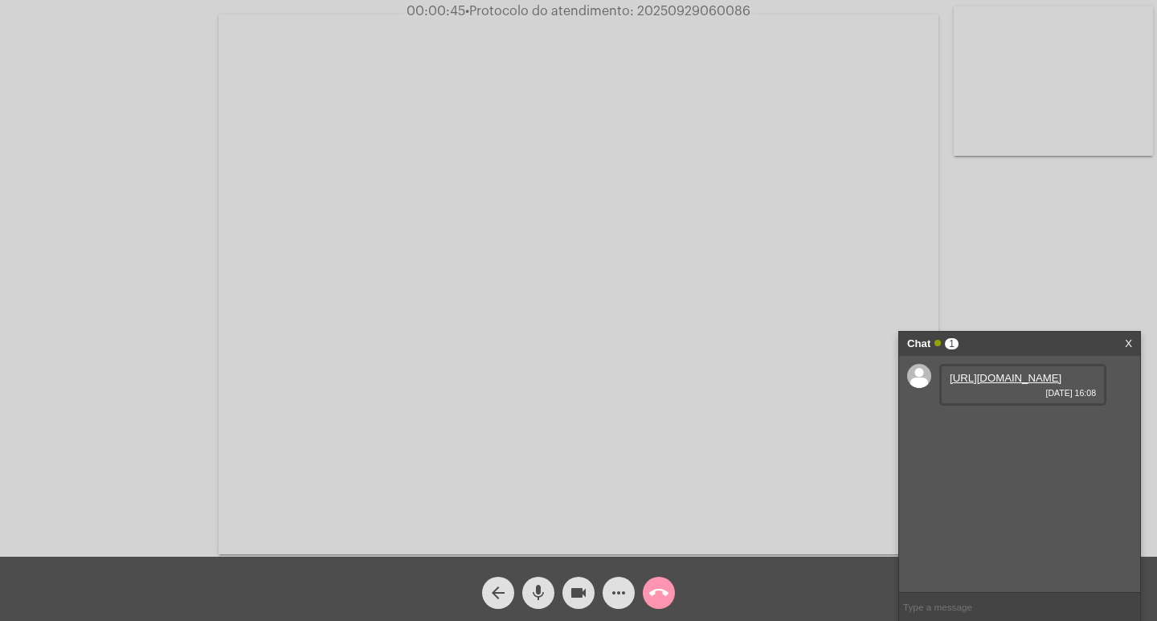
click at [1037, 384] on link "https://neft-transfer-bucket.s3.amazonaws.com/temp-f6ed2600-7aef-c77f-f8ee-e661…" at bounding box center [1006, 378] width 112 height 12
click at [624, 586] on mat-icon "more_horiz" at bounding box center [618, 592] width 19 height 19
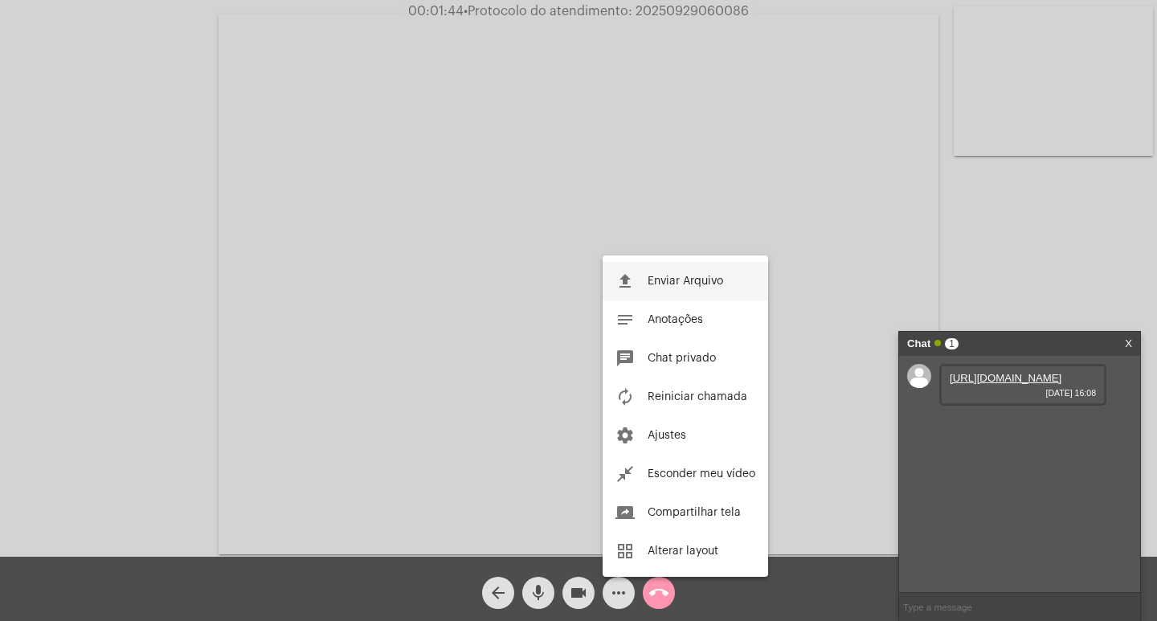
click at [697, 270] on button "file_upload Enviar Arquivo" at bounding box center [685, 281] width 165 height 39
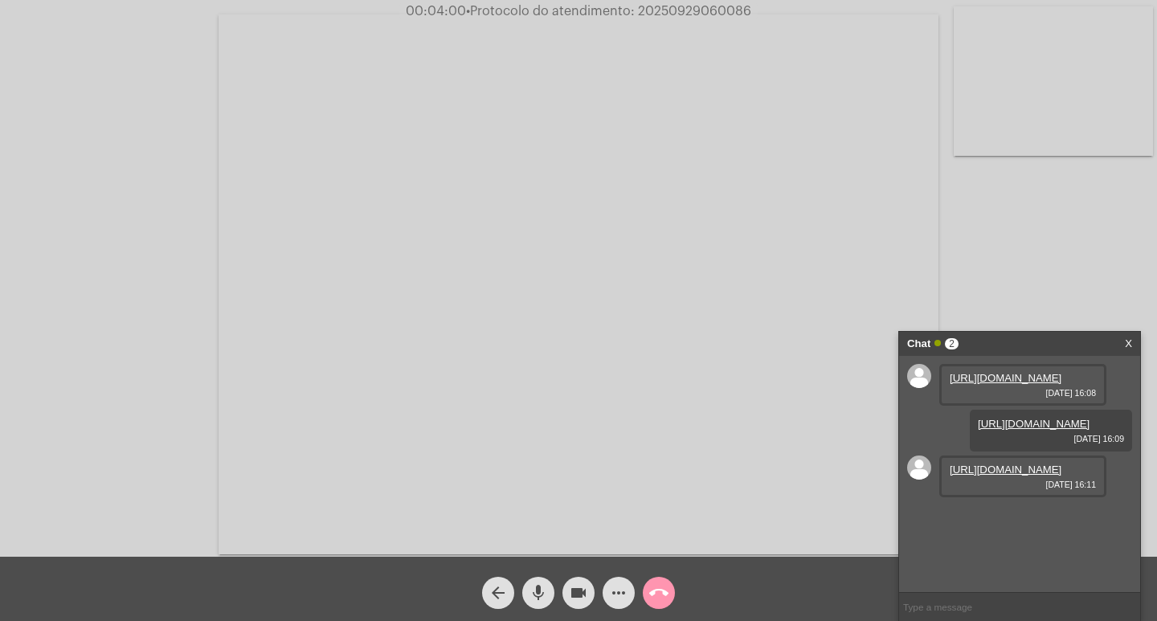
scroll to position [14, 0]
click at [1031, 476] on link "https://neft-transfer-bucket.s3.amazonaws.com/temp-4531ee5b-35cf-9c0f-39d6-ba88…" at bounding box center [1006, 470] width 112 height 12
click at [616, 595] on mat-icon "more_horiz" at bounding box center [618, 592] width 19 height 19
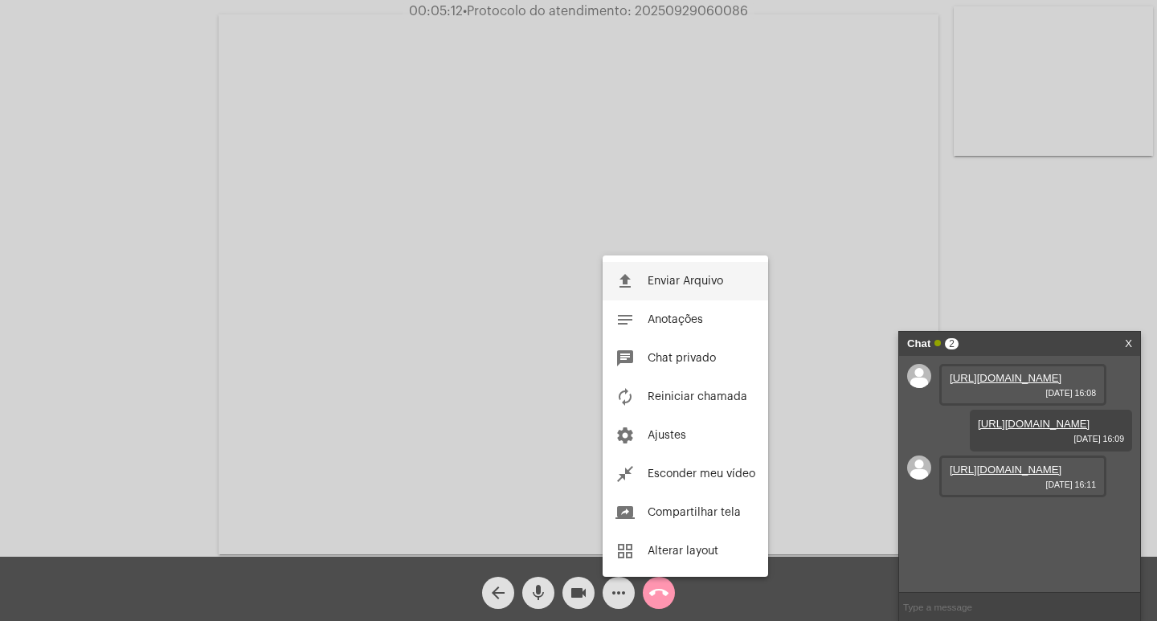
click at [662, 268] on button "file_upload Enviar Arquivo" at bounding box center [685, 281] width 165 height 39
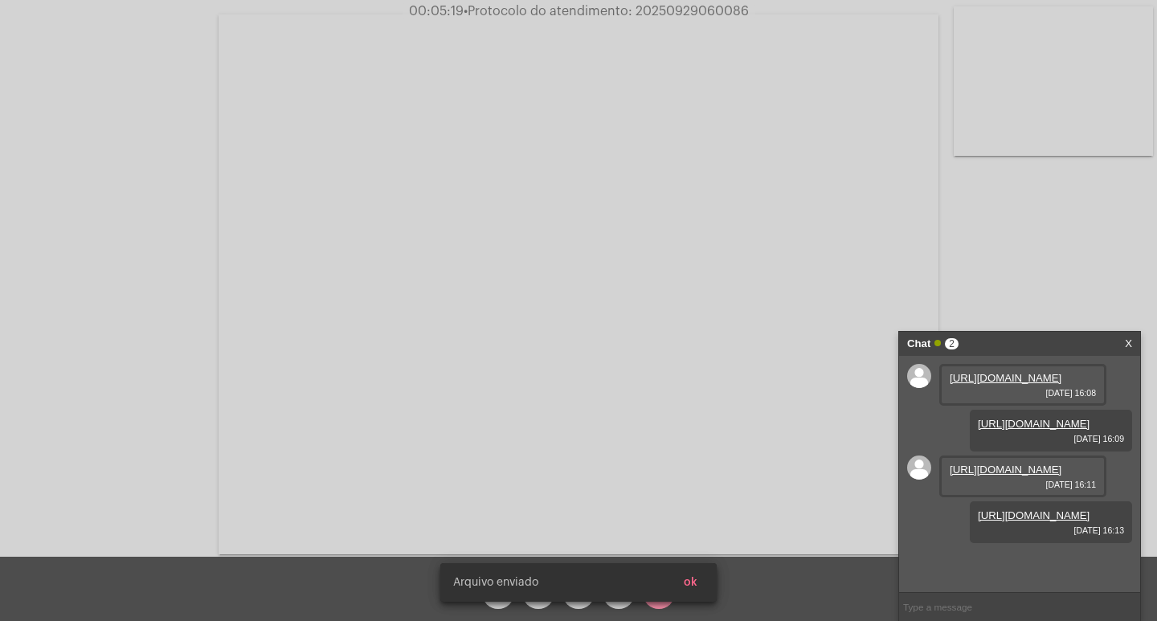
scroll to position [96, 0]
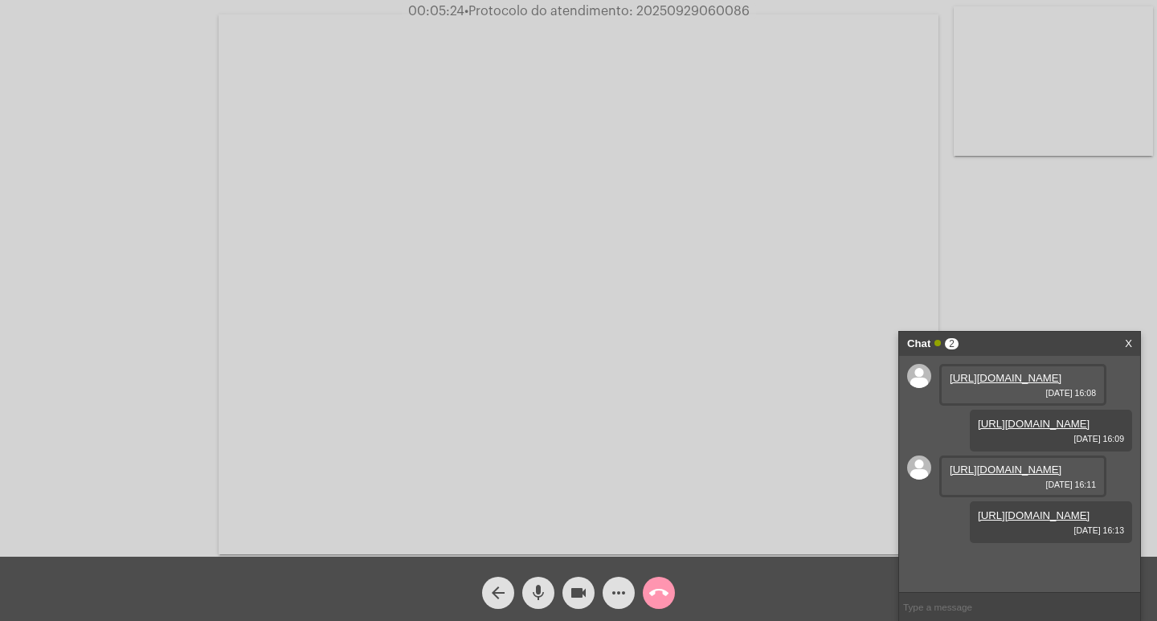
click at [719, 0] on div "Acessando Câmera e Microfone..." at bounding box center [578, 278] width 1157 height 557
click at [717, 4] on span "00:05:24 • Protocolo do atendimento: 20250929060086" at bounding box center [579, 11] width 354 height 16
click at [717, 4] on span "00:05:25 • Protocolo do atendimento: 20250929060086" at bounding box center [579, 11] width 354 height 16
copy span "20250929060086"
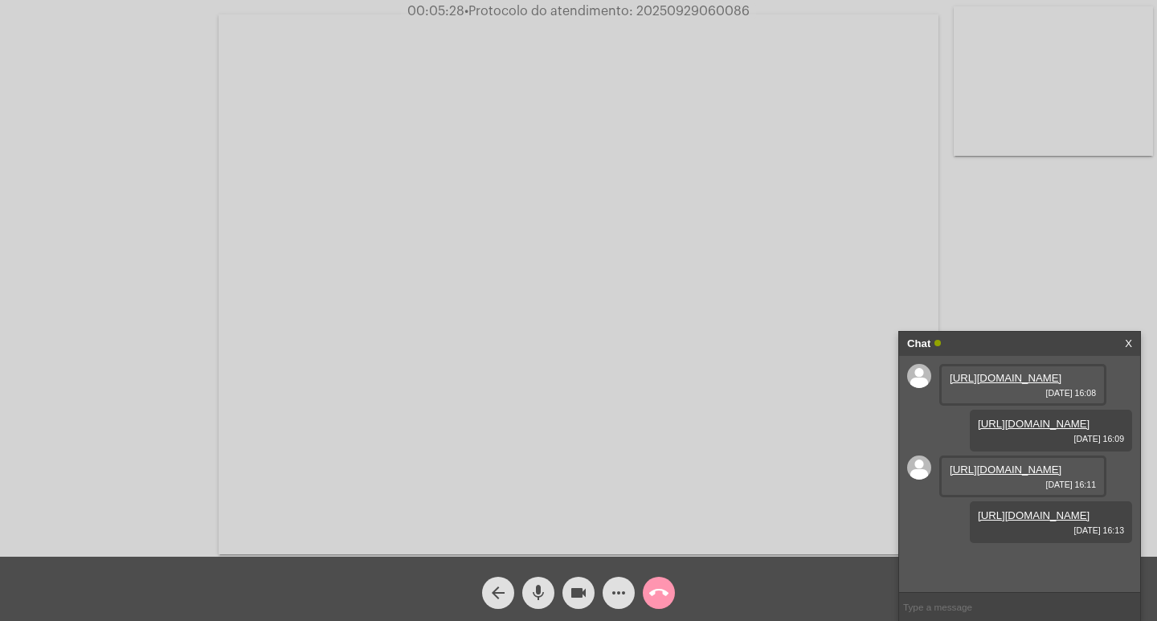
click at [957, 615] on input "text" at bounding box center [1019, 607] width 241 height 28
paste input "20250929060086"
type input "20250929060086"
click at [1005, 600] on input "20250929060086" at bounding box center [1019, 607] width 241 height 28
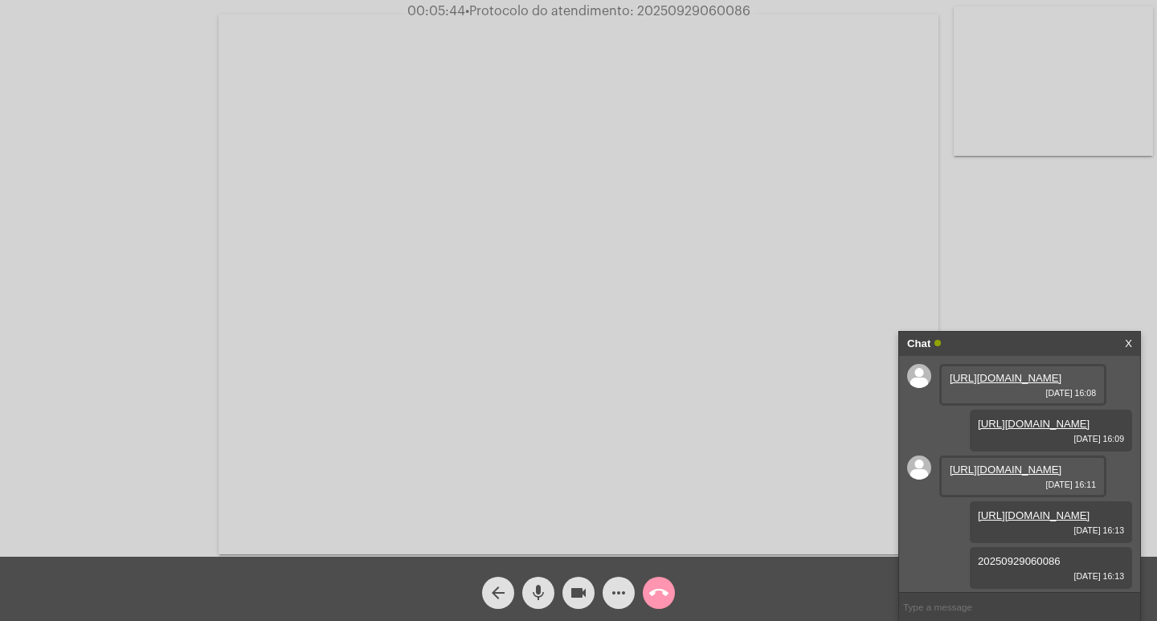
click at [1026, 349] on div "Chat" at bounding box center [1002, 344] width 191 height 24
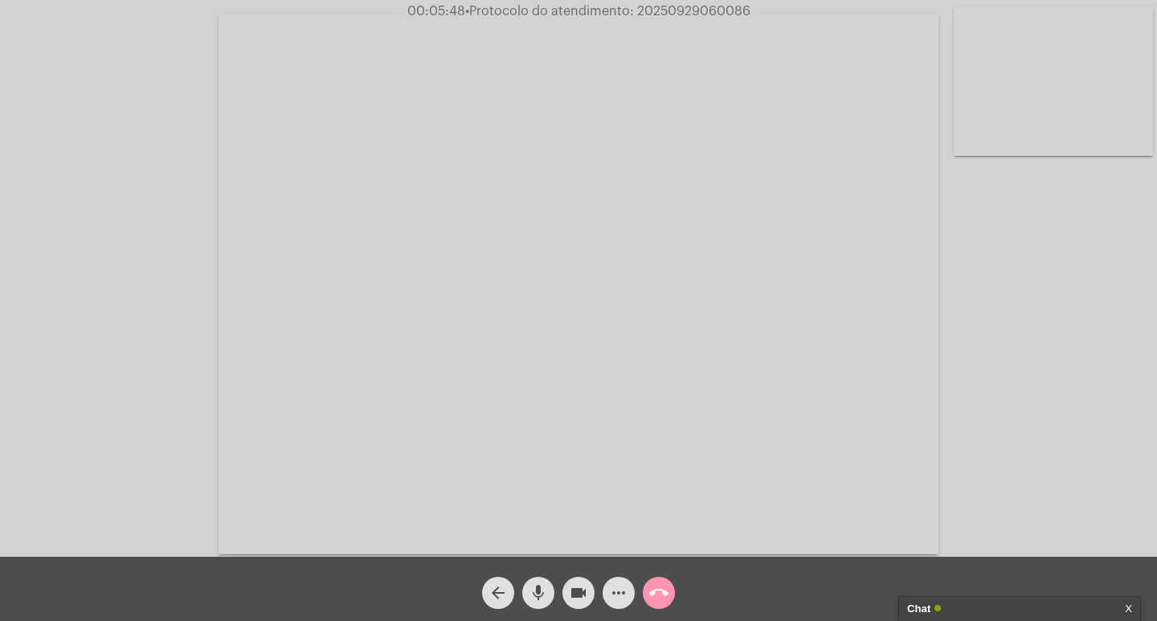
click at [586, 592] on mat-icon "videocam" at bounding box center [578, 592] width 19 height 19
click at [541, 586] on mat-icon "mic" at bounding box center [538, 592] width 19 height 19
click at [660, 595] on mat-icon "call_end" at bounding box center [658, 592] width 19 height 19
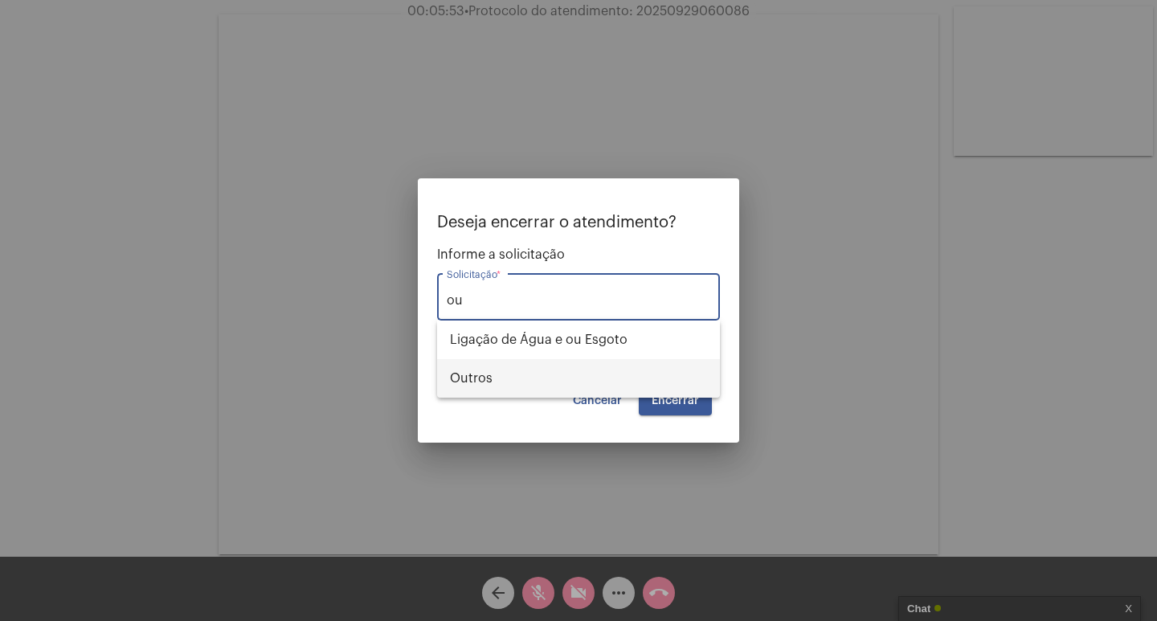
click at [607, 390] on span "Outros" at bounding box center [578, 378] width 257 height 39
type input "Outros"
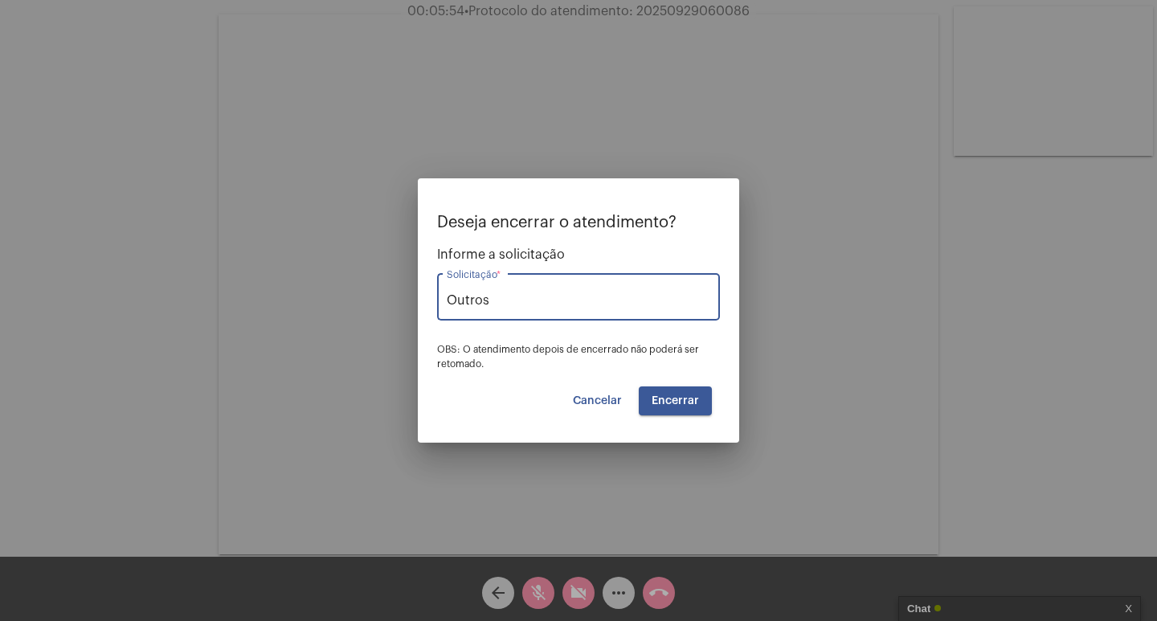
click at [652, 398] on span "Encerrar" at bounding box center [675, 400] width 47 height 11
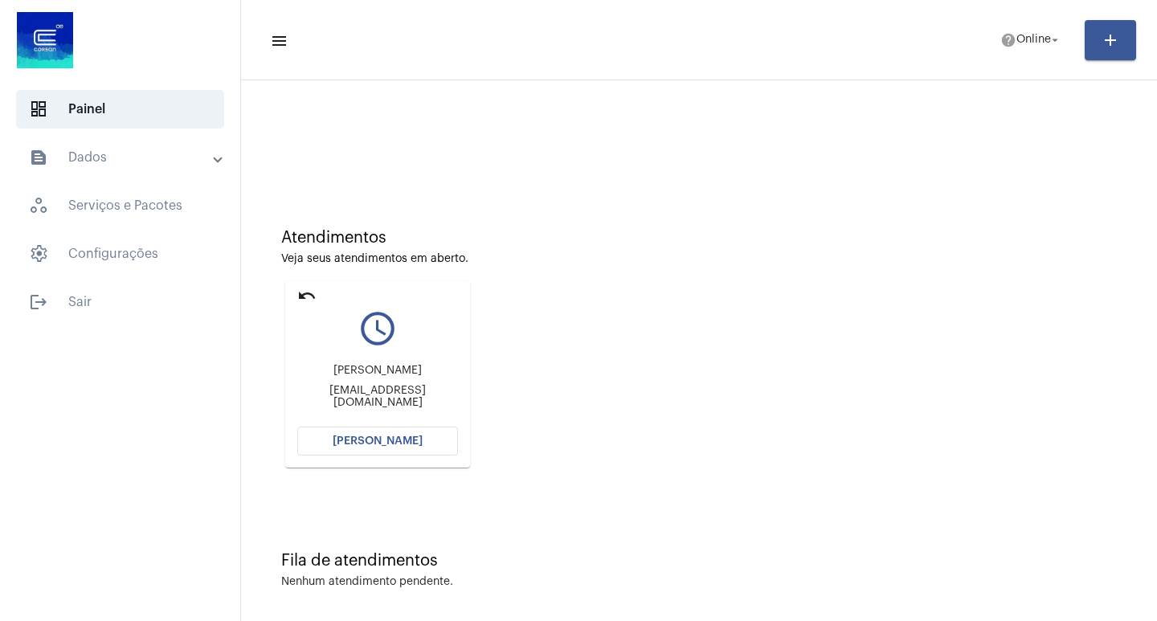
click at [378, 436] on span "[PERSON_NAME]" at bounding box center [378, 440] width 90 height 11
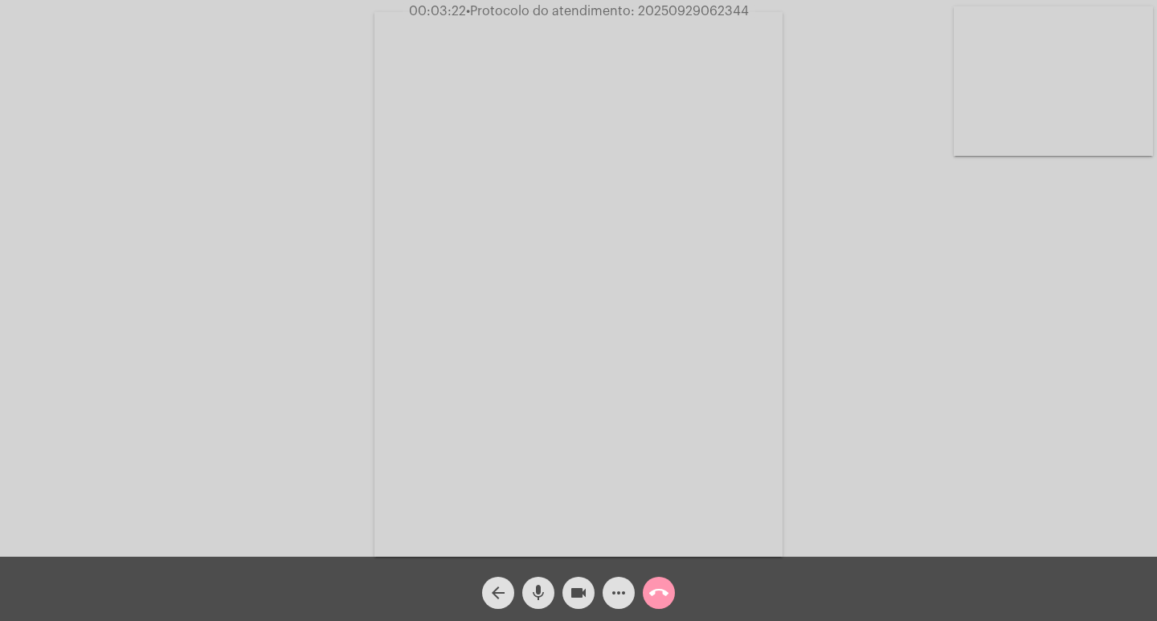
click at [571, 597] on mat-icon "videocam" at bounding box center [578, 592] width 19 height 19
click at [529, 587] on mat-icon "mic" at bounding box center [538, 592] width 19 height 19
click at [573, 582] on span "videocam_off" at bounding box center [578, 593] width 19 height 32
click at [545, 585] on mat-icon "mic_off" at bounding box center [538, 592] width 19 height 19
click at [627, 590] on mat-icon "more_horiz" at bounding box center [618, 592] width 19 height 19
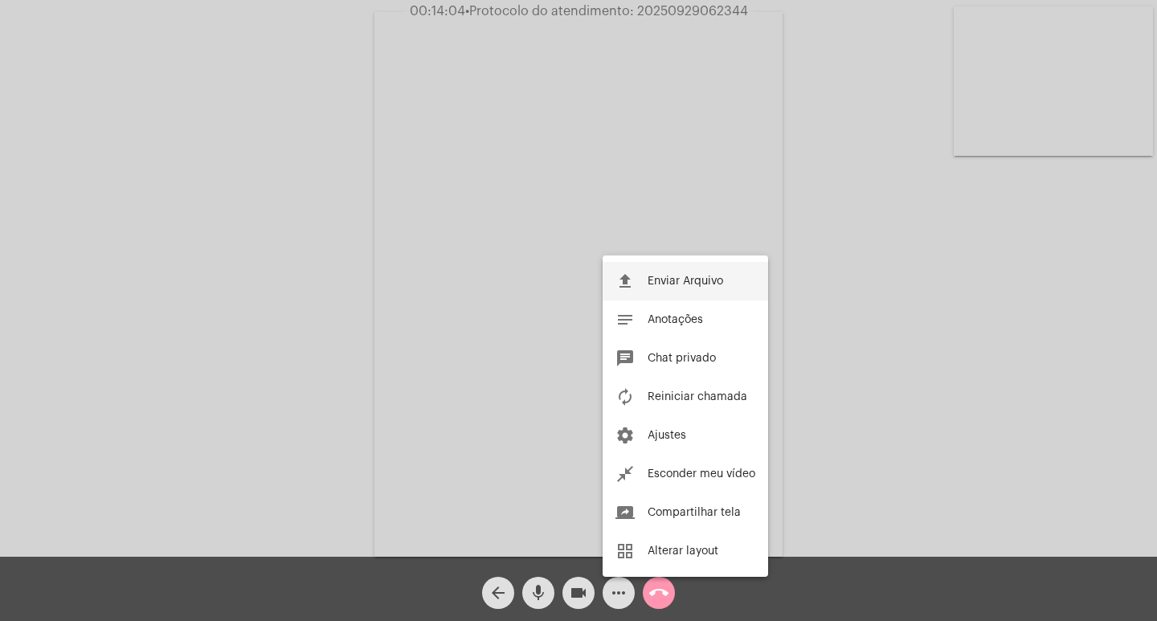
click at [643, 287] on button "file_upload Enviar Arquivo" at bounding box center [685, 281] width 165 height 39
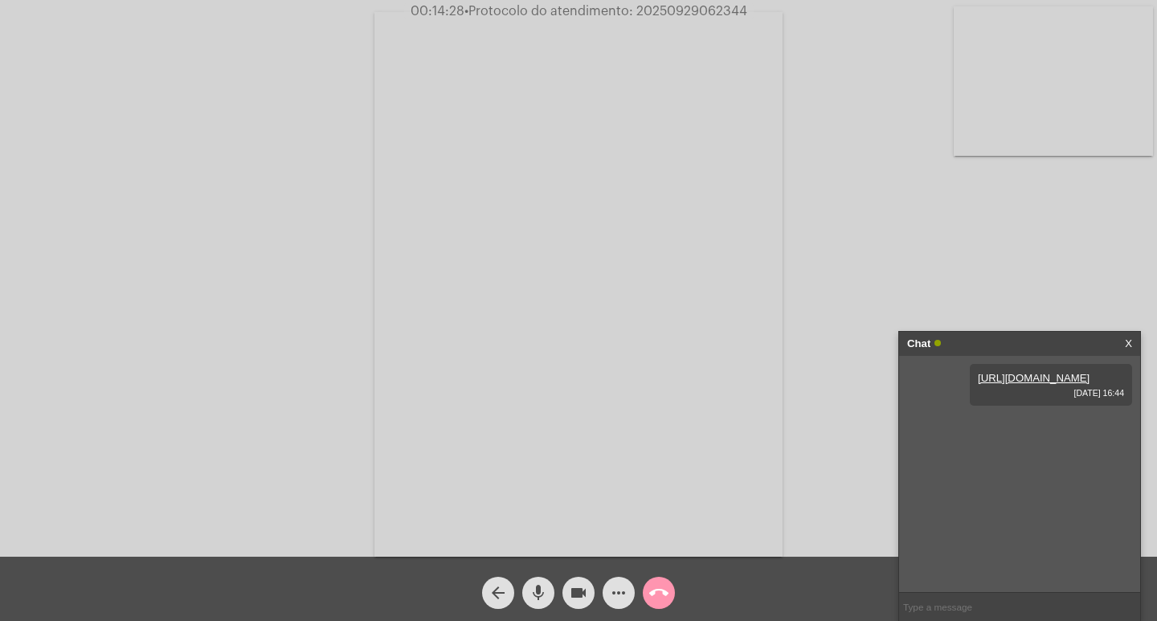
drag, startPoint x: 984, startPoint y: 410, endPoint x: 931, endPoint y: 423, distance: 54.6
click at [938, 417] on div "https://neft-transfer-bucket.s3.amazonaws.com/temp-90ed1c4b-8178-faf2-0fae-9d20…" at bounding box center [1019, 474] width 241 height 236
click at [624, 590] on mat-icon "more_horiz" at bounding box center [618, 592] width 19 height 19
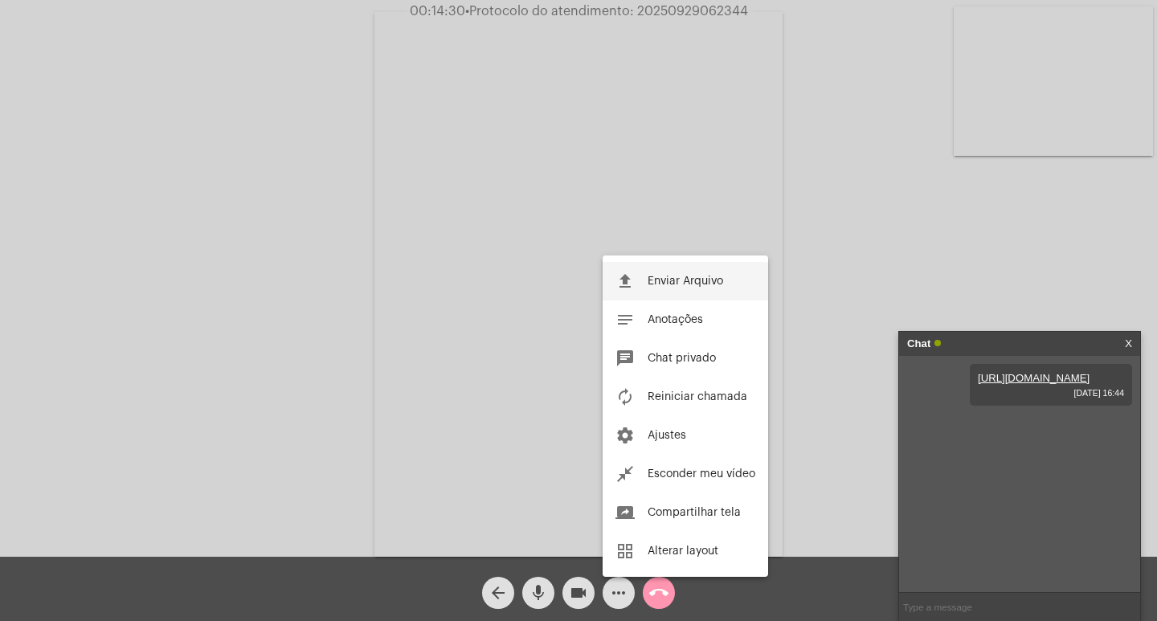
click at [660, 266] on button "file_upload Enviar Arquivo" at bounding box center [685, 281] width 165 height 39
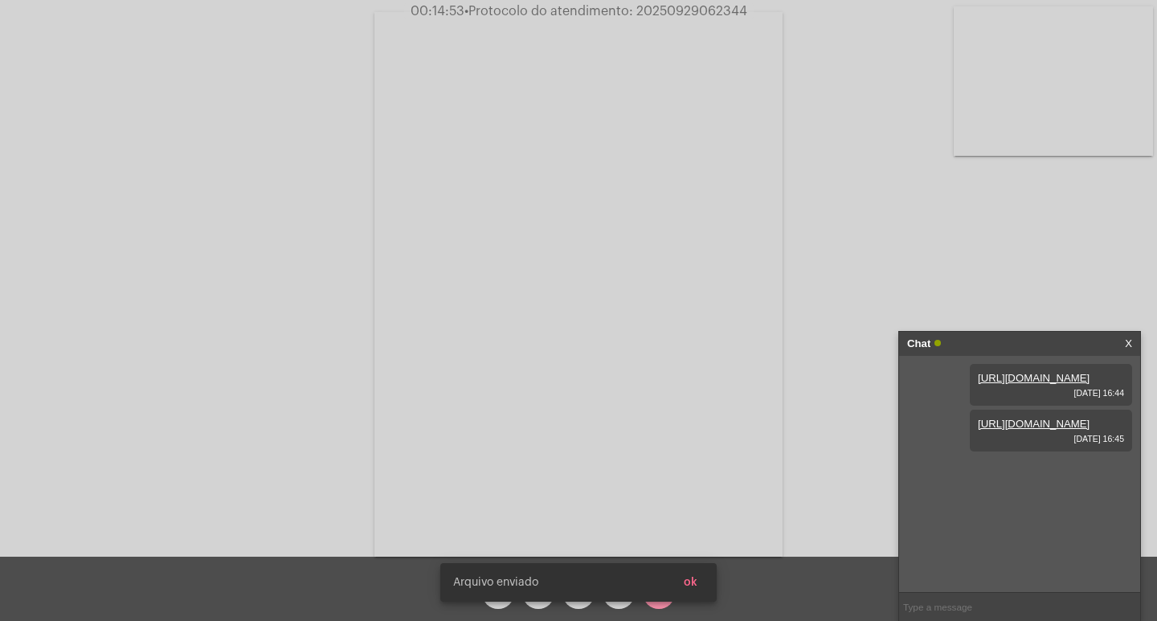
click at [615, 609] on div "Arquivo enviado ok" at bounding box center [578, 582] width 315 height 77
click at [701, 579] on button "ok" at bounding box center [690, 582] width 39 height 29
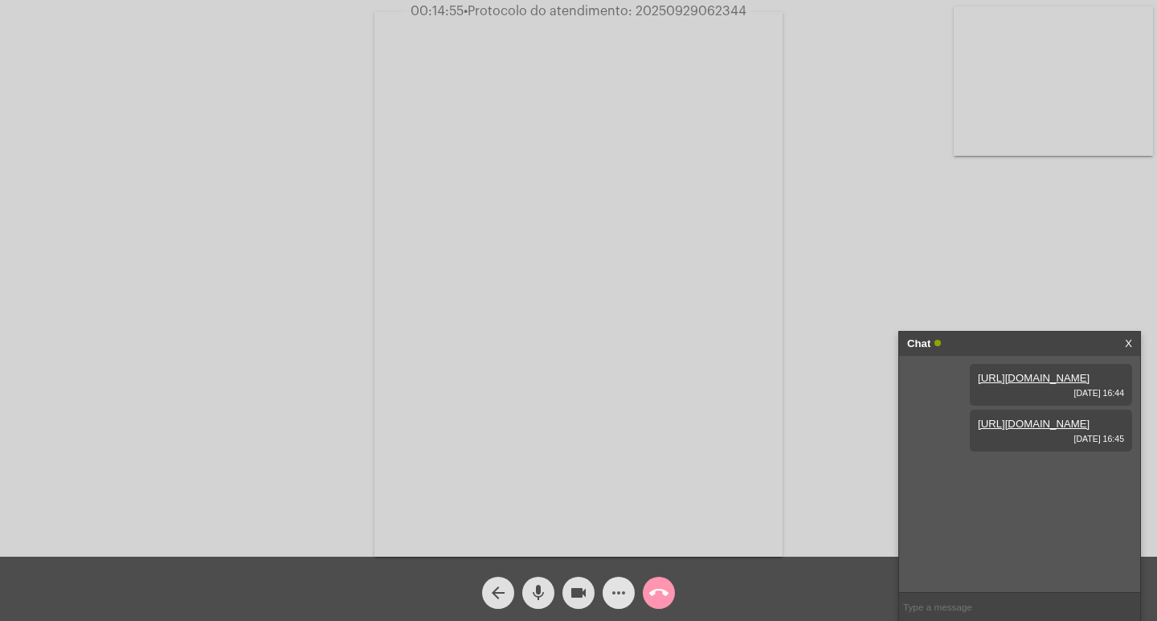
click at [621, 586] on mat-icon "more_horiz" at bounding box center [618, 592] width 19 height 19
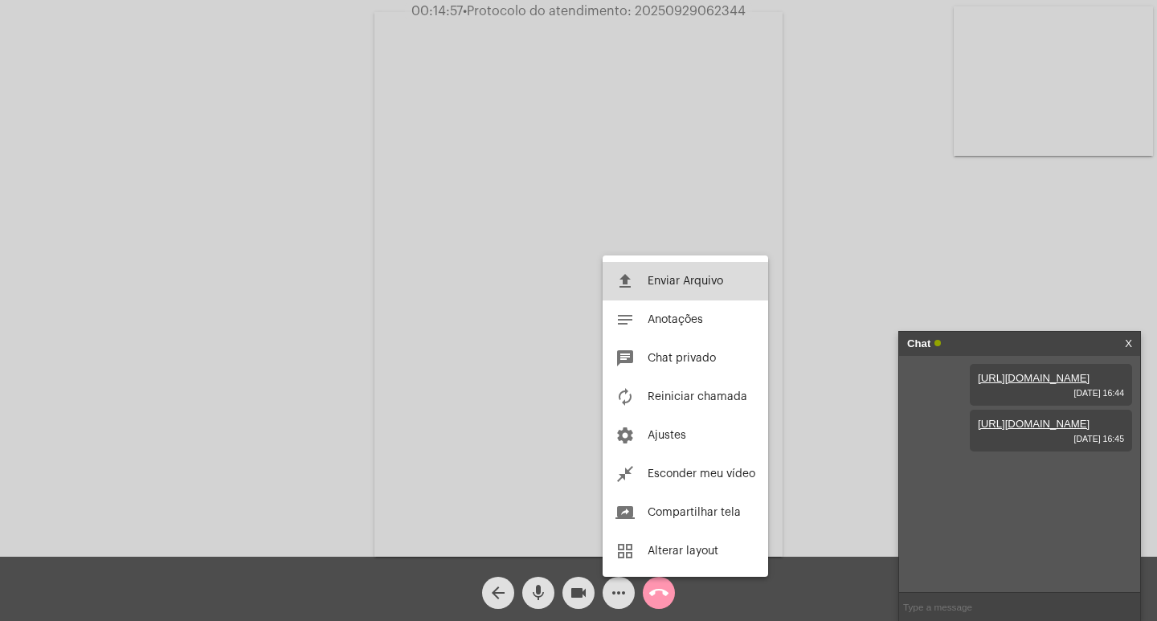
click at [694, 274] on button "file_upload Enviar Arquivo" at bounding box center [685, 281] width 165 height 39
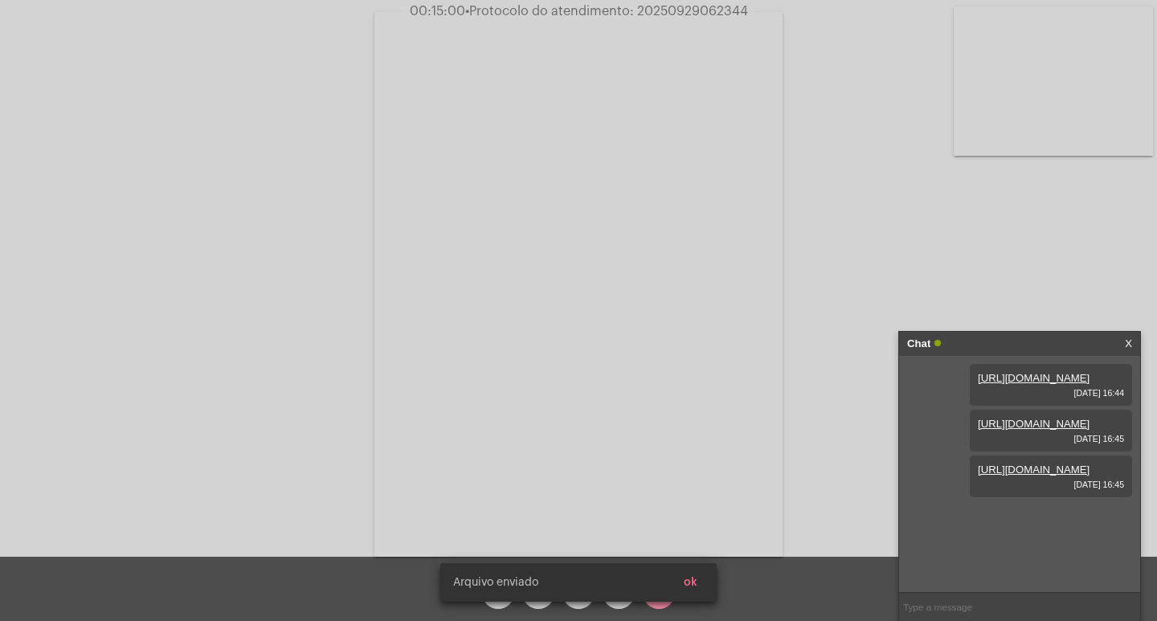
scroll to position [14, 0]
click at [724, 14] on span "• Protocolo do atendimento: 20250929062344" at bounding box center [605, 11] width 283 height 13
copy span "20250929062344"
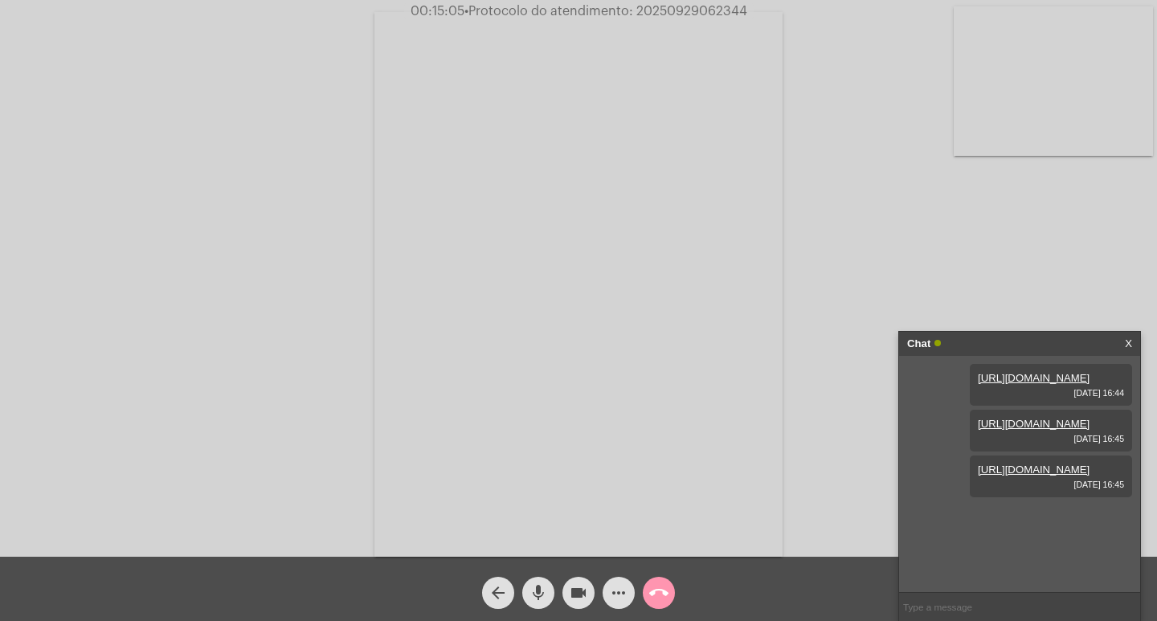
click at [950, 616] on input "text" at bounding box center [1019, 607] width 241 height 28
paste input "20250929062344"
type input "20250929062344"
click at [984, 329] on div "Acessando Câmera e Microfone..." at bounding box center [579, 282] width 1154 height 557
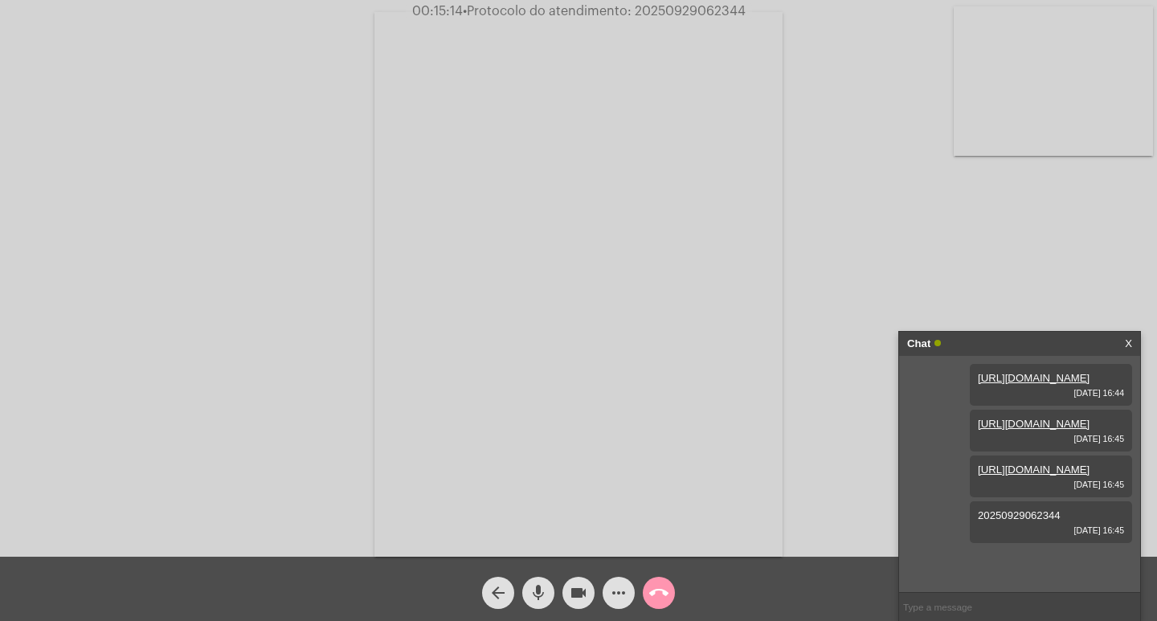
click at [985, 337] on div "Chat" at bounding box center [1002, 344] width 191 height 24
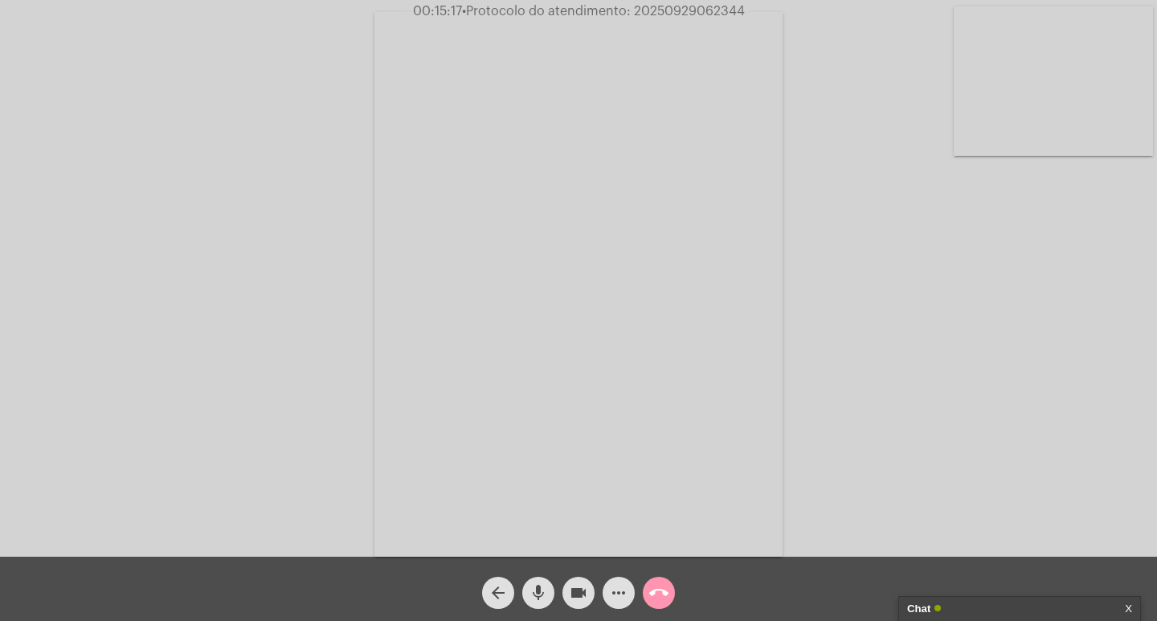
click at [570, 599] on mat-icon "videocam" at bounding box center [578, 592] width 19 height 19
click at [535, 589] on mat-icon "mic" at bounding box center [538, 592] width 19 height 19
click at [650, 590] on mat-icon "call_end" at bounding box center [658, 592] width 19 height 19
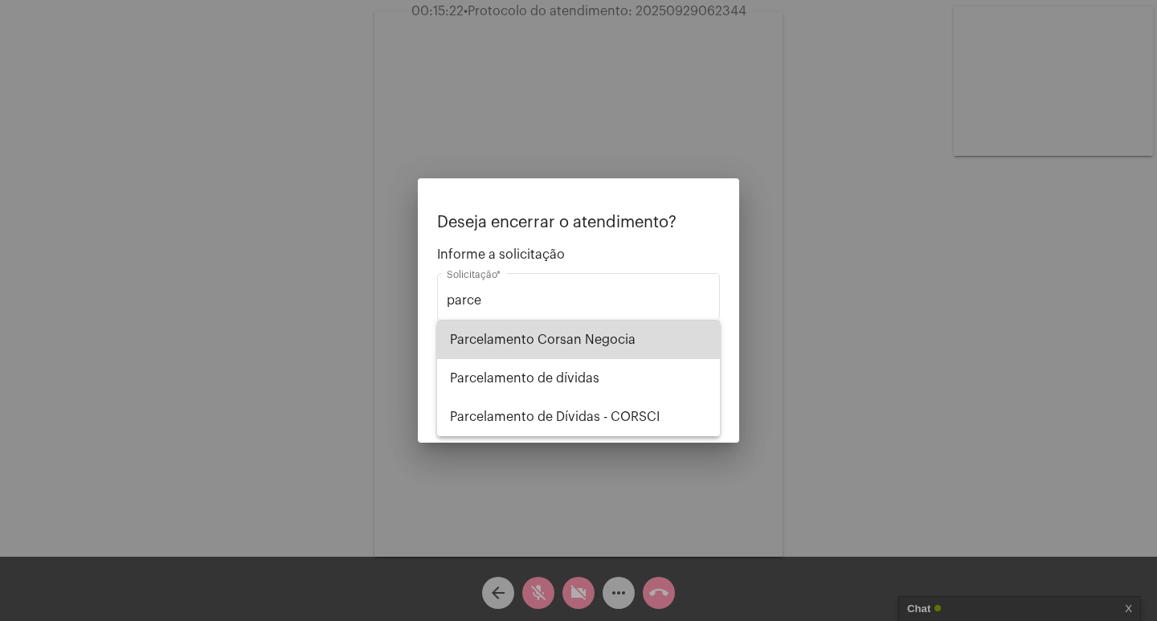
click at [604, 358] on span "Parcelamento Corsan Negocia" at bounding box center [578, 340] width 257 height 39
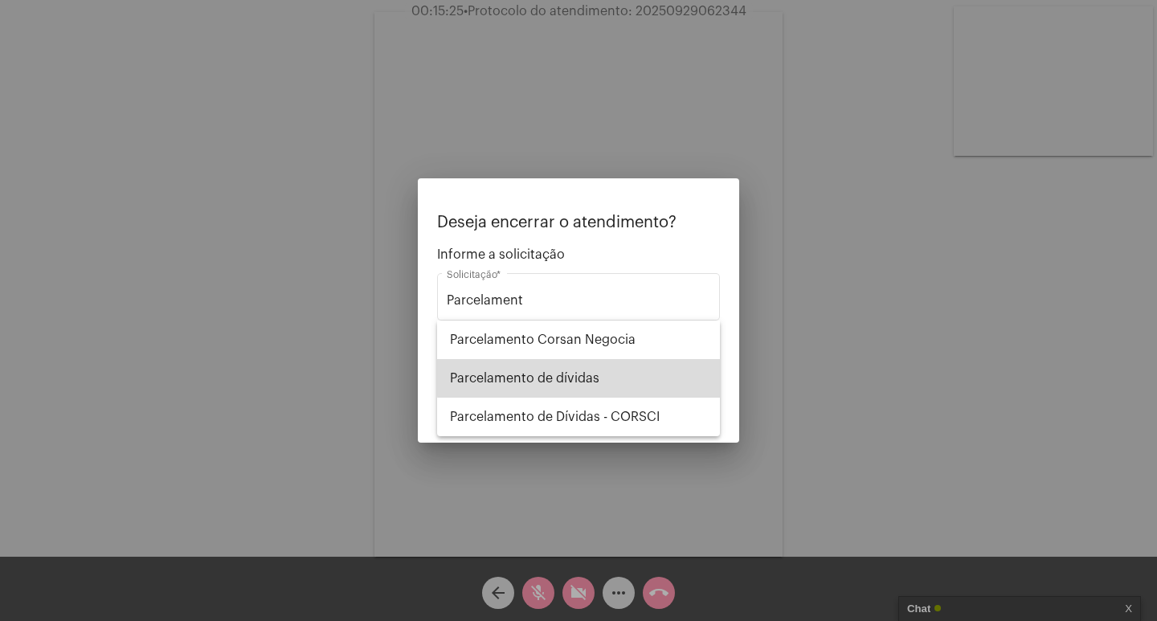
click at [661, 370] on span "Parcelamento de dívidas" at bounding box center [578, 378] width 257 height 39
type input "Parcelamento de dívidas"
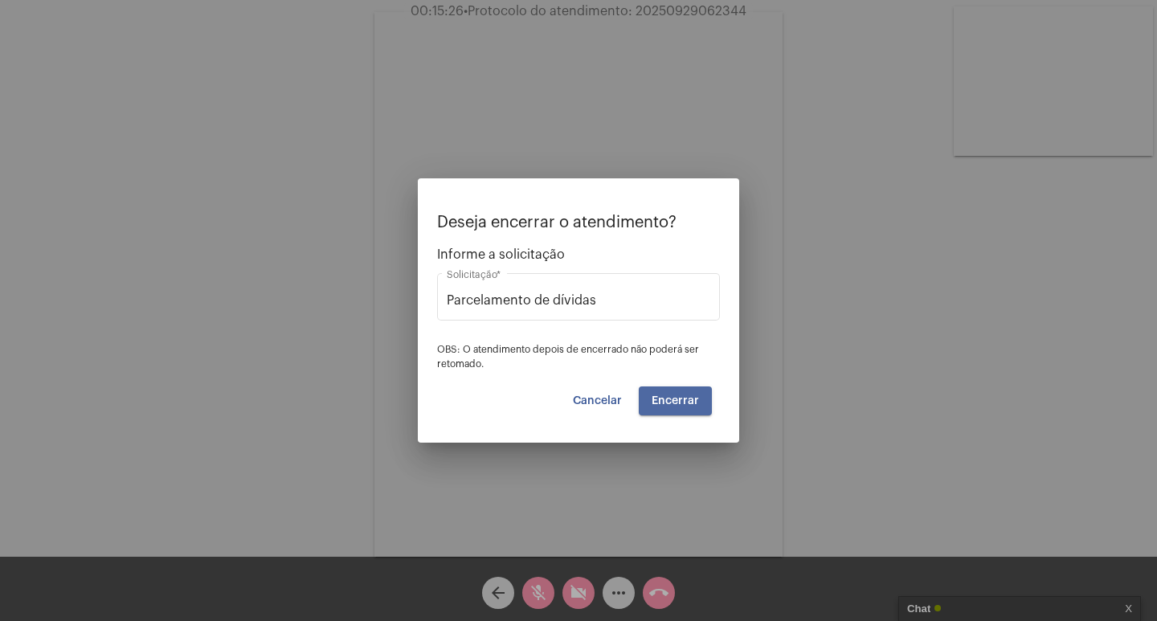
click at [689, 406] on span "Encerrar" at bounding box center [675, 400] width 47 height 11
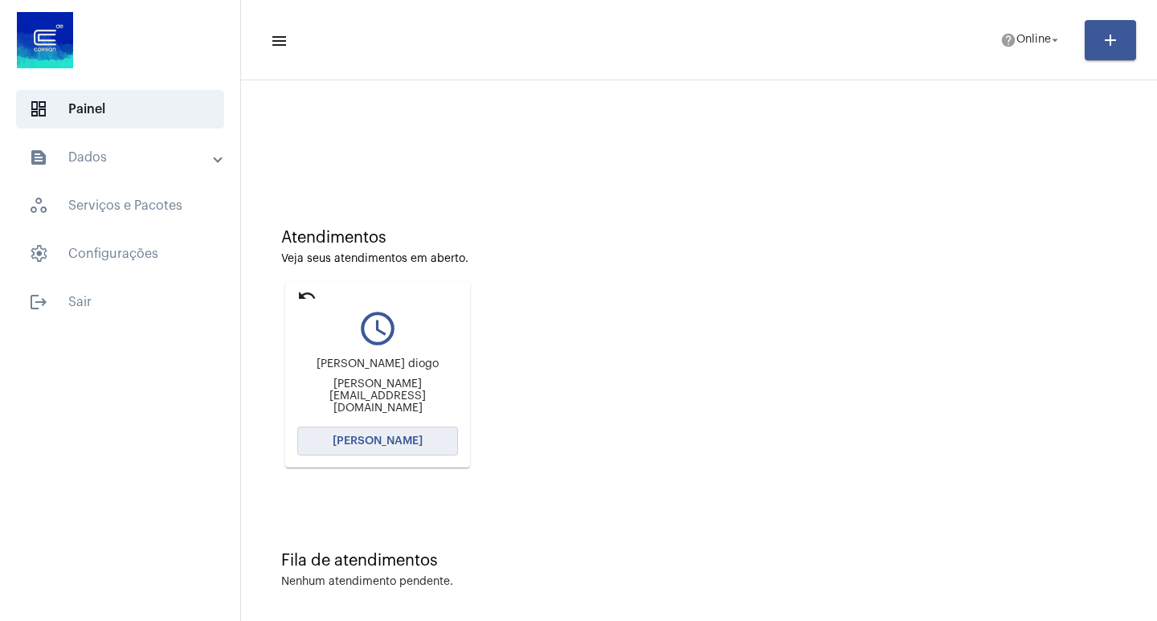
click at [394, 432] on button "[PERSON_NAME]" at bounding box center [377, 441] width 161 height 29
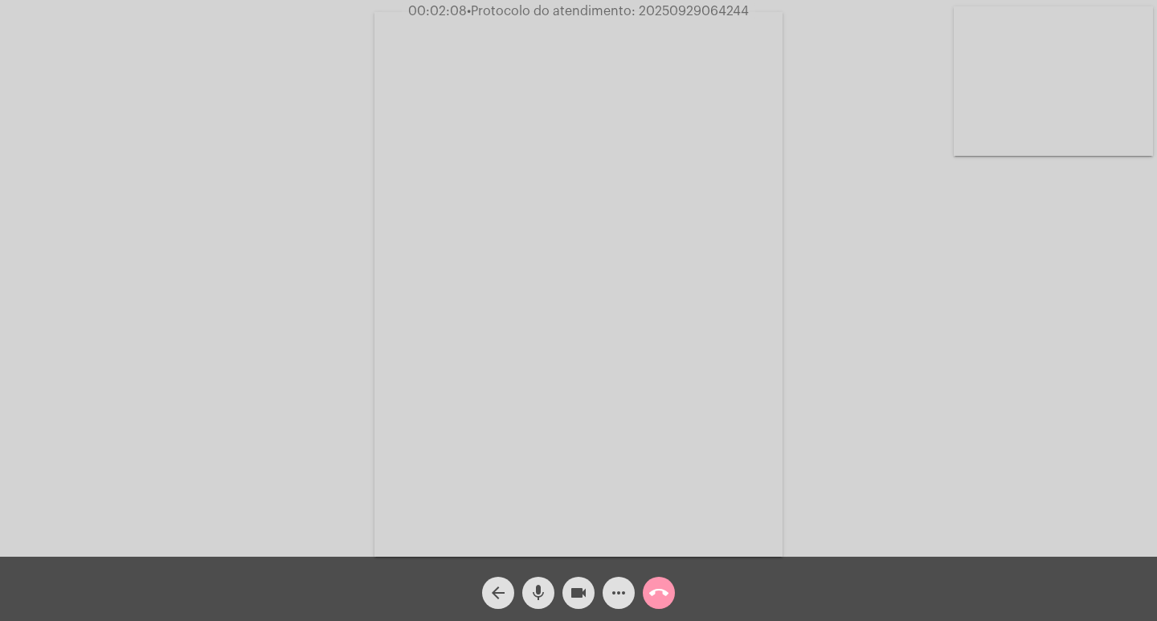
click at [578, 603] on mat-icon "videocam" at bounding box center [578, 592] width 19 height 19
click at [543, 598] on mat-icon "mic" at bounding box center [538, 592] width 19 height 19
click at [567, 582] on button "videocam_off" at bounding box center [578, 593] width 32 height 32
click at [536, 590] on mat-icon "mic_off" at bounding box center [538, 592] width 19 height 19
click at [684, 11] on span "• Protocolo do atendimento: 20250929064244" at bounding box center [608, 11] width 282 height 13
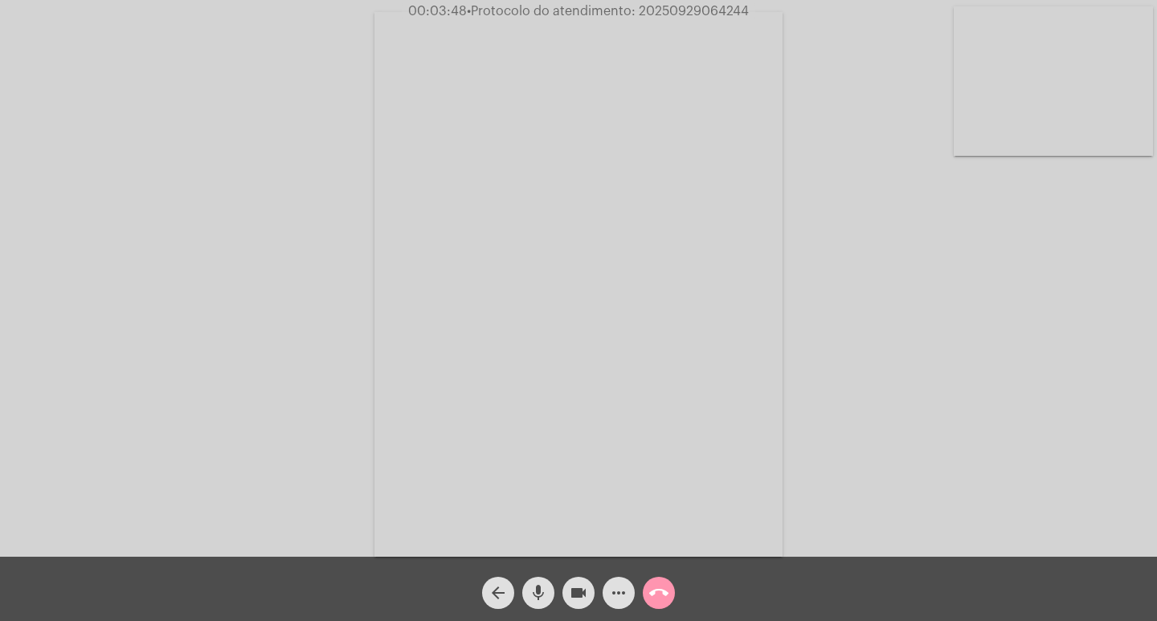
click at [684, 11] on span "• Protocolo do atendimento: 20250929064244" at bounding box center [608, 11] width 282 height 13
copy span "20250929064244"
click at [619, 583] on mat-icon "more_horiz" at bounding box center [618, 592] width 19 height 19
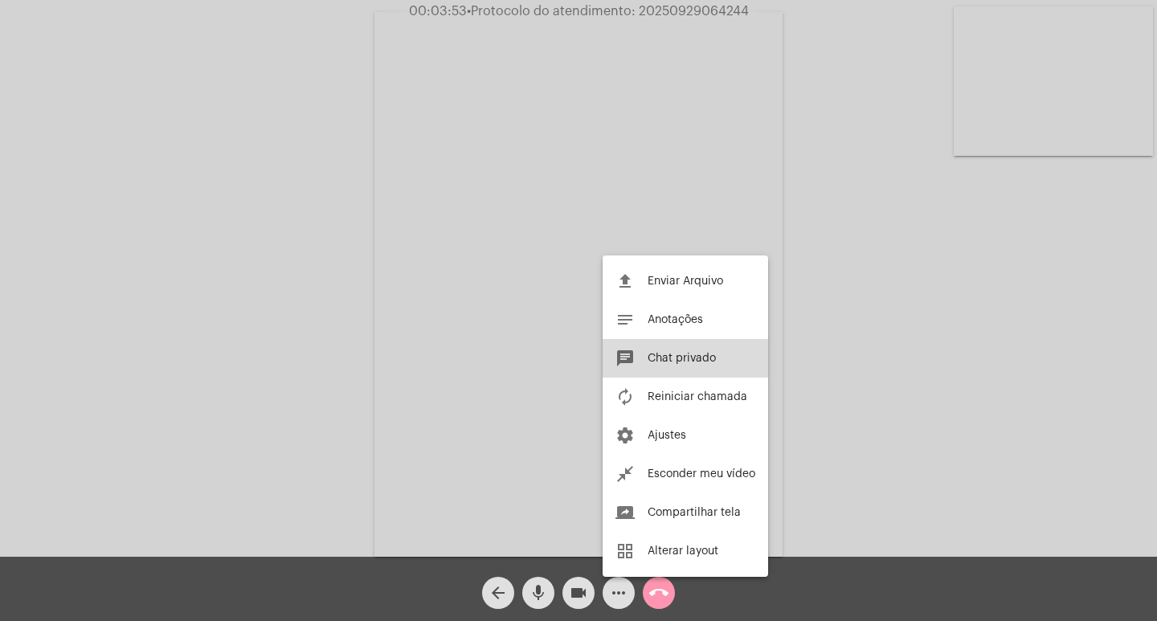
click at [686, 359] on span "Chat privado" at bounding box center [682, 358] width 68 height 11
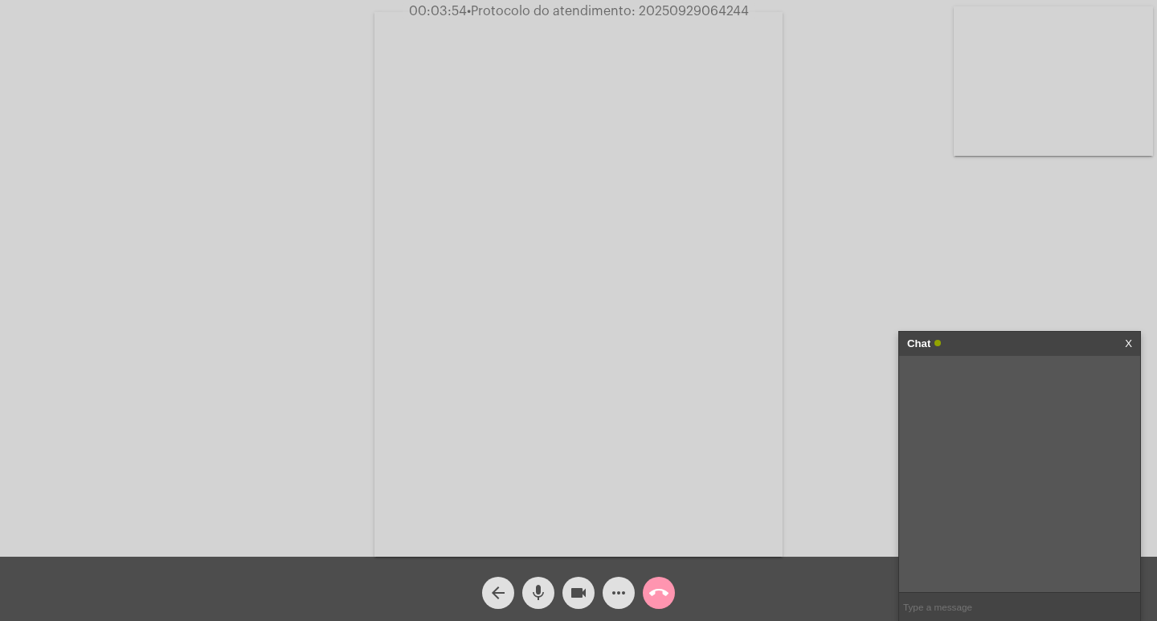
click at [976, 602] on input "text" at bounding box center [1019, 607] width 241 height 28
paste input "20250929064244"
type input "20250929064244"
click at [657, 11] on span "• Protocolo do atendimento: 20250929064244" at bounding box center [608, 11] width 282 height 13
click at [1005, 605] on input "20250929064244" at bounding box center [1019, 607] width 241 height 28
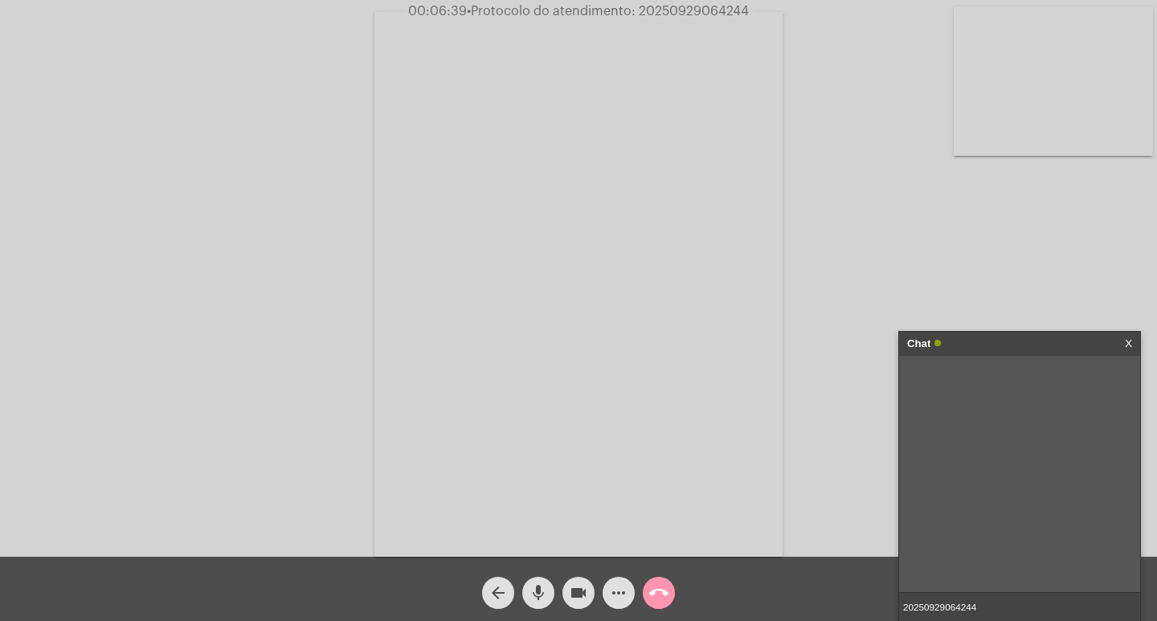
click at [1030, 597] on input "20250929064244" at bounding box center [1019, 607] width 241 height 28
click at [1015, 346] on div "Chat" at bounding box center [1002, 344] width 191 height 24
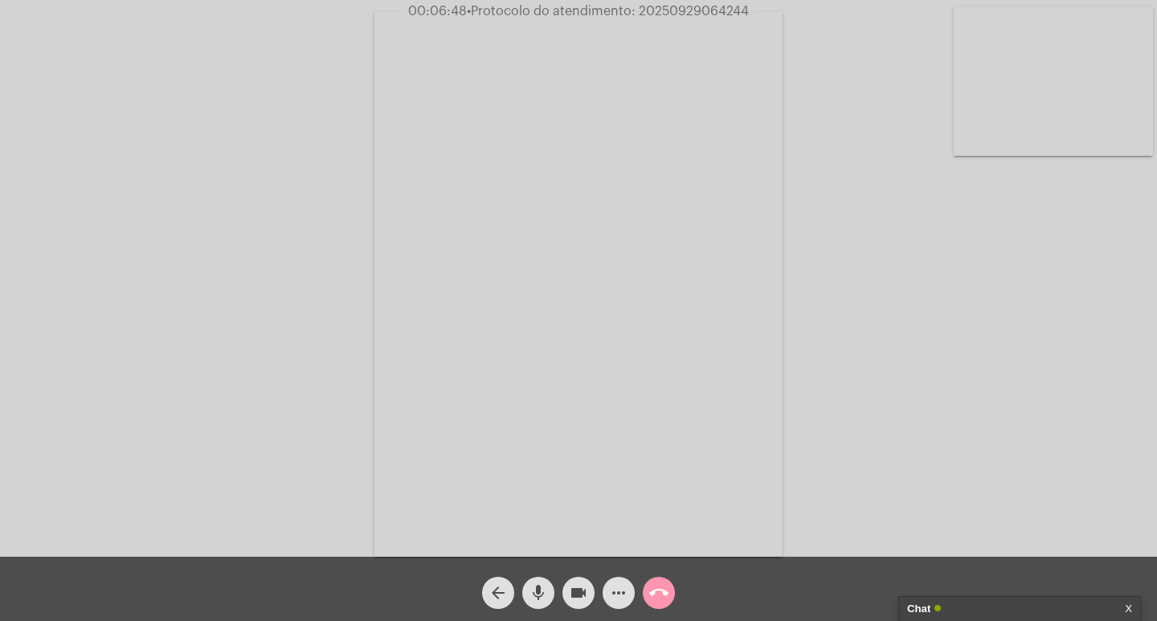
click at [578, 589] on mat-icon "videocam" at bounding box center [578, 592] width 19 height 19
click at [543, 589] on mat-icon "mic" at bounding box center [538, 592] width 19 height 19
click at [666, 594] on mat-icon "call_end" at bounding box center [658, 592] width 19 height 19
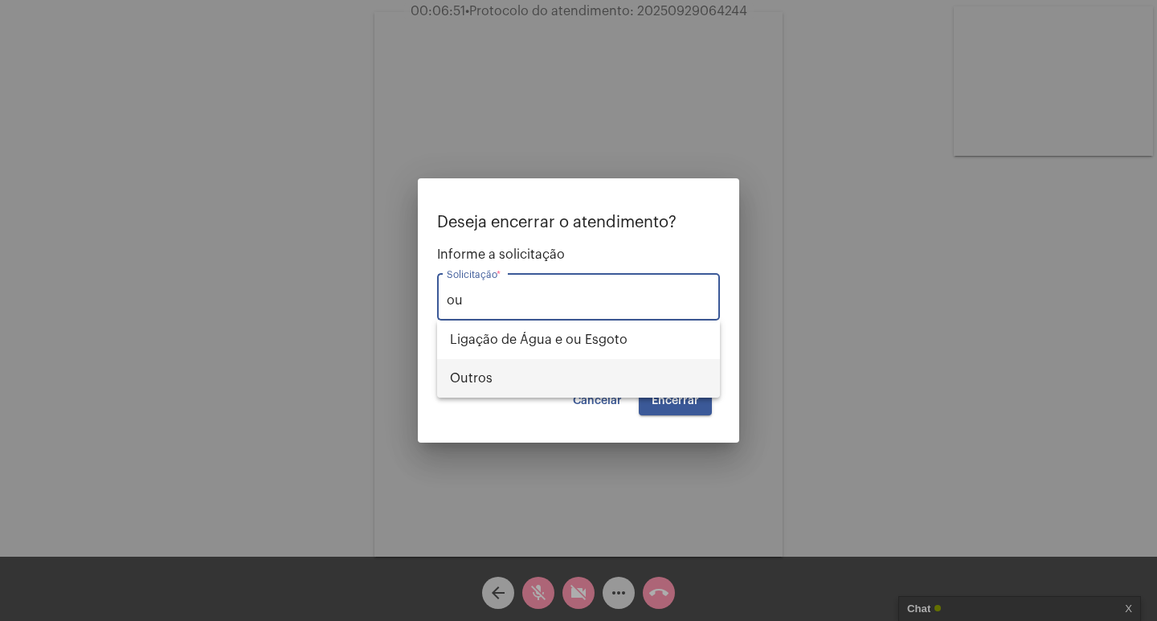
click at [601, 398] on span "Outros" at bounding box center [578, 378] width 257 height 39
type input "Outros"
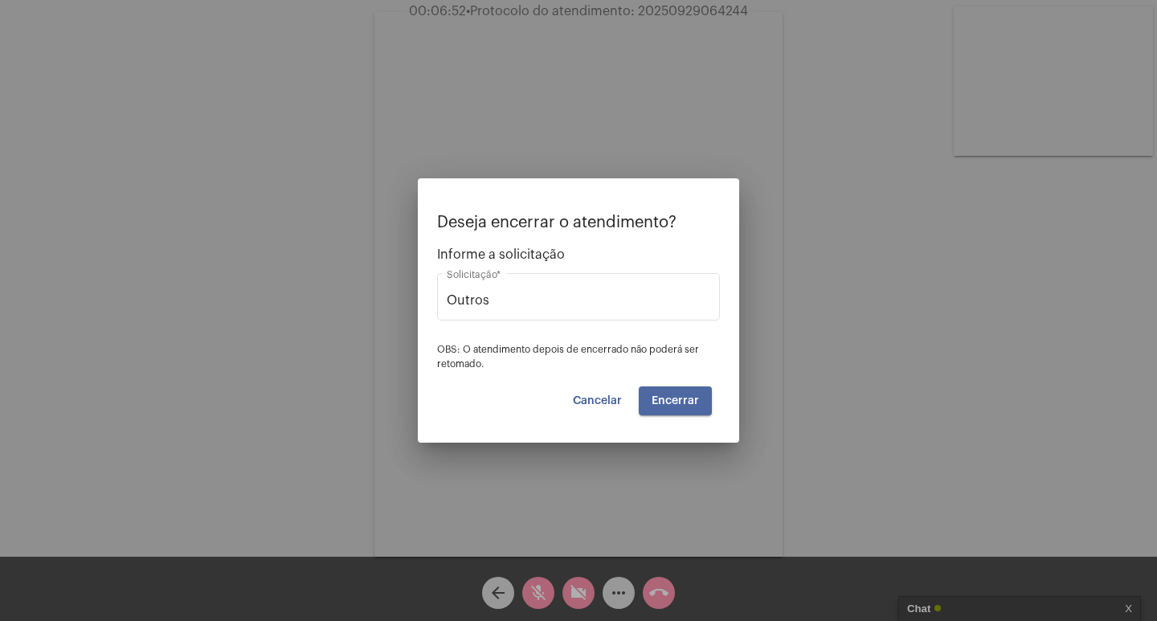
click at [664, 386] on button "Encerrar" at bounding box center [675, 400] width 73 height 29
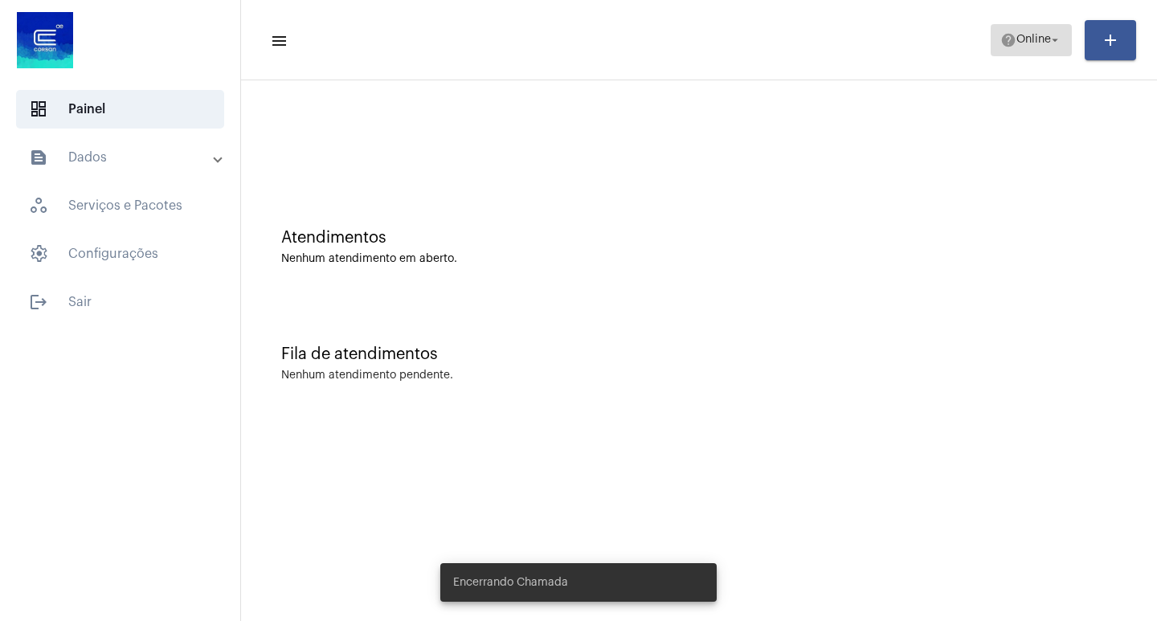
click at [1029, 55] on button "help Online arrow_drop_down" at bounding box center [1031, 40] width 81 height 32
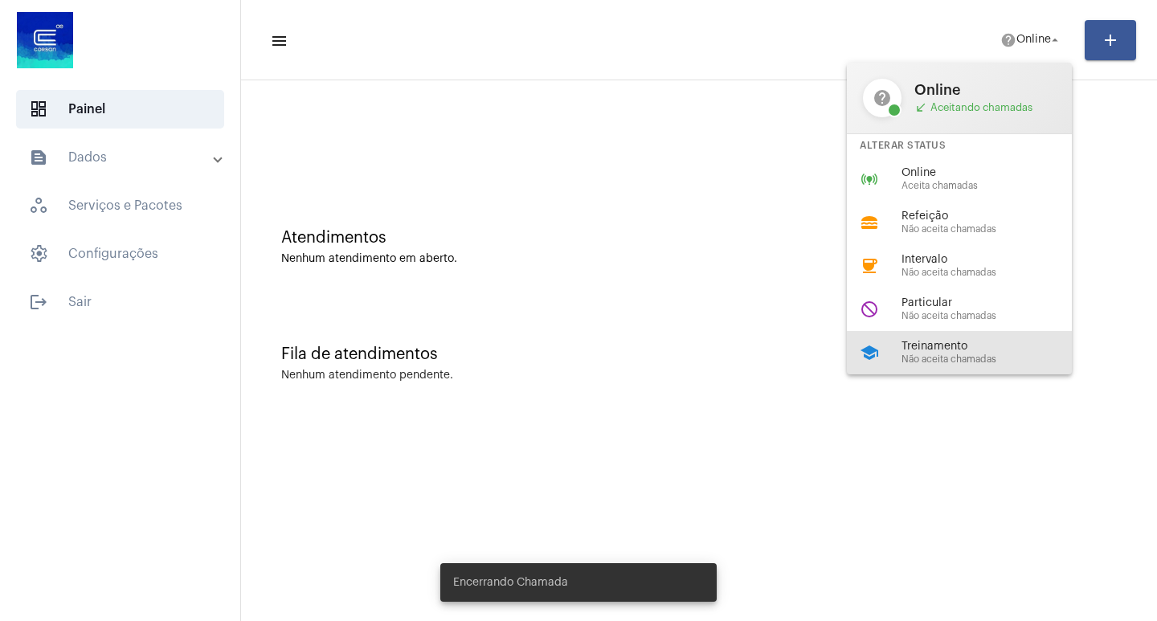
drag, startPoint x: 938, startPoint y: 345, endPoint x: 571, endPoint y: 69, distance: 458.9
click at [929, 341] on span "Treinamento" at bounding box center [992, 347] width 183 height 12
